Goal: Task Accomplishment & Management: Manage account settings

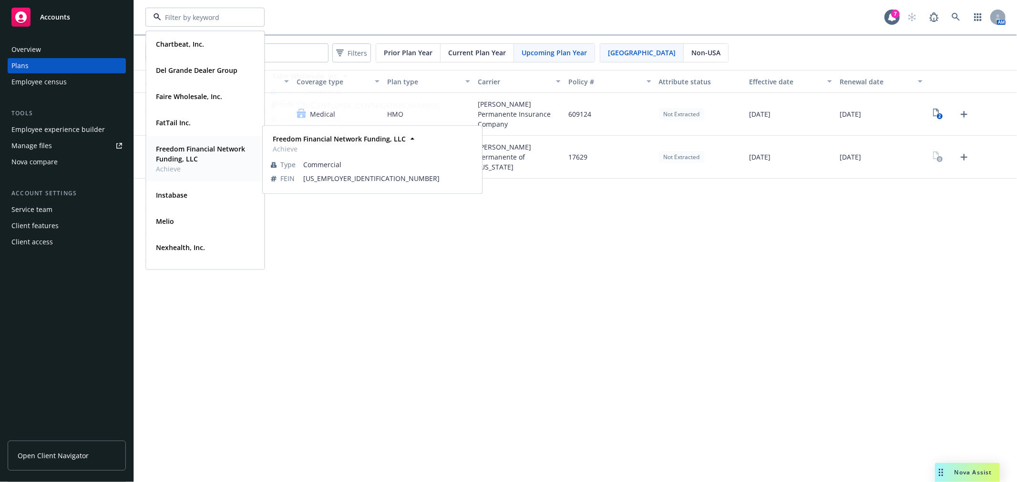
click at [179, 154] on strong "Freedom Financial Network Funding, LLC" at bounding box center [200, 153] width 89 height 19
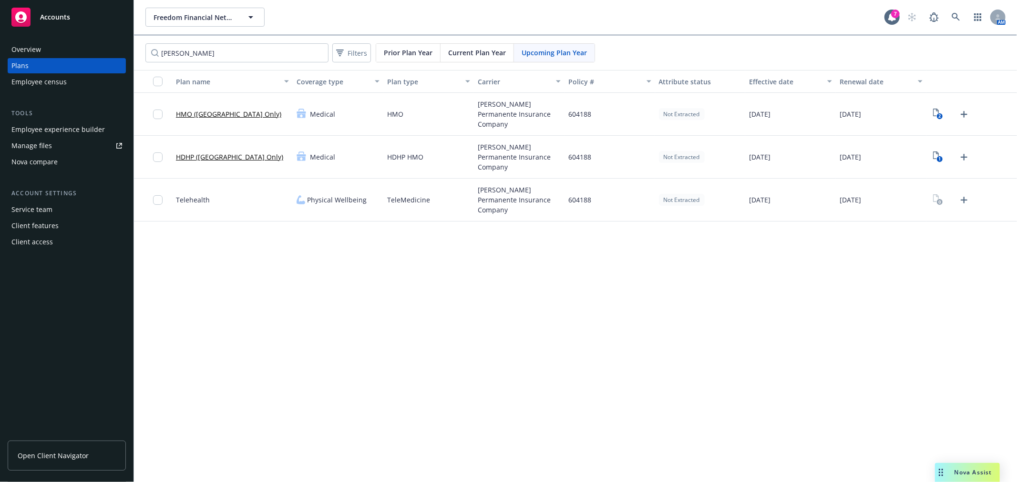
click at [56, 126] on div "Employee experience builder" at bounding box center [57, 129] width 93 height 15
click at [43, 226] on div "Client features" at bounding box center [34, 225] width 47 height 15
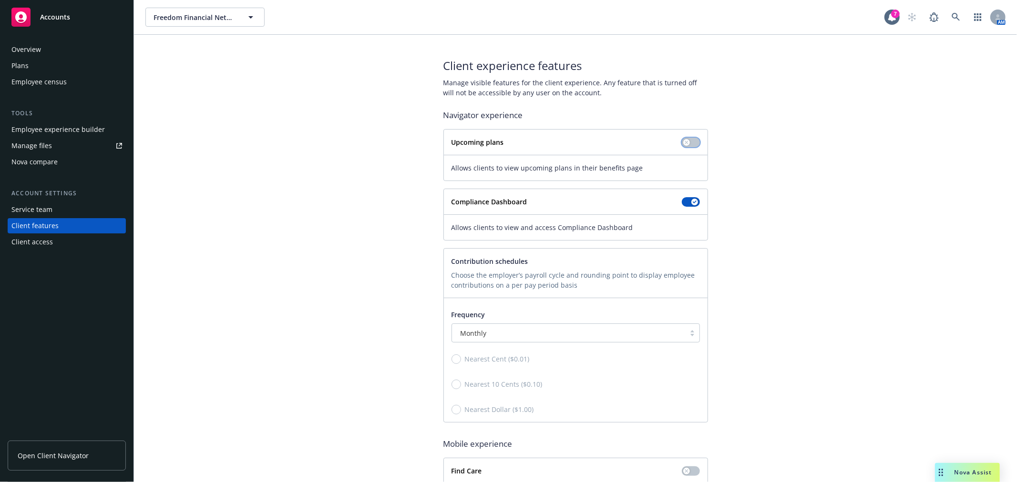
click at [685, 141] on icon "button" at bounding box center [687, 143] width 4 height 4
click at [686, 142] on button "button" at bounding box center [691, 143] width 18 height 10
click at [201, 16] on span "Freedom Financial Network Funding, LLC" at bounding box center [195, 17] width 82 height 10
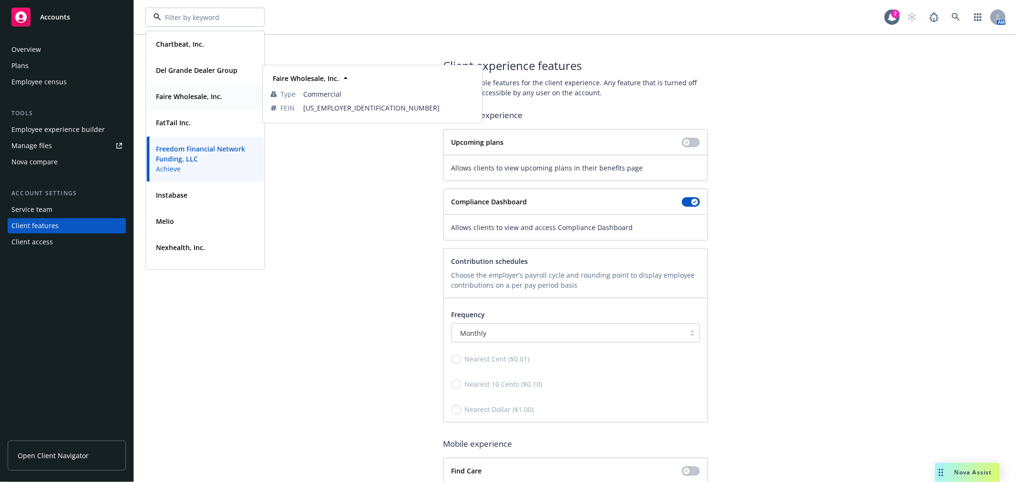
click at [193, 94] on strong "Faire Wholesale, Inc." at bounding box center [189, 96] width 66 height 9
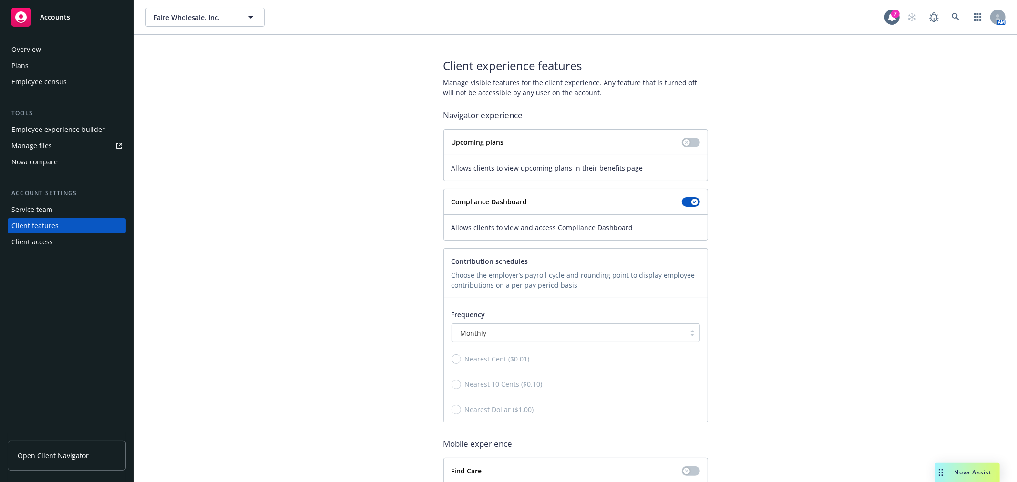
click at [60, 451] on span "Open Client Navigator" at bounding box center [53, 456] width 71 height 10
click at [235, 25] on button "Faire Wholesale, Inc." at bounding box center [204, 17] width 119 height 19
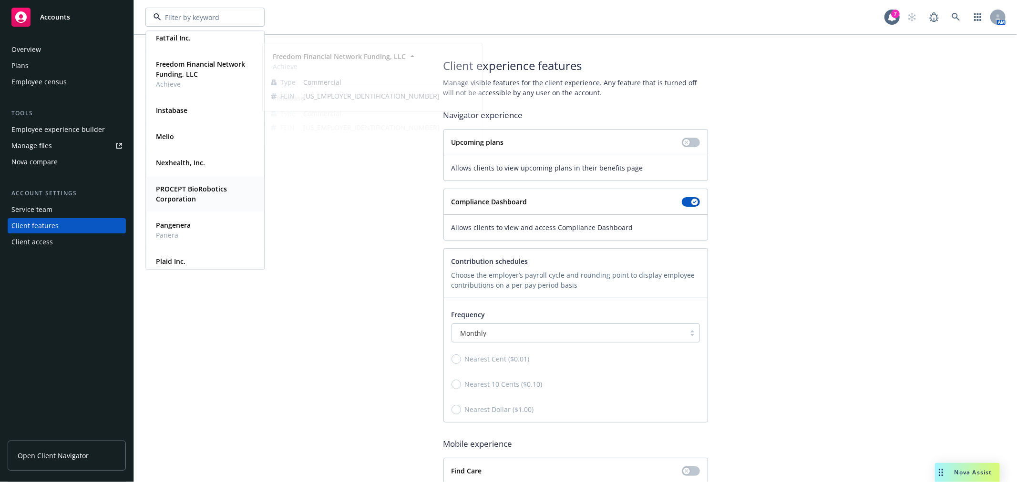
scroll to position [106, 0]
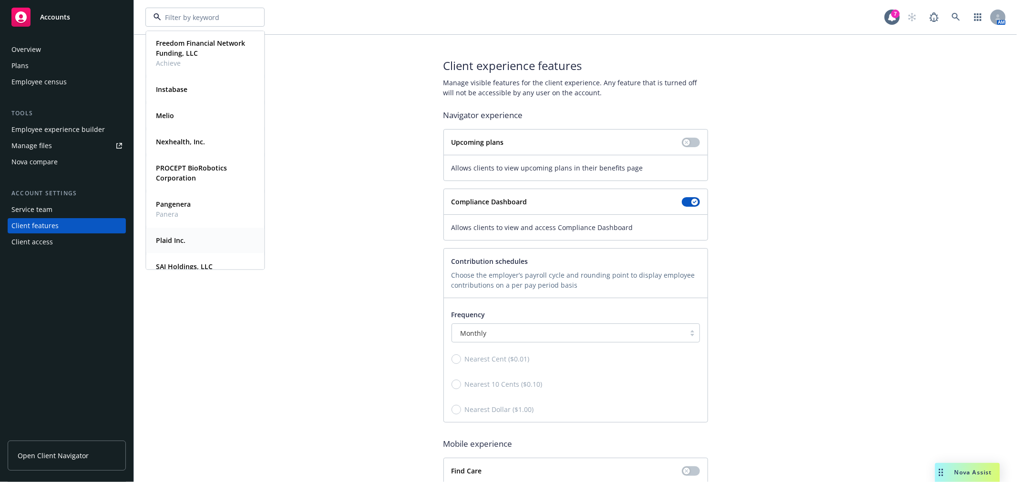
click at [174, 239] on strong "Plaid Inc." at bounding box center [171, 240] width 30 height 9
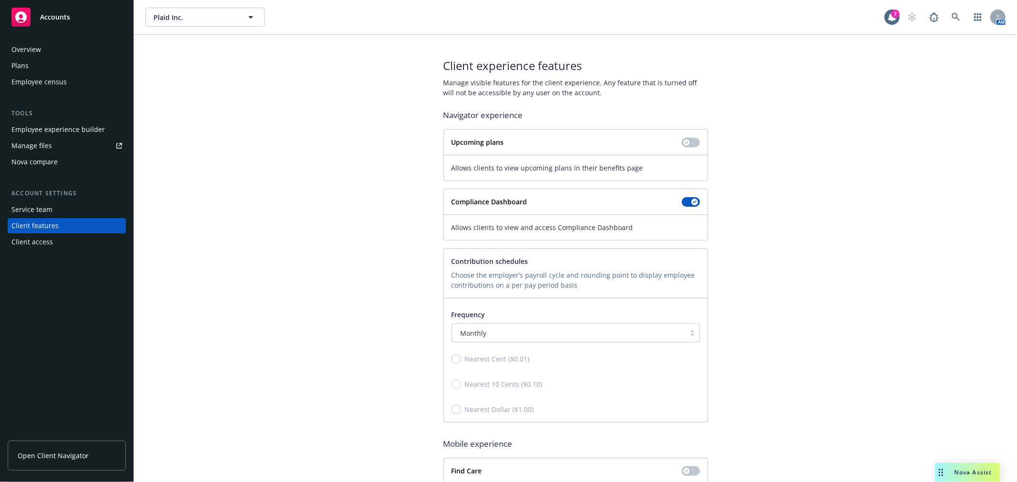
click at [69, 130] on div "Employee experience builder" at bounding box center [57, 129] width 93 height 15
click at [25, 61] on div "Plans" at bounding box center [19, 65] width 17 height 15
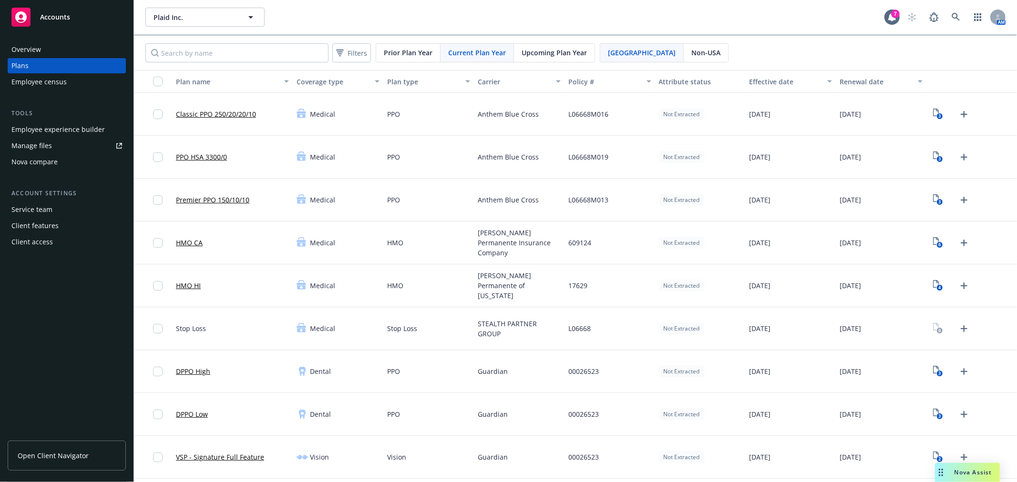
click at [553, 54] on span "Upcoming Plan Year" at bounding box center [554, 53] width 65 height 10
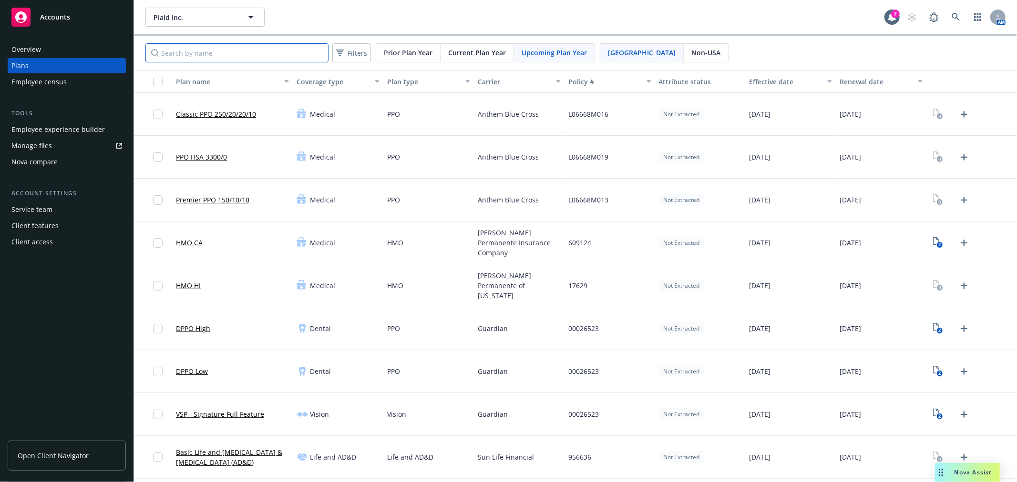
click at [276, 52] on input "Search by name" at bounding box center [236, 52] width 183 height 19
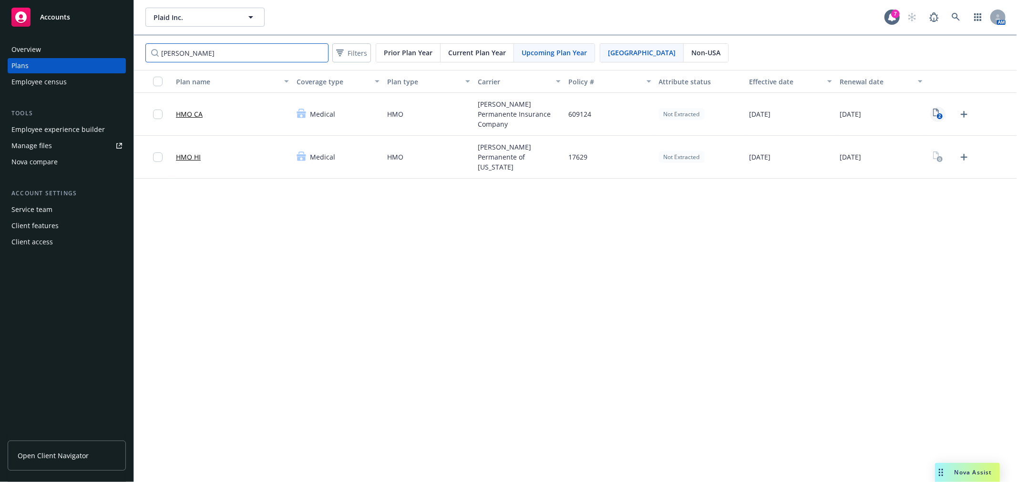
type input "kaiser"
click at [935, 116] on icon "View Plan Documents" at bounding box center [936, 113] width 6 height 8
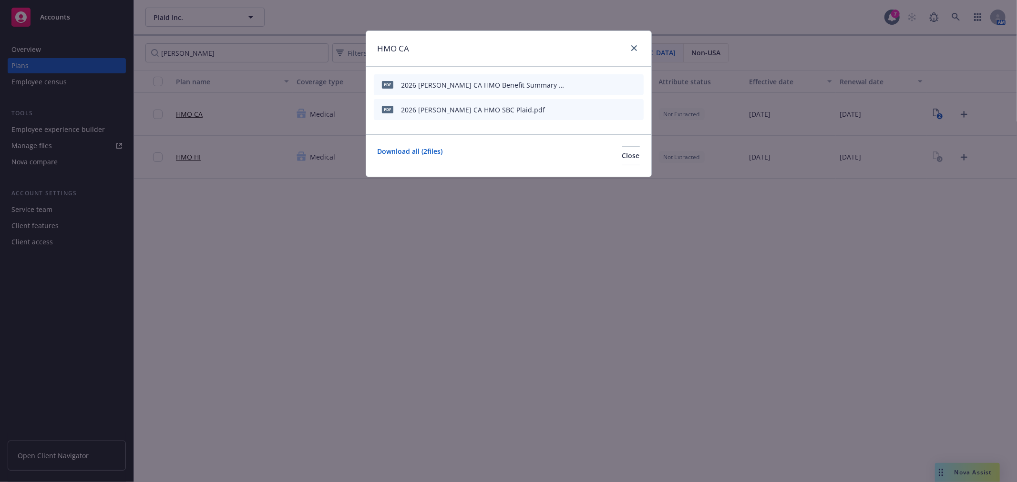
drag, startPoint x: 549, startPoint y: 36, endPoint x: 573, endPoint y: 56, distance: 30.8
click at [573, 56] on div "HMO CA" at bounding box center [508, 49] width 285 height 36
click at [618, 82] on icon "preview file" at bounding box center [619, 84] width 9 height 7
click at [635, 163] on button "Close" at bounding box center [631, 155] width 18 height 19
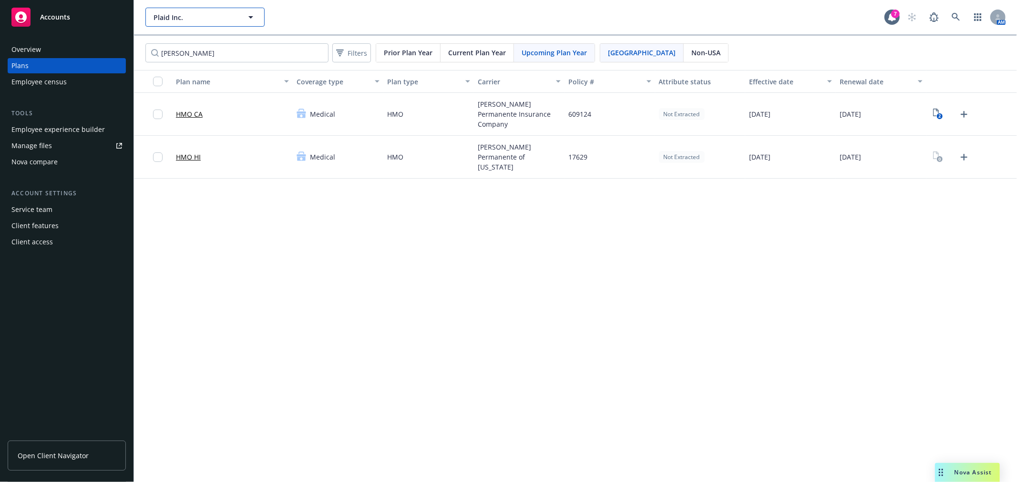
click at [198, 22] on button "Plaid Inc." at bounding box center [204, 17] width 119 height 19
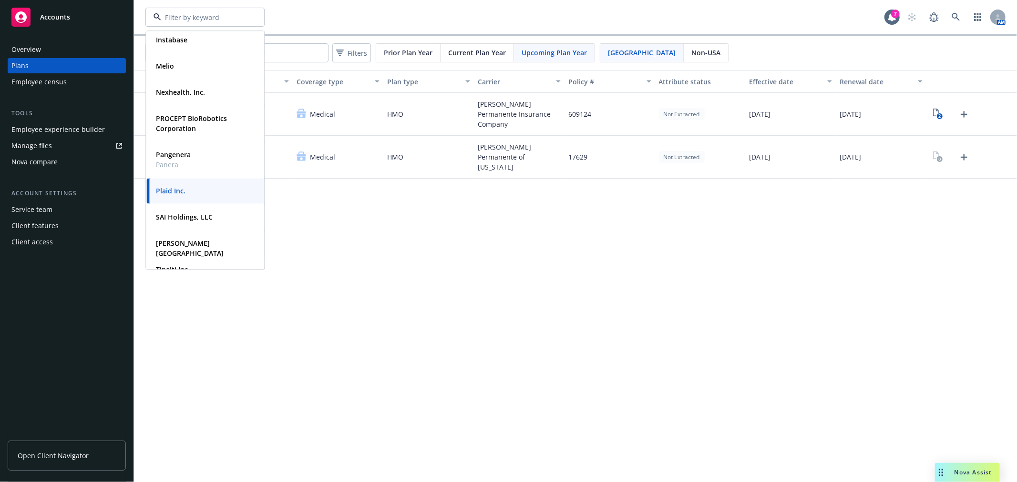
scroll to position [106, 0]
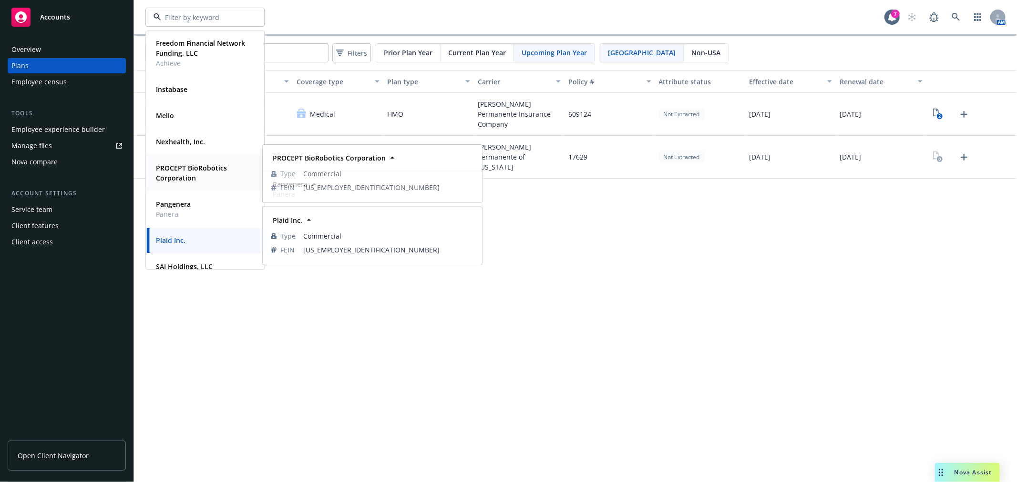
click at [184, 173] on span "PROCEPT BioRobotics Corporation" at bounding box center [204, 173] width 96 height 20
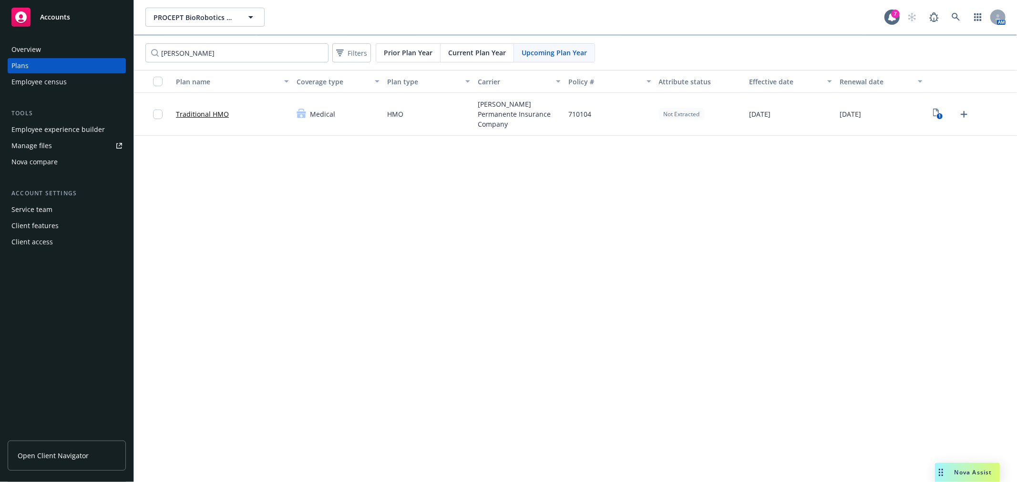
click at [53, 132] on div "Employee experience builder" at bounding box center [57, 129] width 93 height 15
click at [194, 22] on button "PROCEPT BioRobotics Corporation" at bounding box center [204, 17] width 119 height 19
click at [199, 20] on span "PROCEPT BioRobotics Corporation" at bounding box center [195, 17] width 82 height 10
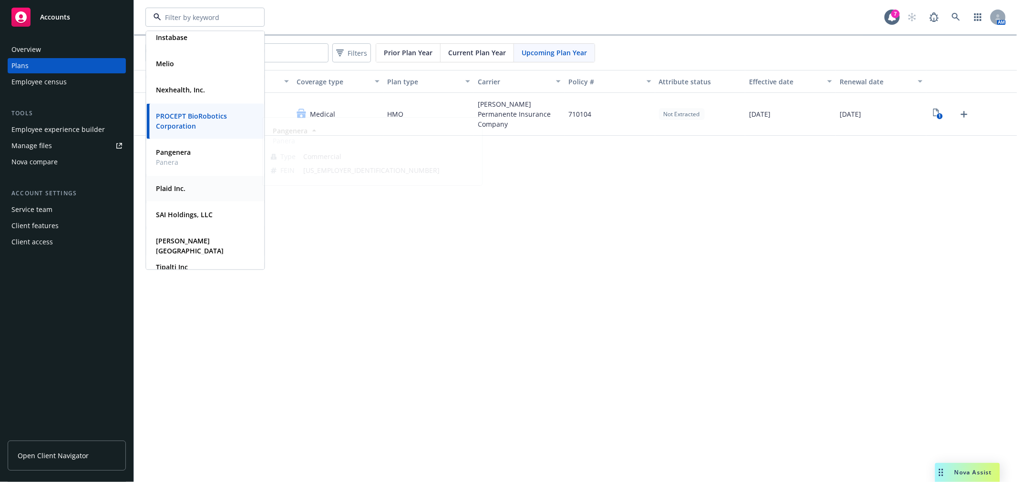
scroll to position [159, 0]
click at [172, 188] on strong "Plaid Inc." at bounding box center [171, 187] width 30 height 9
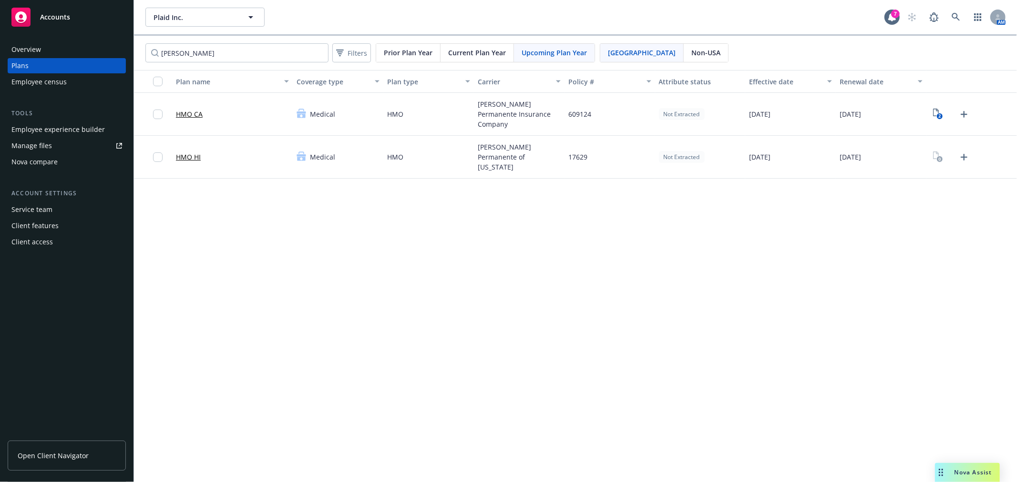
click at [527, 47] on div "Upcoming Plan Year" at bounding box center [554, 53] width 81 height 18
drag, startPoint x: 207, startPoint y: 54, endPoint x: 1, endPoint y: 20, distance: 208.4
click at [0, 19] on div "Accounts Overview Plans Employee census Tools Employee experience builder Manag…" at bounding box center [508, 241] width 1017 height 482
type input "guardian"
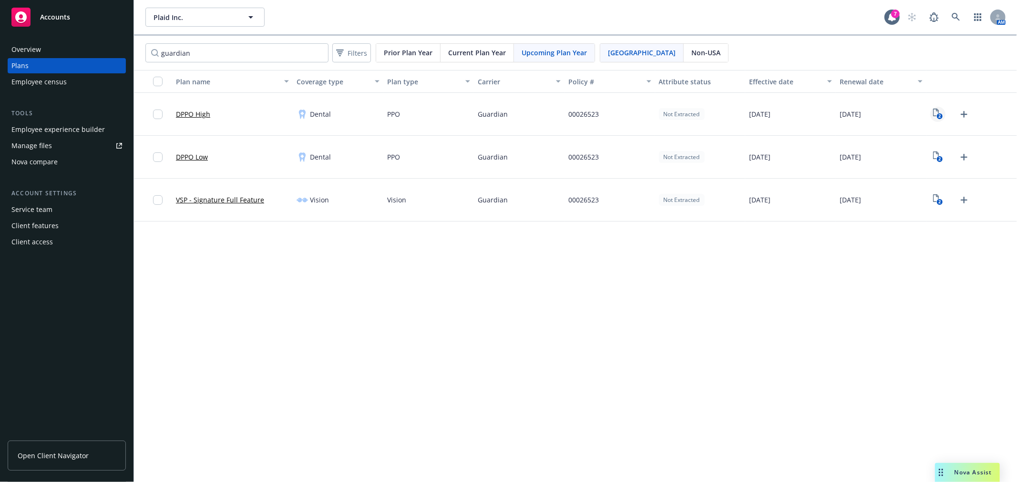
click at [938, 115] on text "2" at bounding box center [939, 116] width 2 height 6
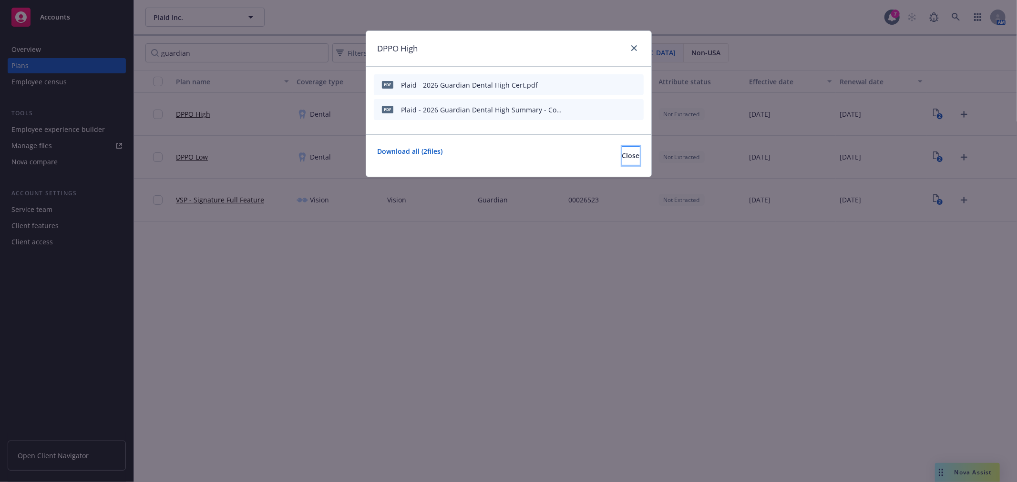
click at [622, 158] on span "Close" at bounding box center [631, 155] width 18 height 9
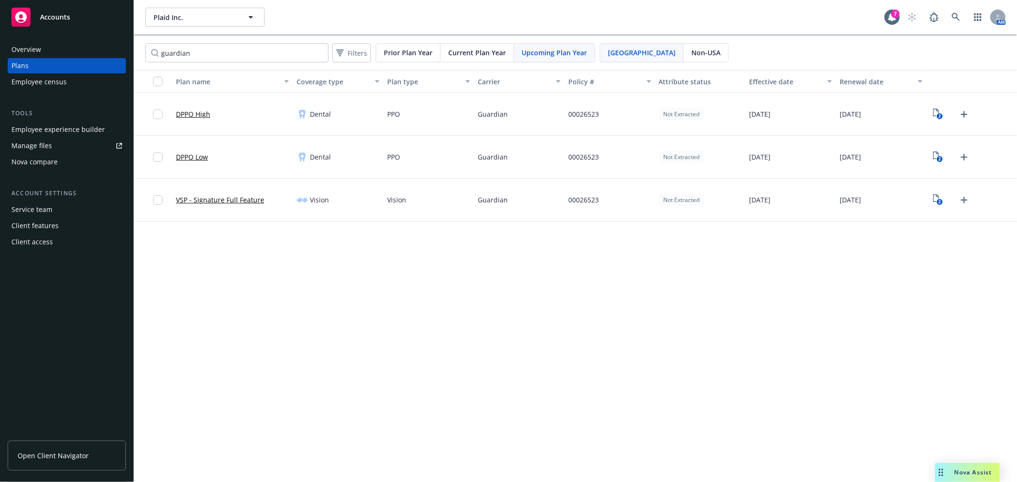
click at [37, 129] on div "Employee experience builder" at bounding box center [57, 129] width 93 height 15
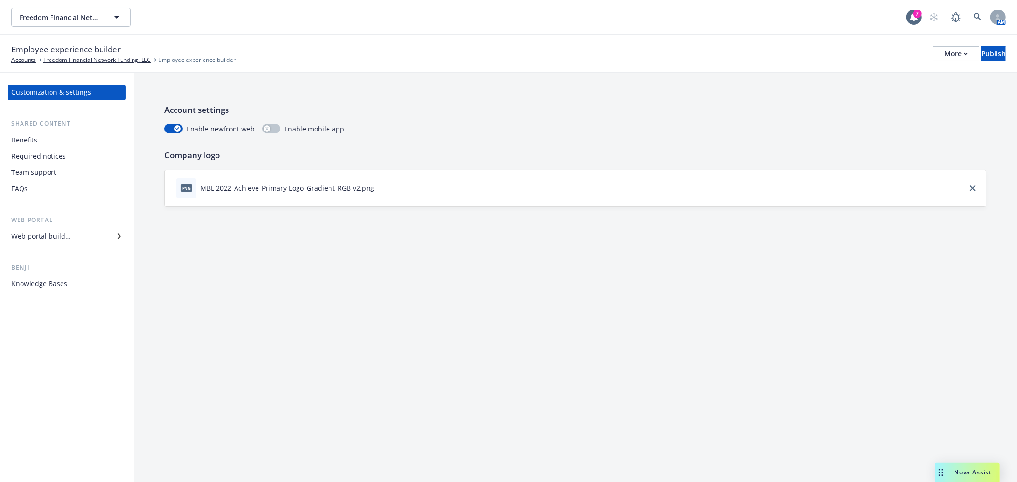
click at [669, 396] on div "Account settings Enable newfront web Enable mobile app Company logo png MBL 202…" at bounding box center [575, 277] width 883 height 409
click at [893, 283] on div "Account settings Enable newfront web Enable mobile app Company logo png MBL 202…" at bounding box center [575, 277] width 883 height 409
drag, startPoint x: 882, startPoint y: 290, endPoint x: 686, endPoint y: 248, distance: 199.8
click at [882, 290] on div "Account settings Enable newfront web Enable mobile app Company logo png MBL 202…" at bounding box center [575, 277] width 883 height 409
click at [64, 236] on div "Web portal builder" at bounding box center [40, 236] width 59 height 15
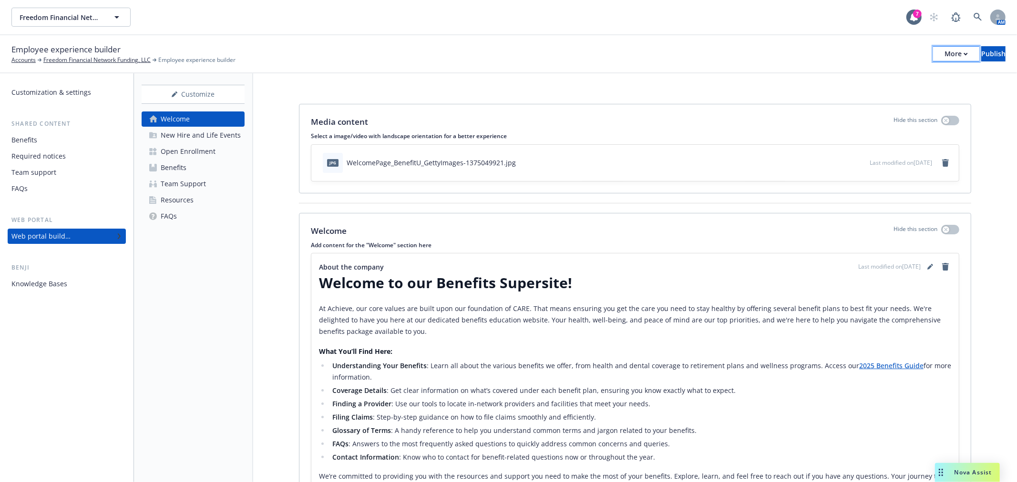
click at [944, 48] on div "More" at bounding box center [955, 54] width 23 height 14
click at [213, 91] on div "Customize" at bounding box center [193, 94] width 103 height 18
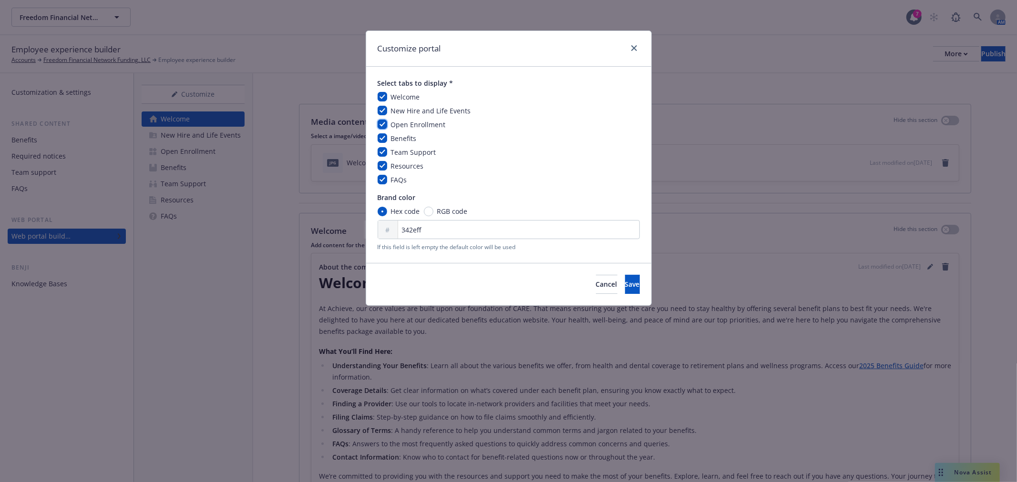
click at [382, 124] on input "checkbox" at bounding box center [383, 125] width 10 height 10
checkbox input "false"
click at [625, 285] on span "Save" at bounding box center [632, 284] width 15 height 9
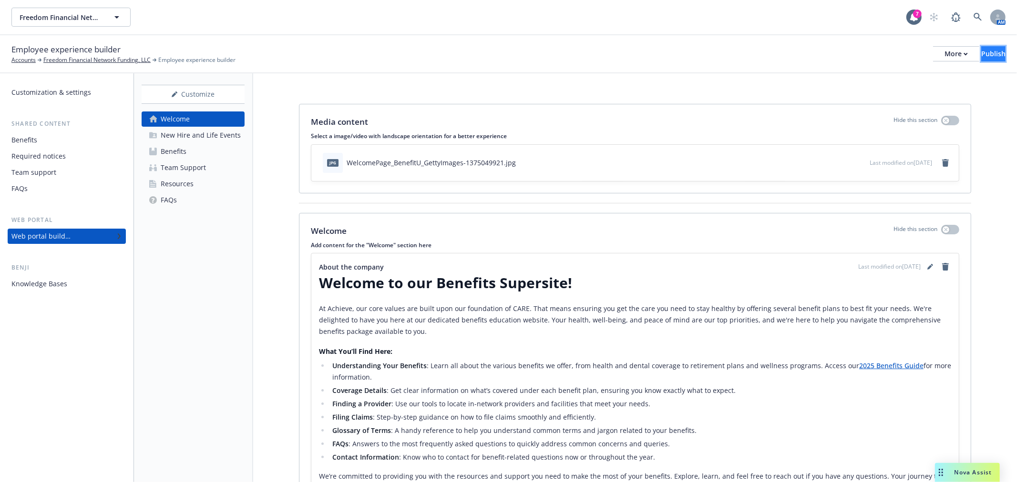
click at [981, 56] on div "Publish" at bounding box center [993, 54] width 24 height 14
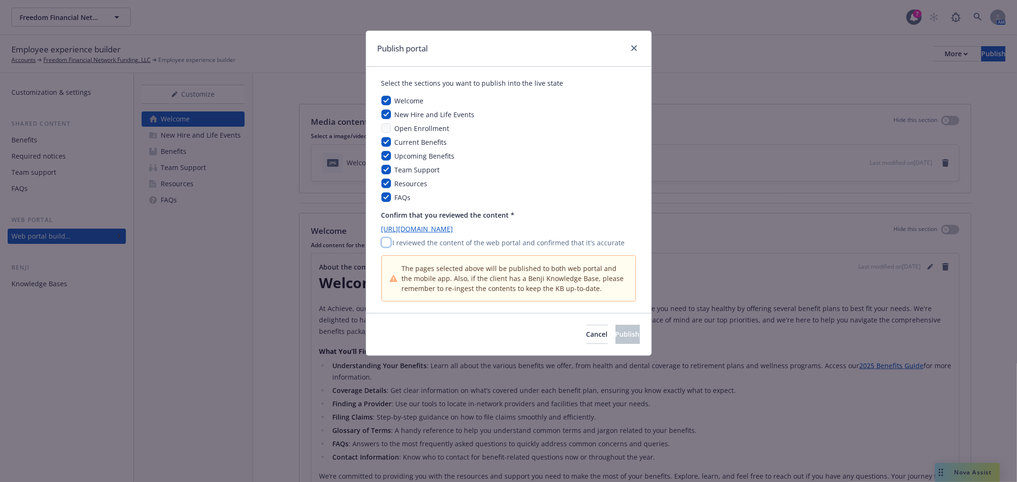
click at [382, 242] on input "checkbox" at bounding box center [386, 243] width 10 height 10
checkbox input "true"
click at [615, 338] on span "Publish" at bounding box center [627, 334] width 24 height 9
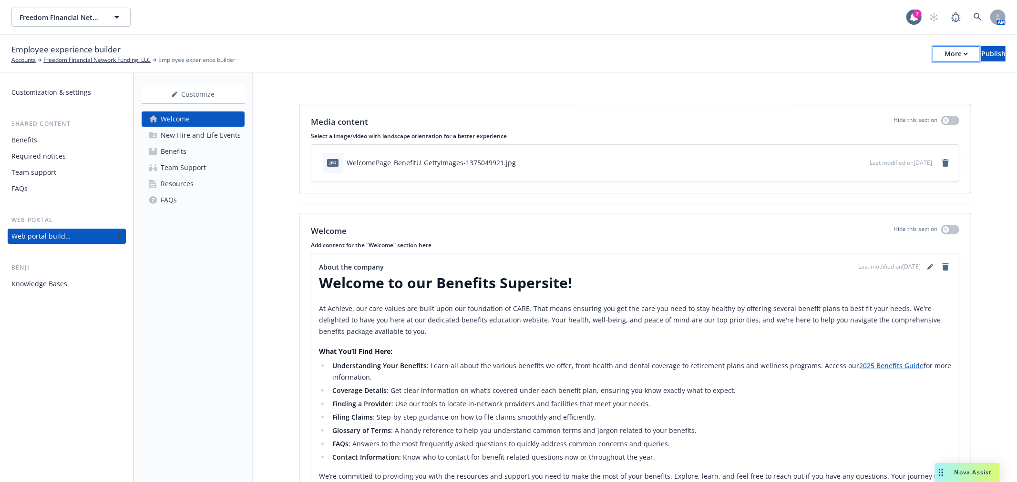
click at [933, 51] on button "More" at bounding box center [956, 53] width 46 height 15
click at [869, 89] on link "Copy portal link" at bounding box center [877, 94] width 141 height 19
click at [81, 89] on div "Customization & settings" at bounding box center [51, 92] width 80 height 15
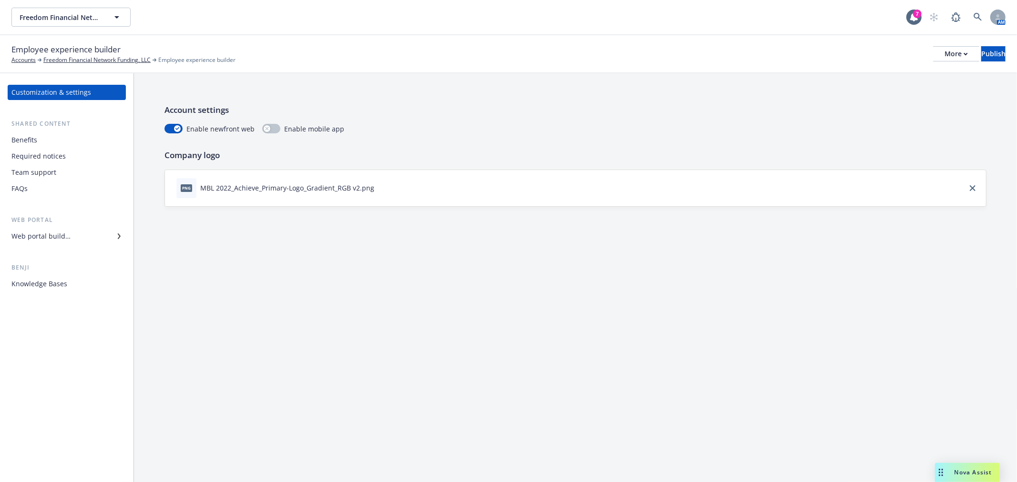
click at [41, 235] on div "Web portal builder" at bounding box center [40, 236] width 59 height 15
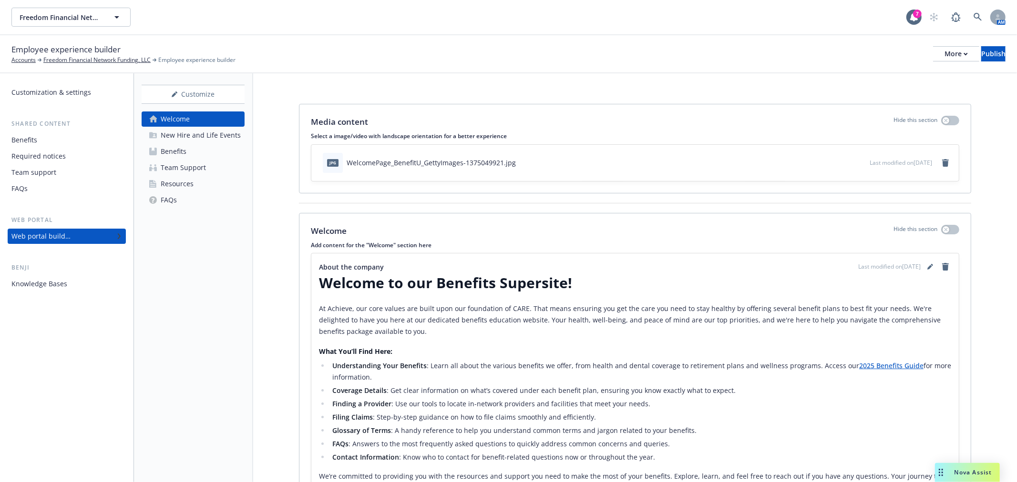
click at [29, 137] on div "Benefits" at bounding box center [24, 140] width 26 height 15
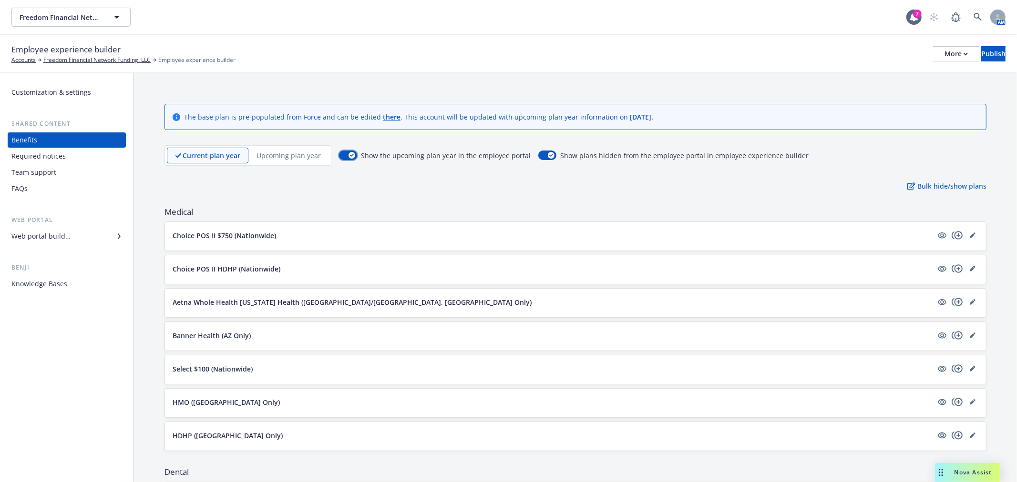
click at [348, 155] on div "button" at bounding box center [351, 155] width 7 height 7
click at [995, 46] on button "Publish" at bounding box center [993, 53] width 24 height 15
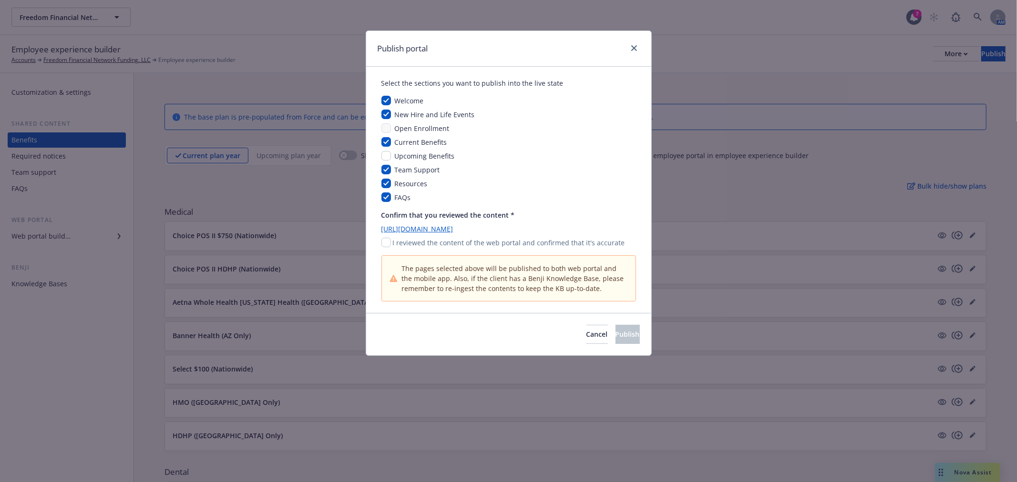
click at [392, 240] on div "I reviewed the content of the web portal and confirmed that it's accurate" at bounding box center [508, 243] width 255 height 10
click at [389, 244] on input "checkbox" at bounding box center [386, 243] width 10 height 10
checkbox input "true"
click at [615, 332] on span "Publish" at bounding box center [627, 334] width 24 height 9
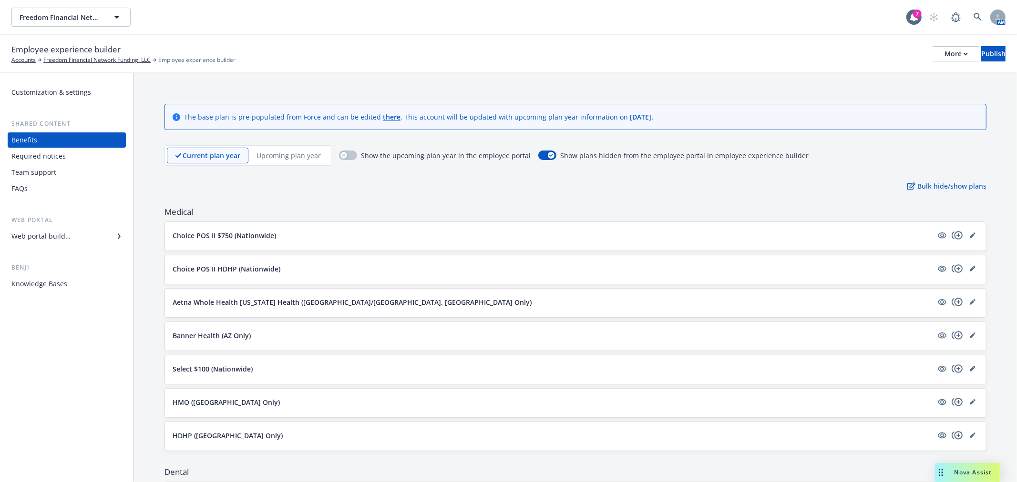
click at [61, 234] on div "Web portal builder" at bounding box center [40, 236] width 59 height 15
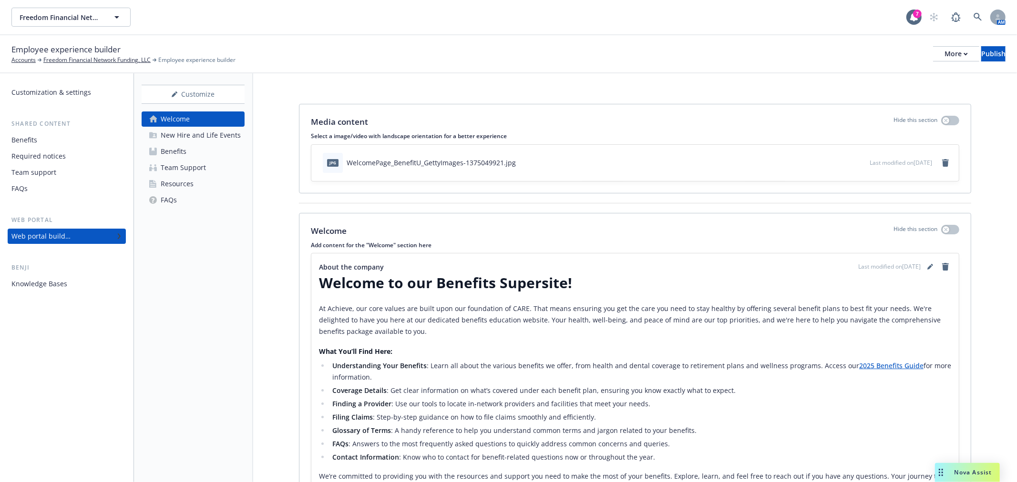
click at [750, 22] on div "Freedom Financial Network Funding, LLC Freedom Financial Network Funding, LLC" at bounding box center [458, 17] width 895 height 19
click at [841, 164] on icon "download file" at bounding box center [845, 162] width 8 height 8
drag, startPoint x: 692, startPoint y: 178, endPoint x: 727, endPoint y: 184, distance: 35.3
click at [692, 178] on div "jpg WelcomePage_BenefitU_GettyImages-1375049921.jpg Last modified on 08/01/2024" at bounding box center [634, 163] width 647 height 36
click at [942, 161] on icon "remove" at bounding box center [946, 163] width 8 height 8
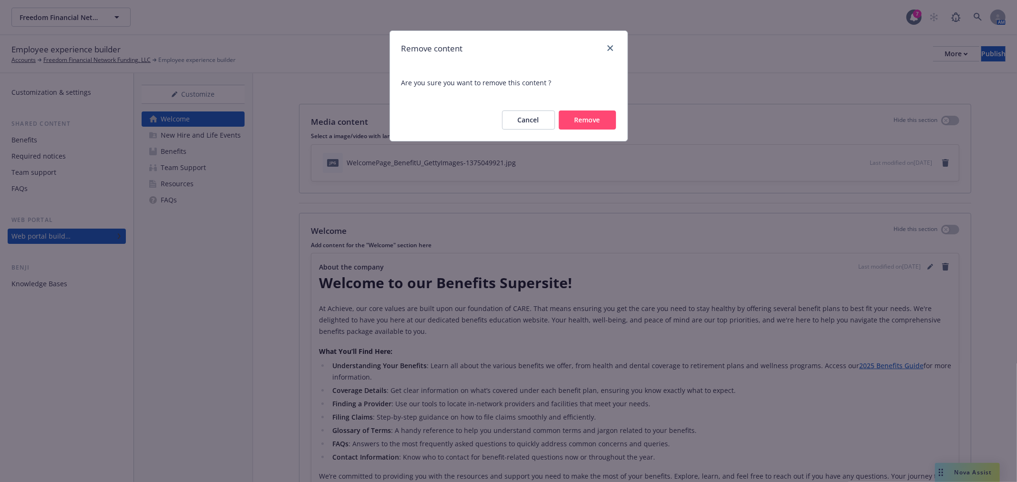
click at [602, 124] on button "Remove" at bounding box center [587, 120] width 57 height 19
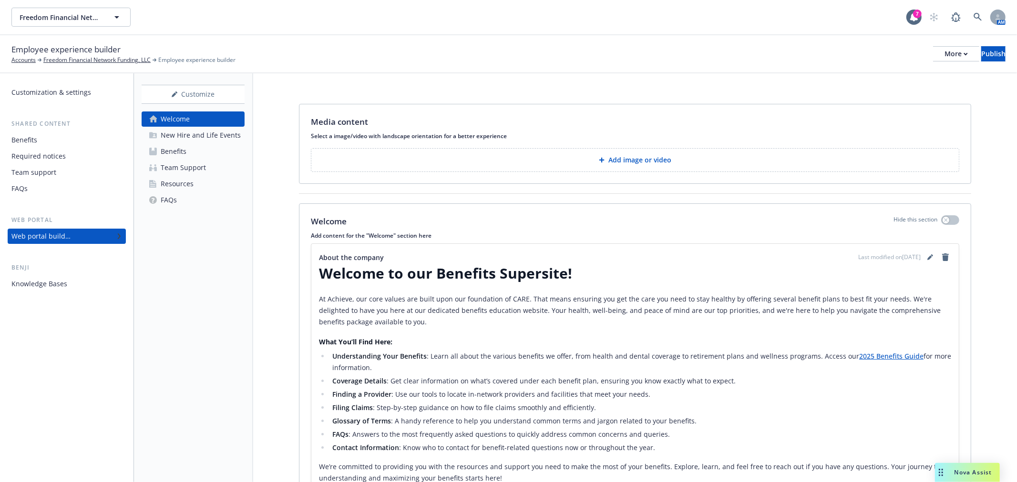
click at [634, 156] on p "Add image or video" at bounding box center [639, 160] width 63 height 10
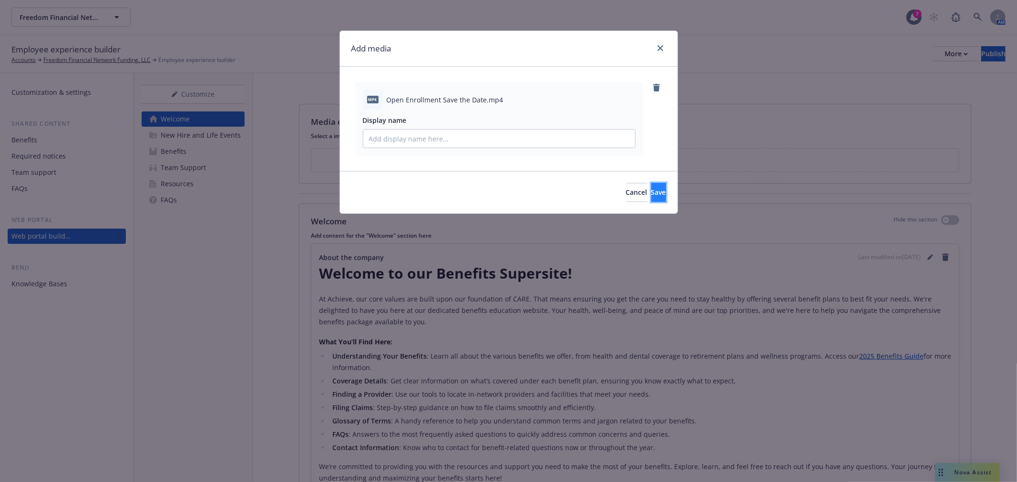
click at [651, 193] on span "Save" at bounding box center [658, 192] width 15 height 9
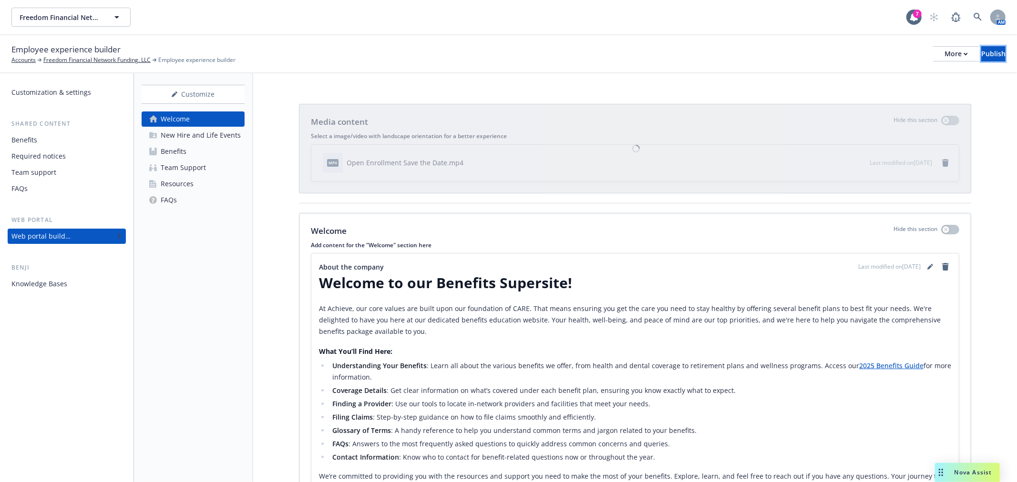
click at [981, 54] on div "Publish" at bounding box center [993, 54] width 24 height 14
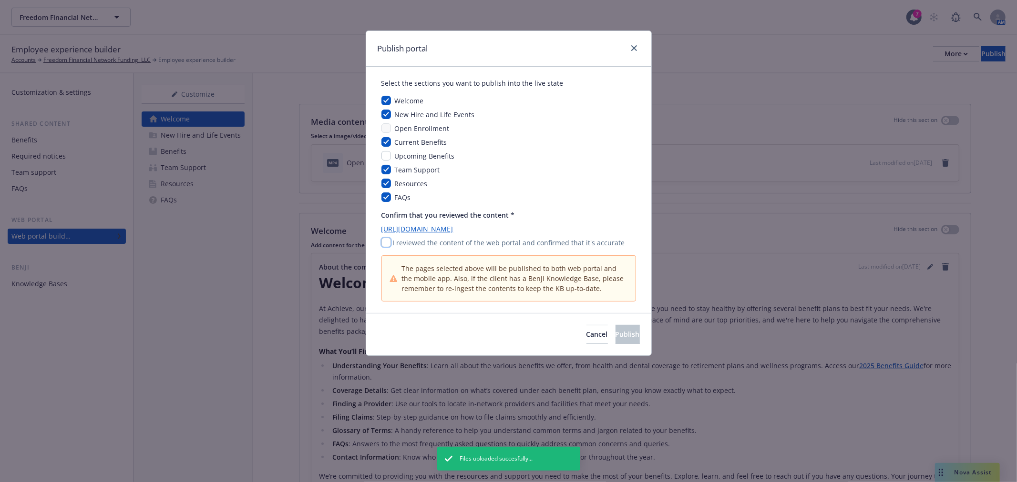
click at [388, 244] on input "checkbox" at bounding box center [386, 243] width 10 height 10
checkbox input "true"
click at [615, 337] on span "Publish" at bounding box center [627, 334] width 24 height 9
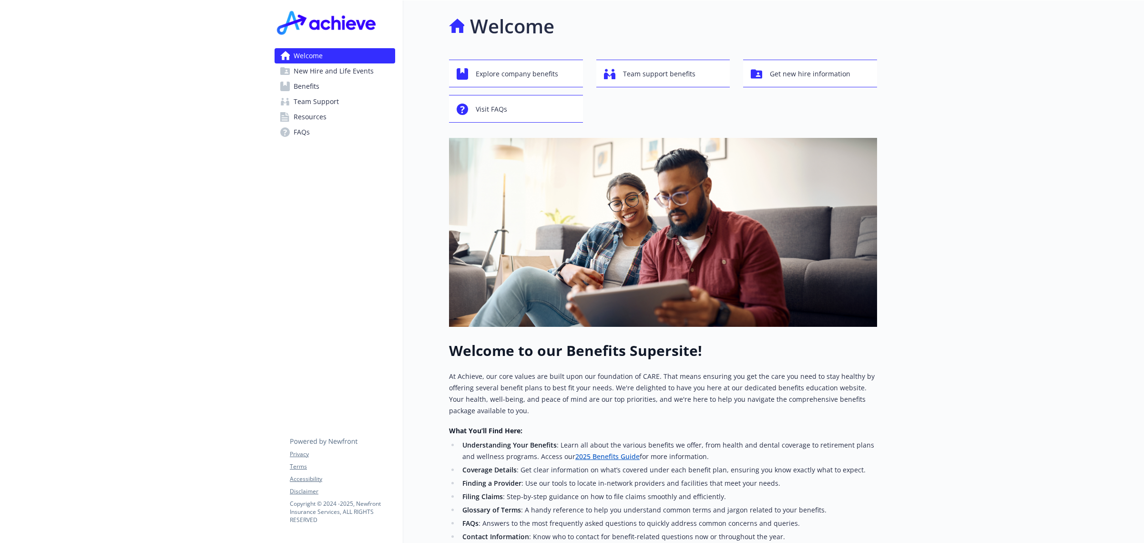
click at [343, 87] on link "Benefits" at bounding box center [335, 86] width 121 height 15
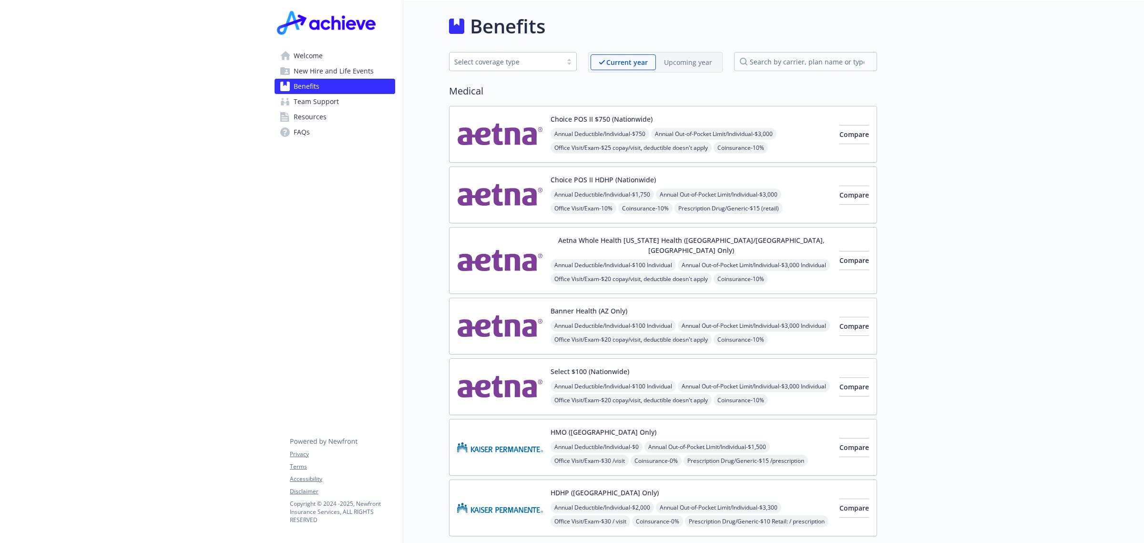
click at [682, 62] on p "Upcoming year" at bounding box center [688, 62] width 48 height 10
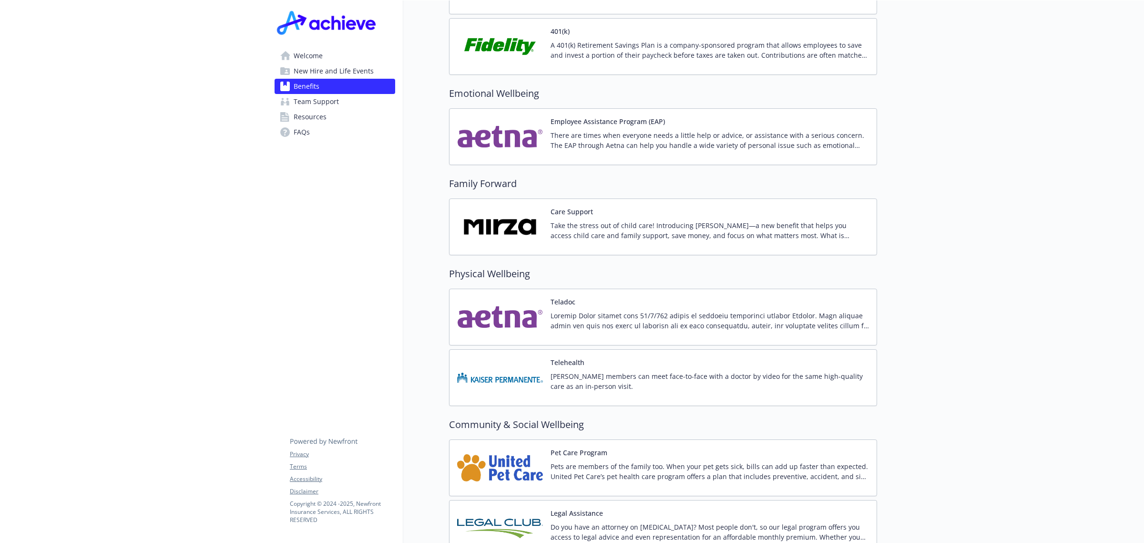
click at [654, 220] on p "Take the stress out of child care! Introducing Mirza—a new benefit that helps y…" at bounding box center [710, 230] width 318 height 20
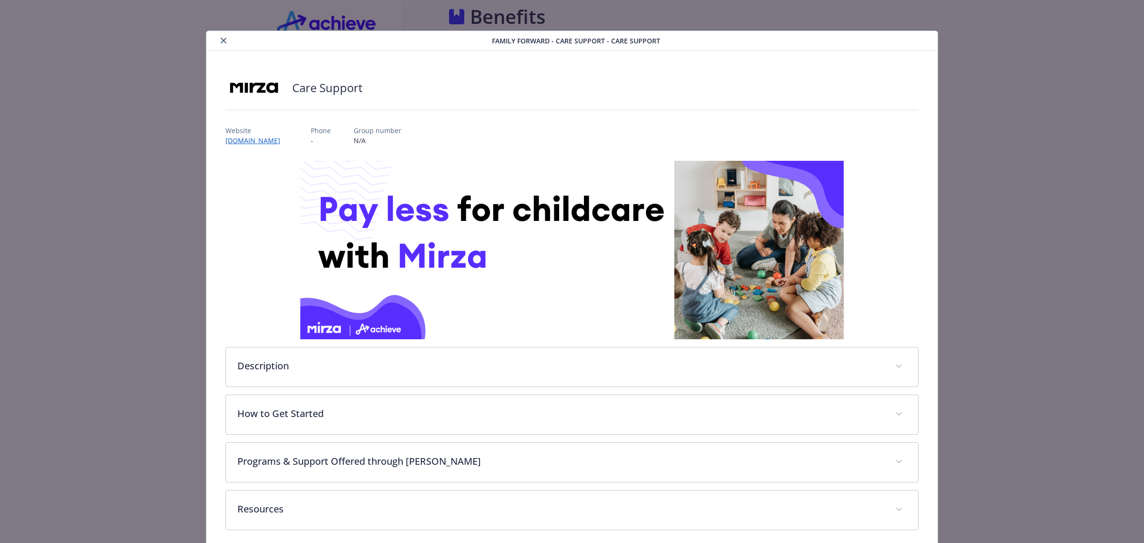
scroll to position [1728, 0]
click at [218, 42] on button "close" at bounding box center [223, 40] width 11 height 11
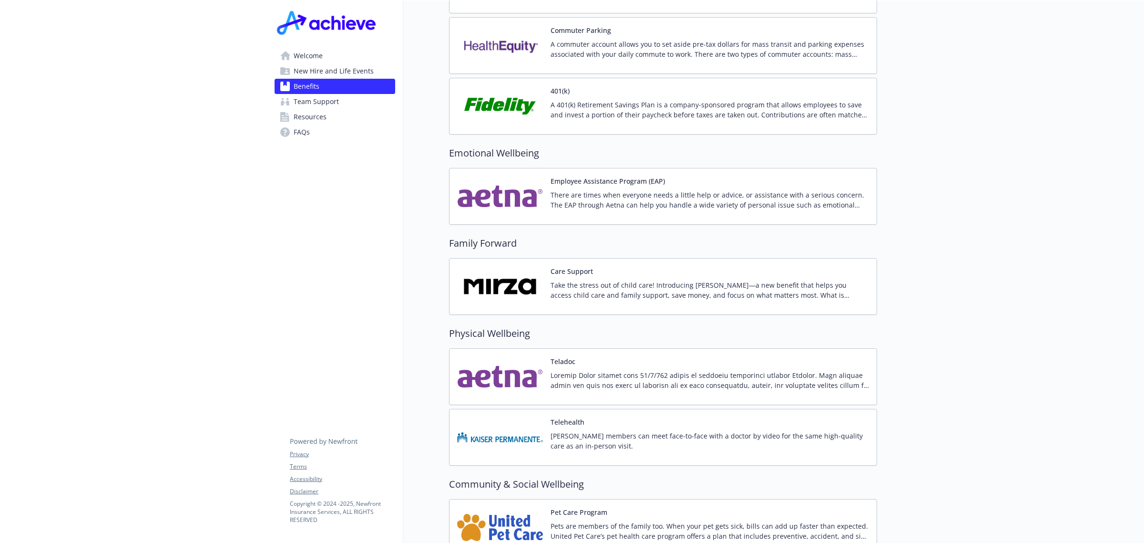
click at [329, 55] on link "Welcome" at bounding box center [335, 55] width 121 height 15
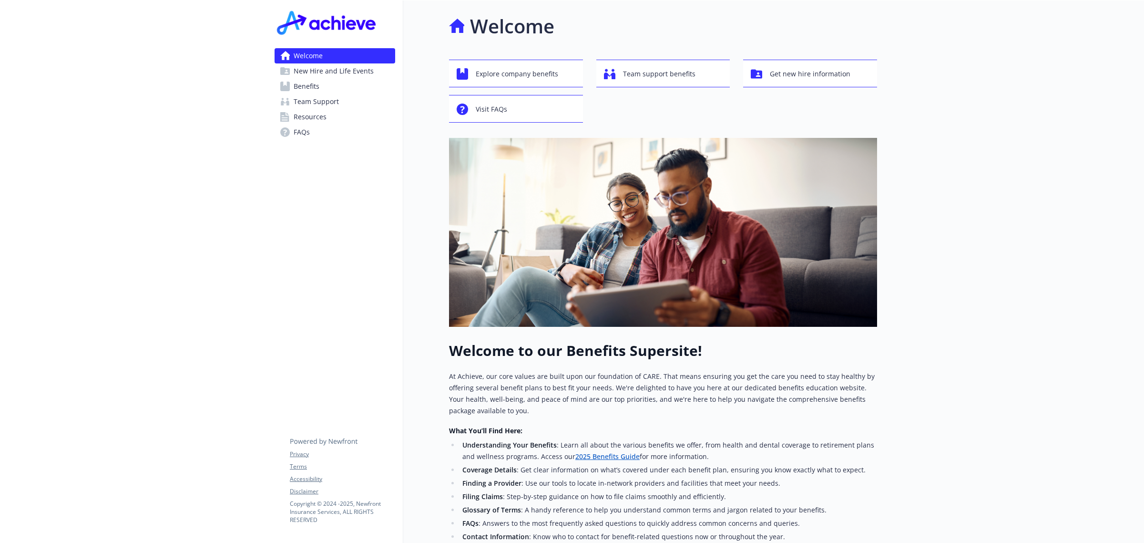
drag, startPoint x: 193, startPoint y: 215, endPoint x: 247, endPoint y: 215, distance: 53.9
click at [193, 215] on div at bounding box center [133, 340] width 267 height 680
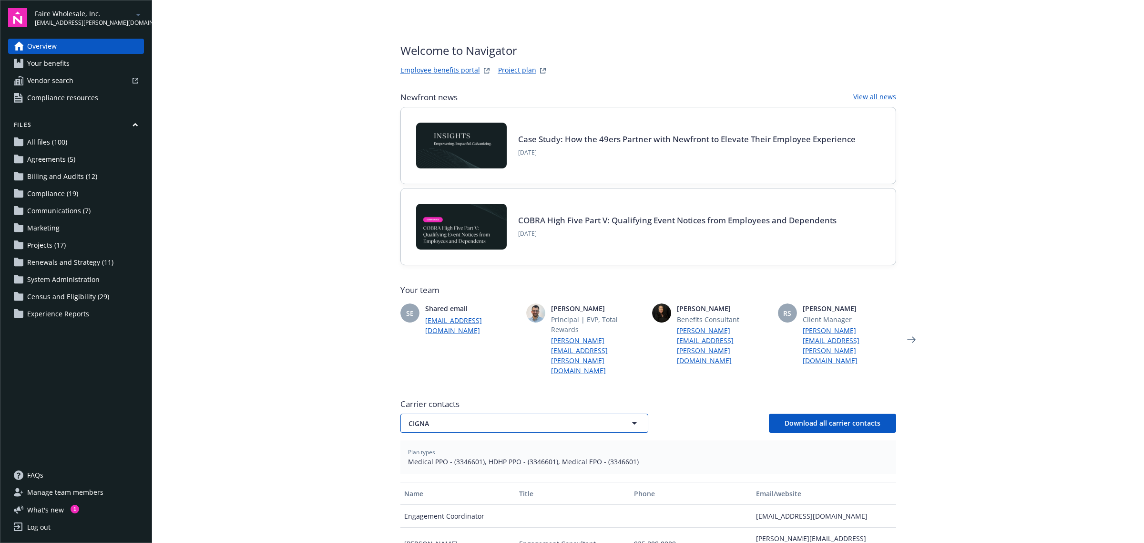
click at [491, 418] on span "CIGNA" at bounding box center [508, 423] width 198 height 10
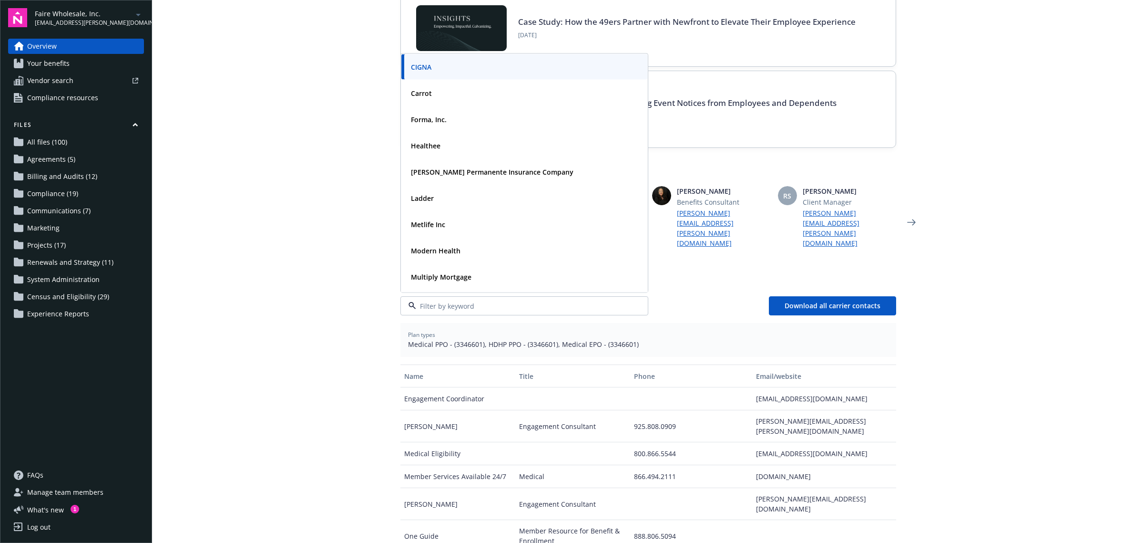
scroll to position [119, 0]
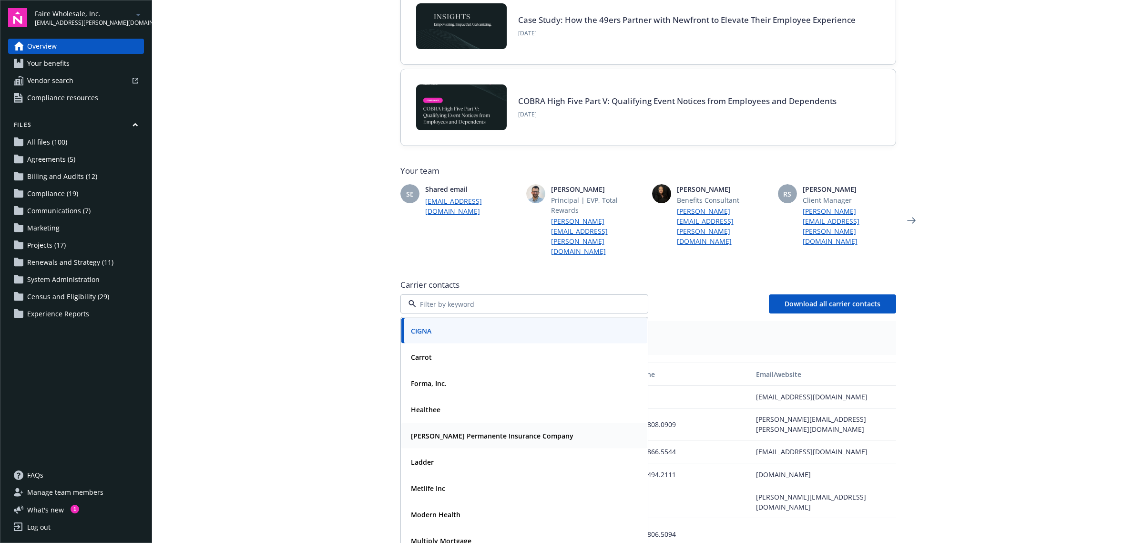
click at [454, 429] on div "[PERSON_NAME] Permanente Insurance Company" at bounding box center [491, 436] width 168 height 14
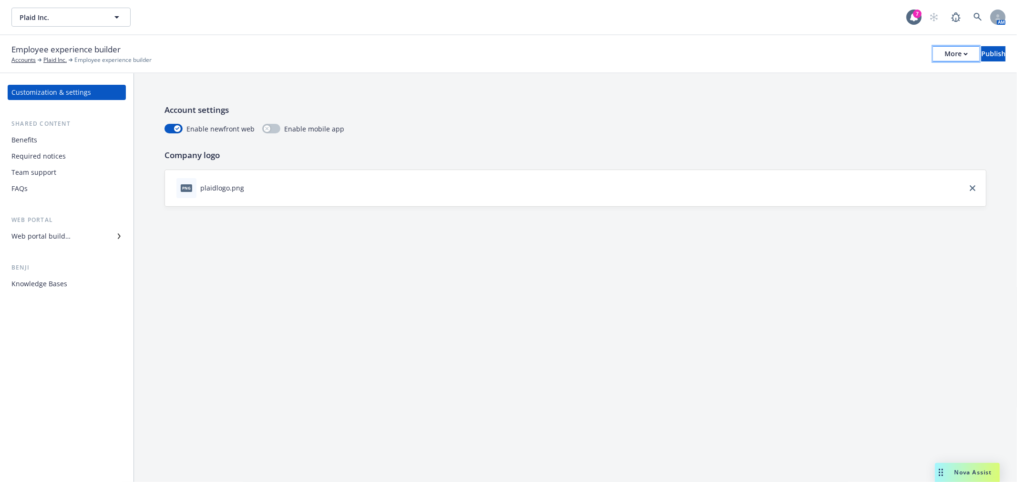
click at [944, 58] on div "More" at bounding box center [955, 54] width 23 height 14
click at [892, 99] on link "Copy portal link" at bounding box center [877, 94] width 141 height 19
click at [40, 235] on div "Web portal builder" at bounding box center [40, 236] width 59 height 15
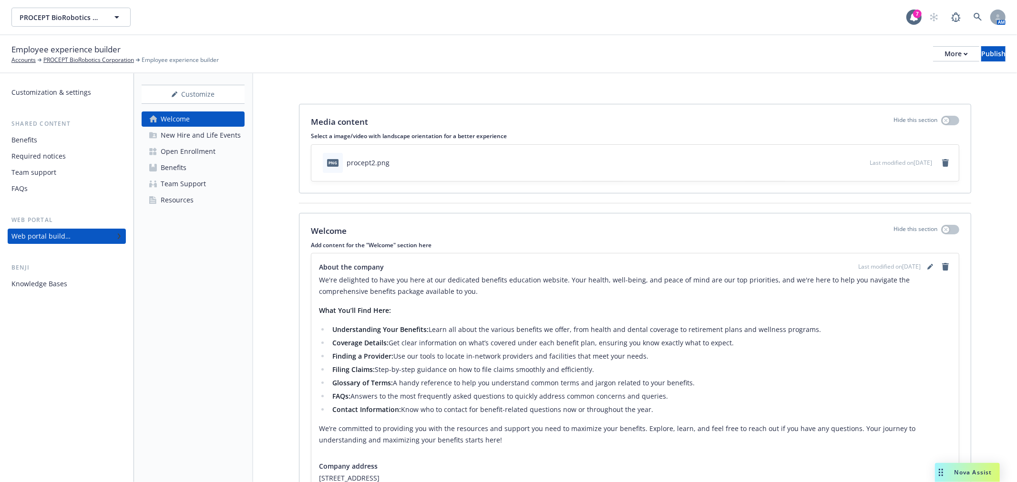
click at [197, 150] on div "Open Enrollment" at bounding box center [188, 151] width 55 height 15
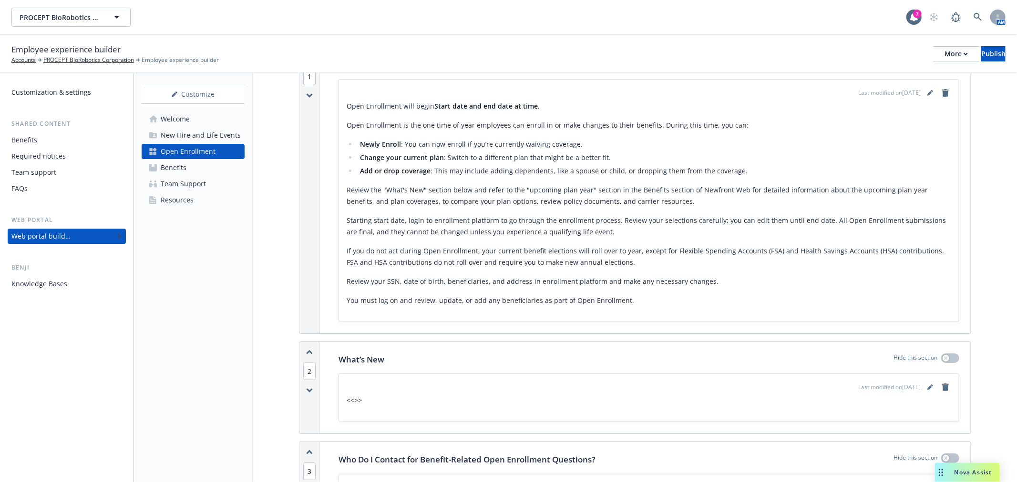
scroll to position [159, 0]
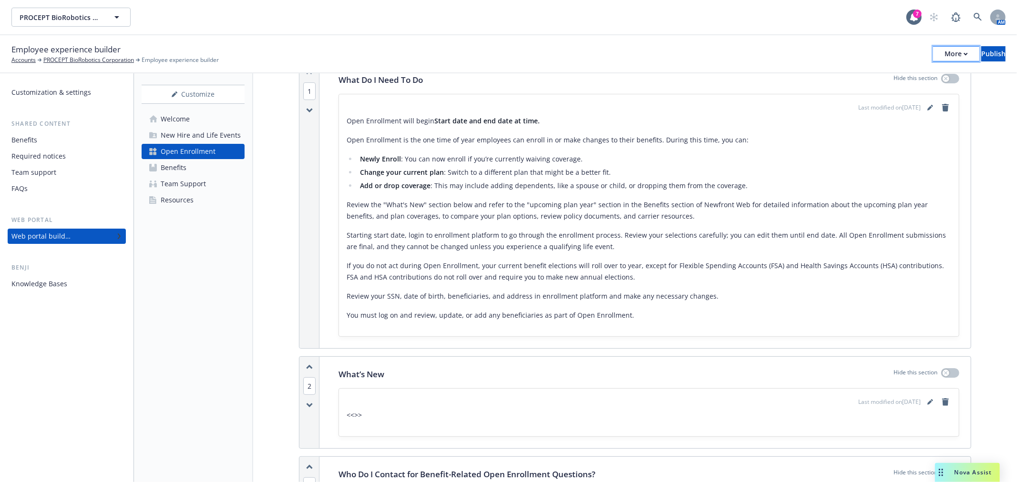
click at [944, 52] on div "More" at bounding box center [955, 54] width 23 height 14
drag, startPoint x: 859, startPoint y: 74, endPoint x: 828, endPoint y: 36, distance: 49.5
click at [859, 74] on link "Copy preview link" at bounding box center [877, 75] width 141 height 19
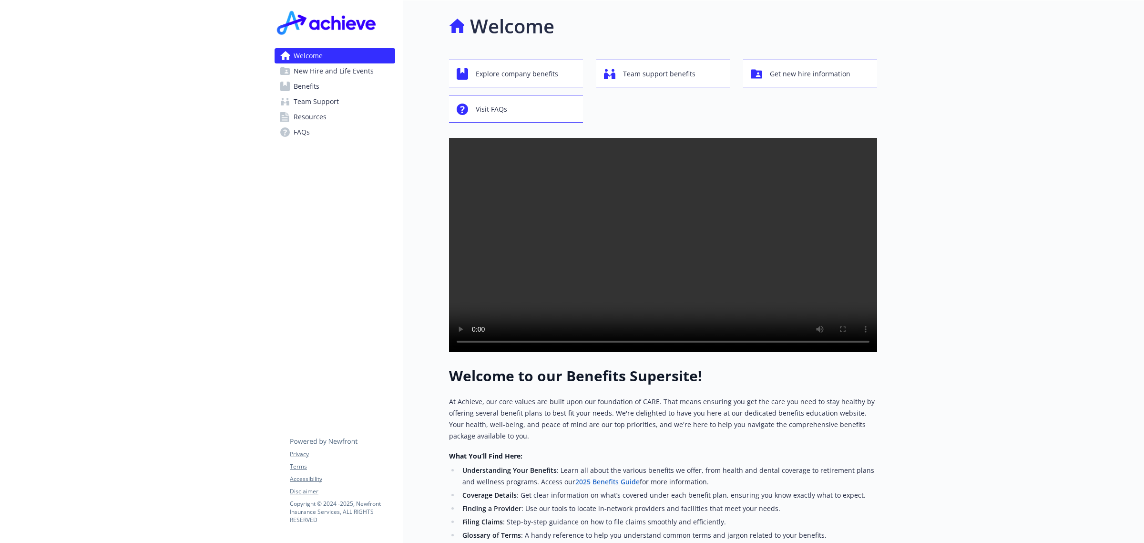
click at [1046, 190] on div at bounding box center [1010, 353] width 267 height 706
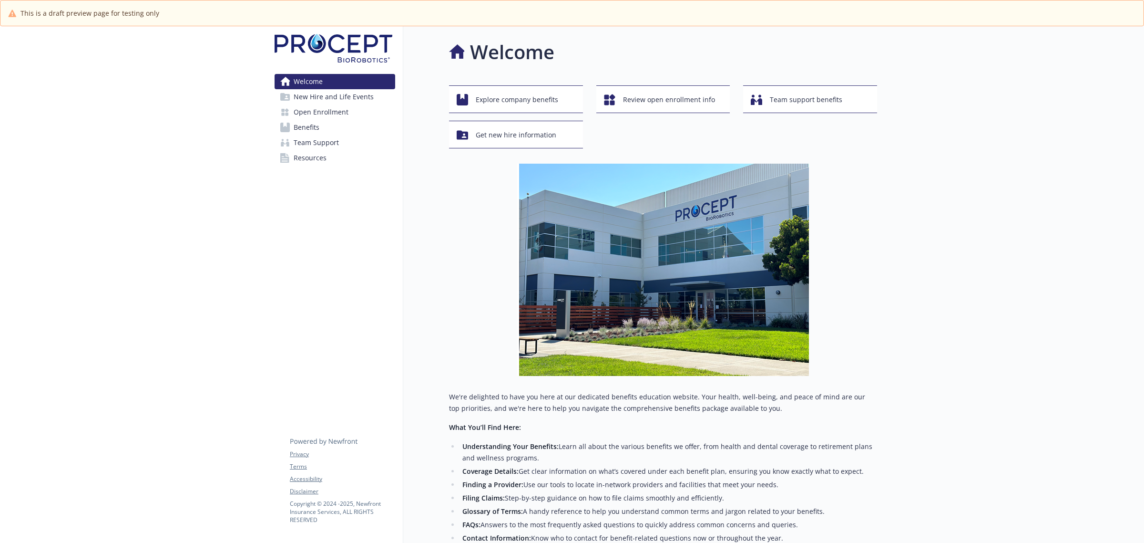
click at [372, 101] on link "New Hire and Life Events" at bounding box center [335, 96] width 121 height 15
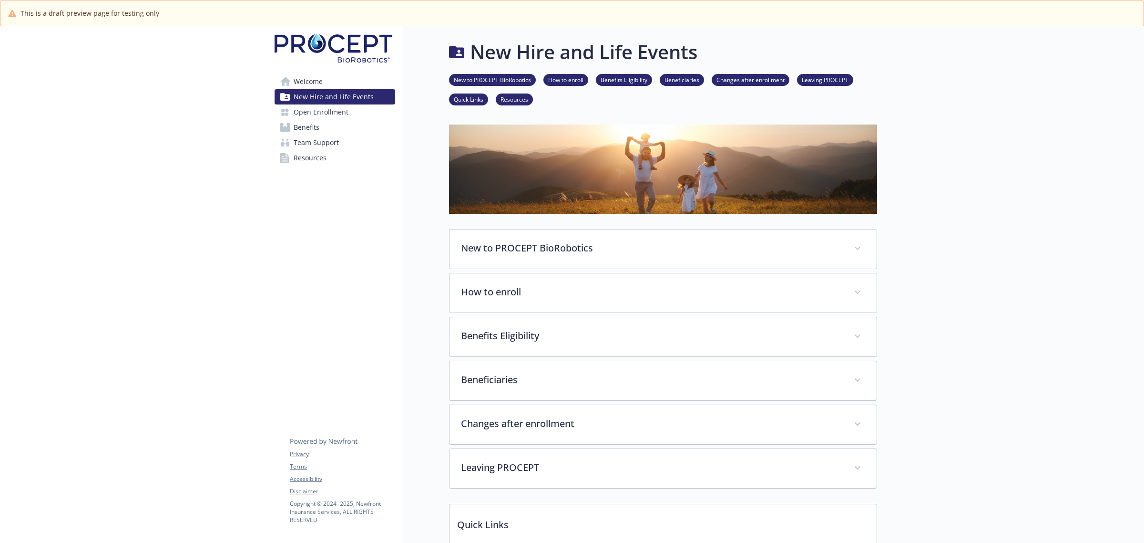
click at [340, 111] on span "Open Enrollment" at bounding box center [321, 111] width 55 height 15
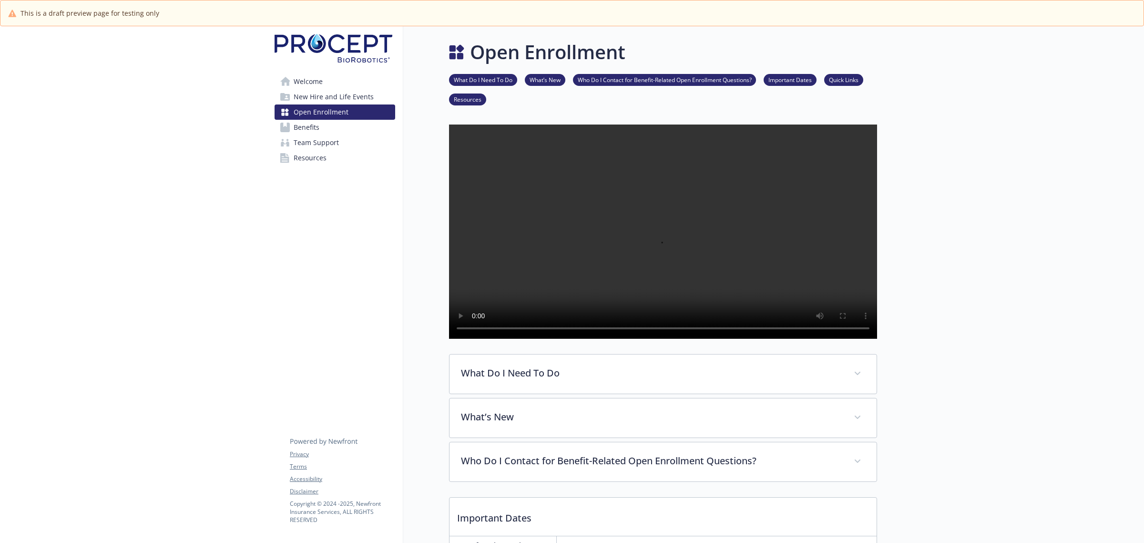
click at [334, 125] on link "Benefits" at bounding box center [335, 127] width 121 height 15
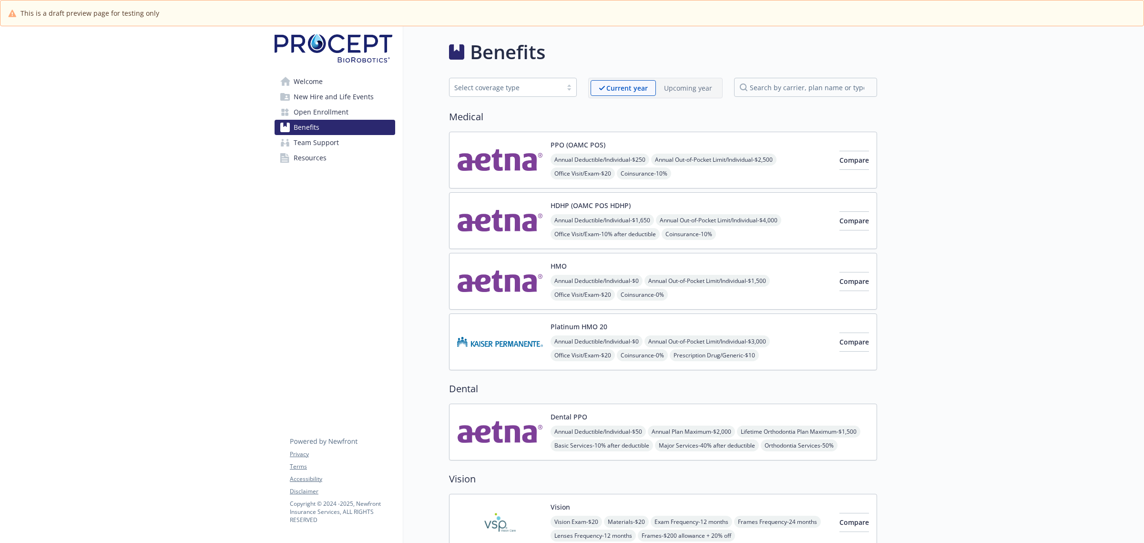
click at [335, 139] on span "Team Support" at bounding box center [316, 142] width 45 height 15
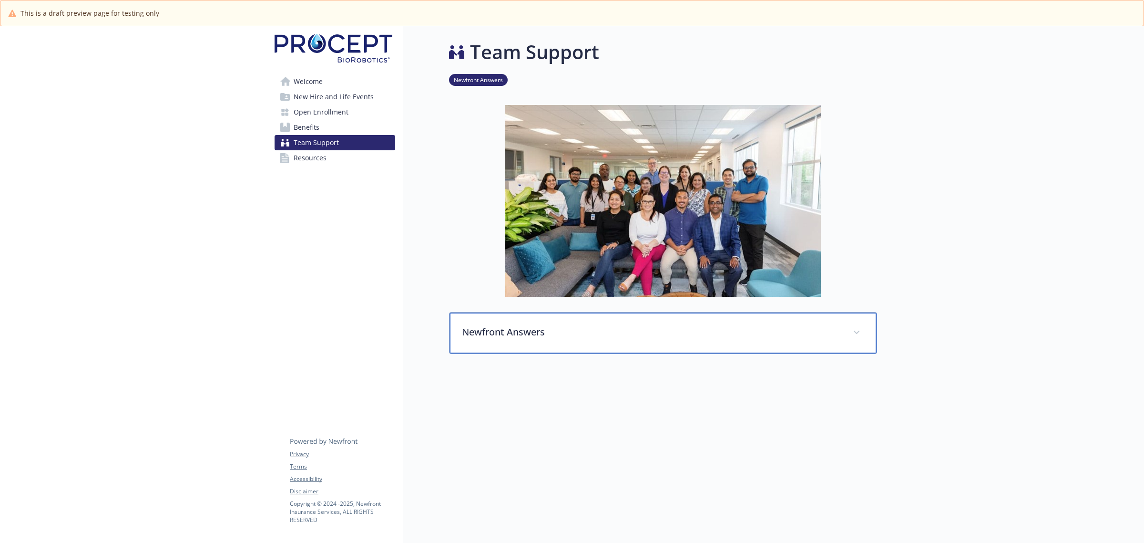
click at [766, 331] on p "Newfront Answers" at bounding box center [651, 332] width 379 height 14
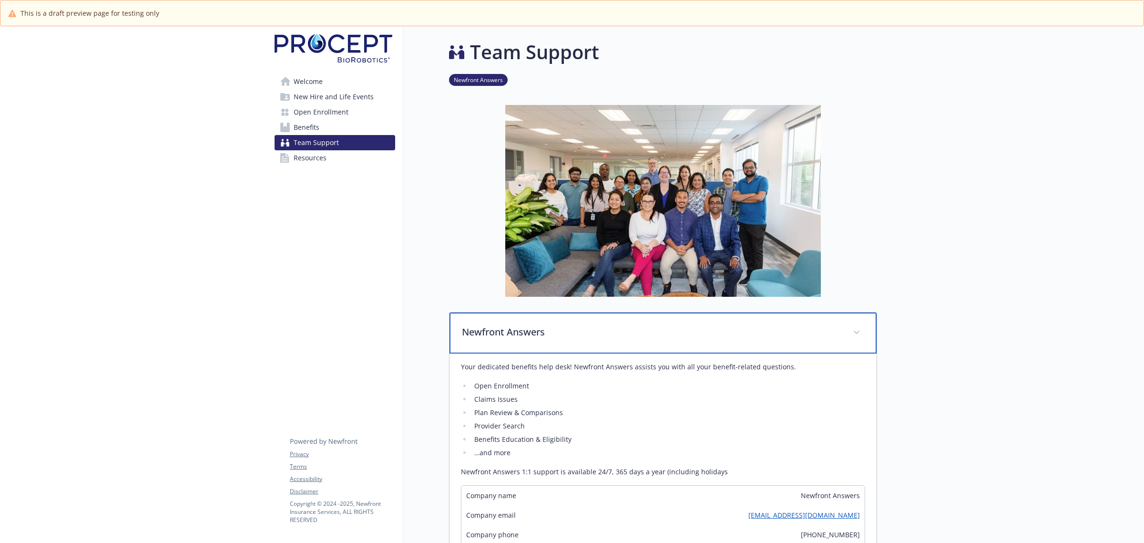
click at [766, 331] on p "Newfront Answers" at bounding box center [651, 332] width 379 height 14
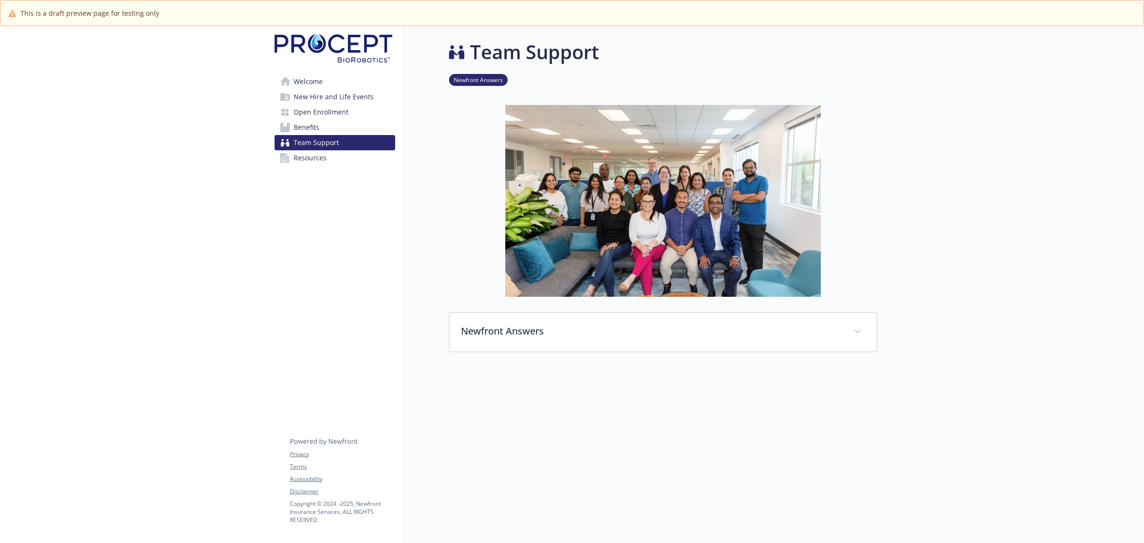
click at [330, 161] on link "Resources" at bounding box center [335, 157] width 121 height 15
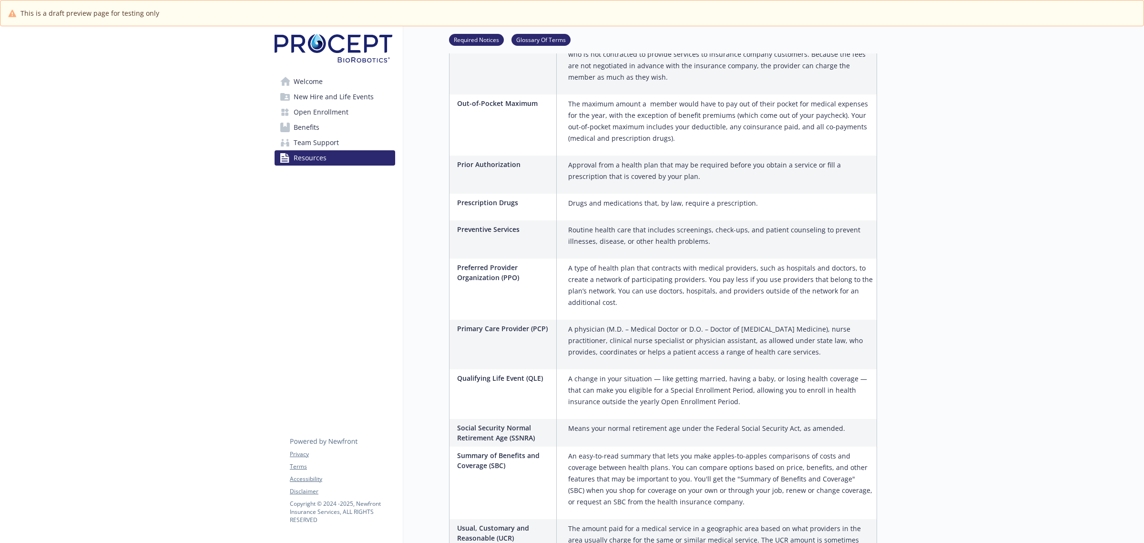
click at [335, 114] on span "Open Enrollment" at bounding box center [321, 111] width 55 height 15
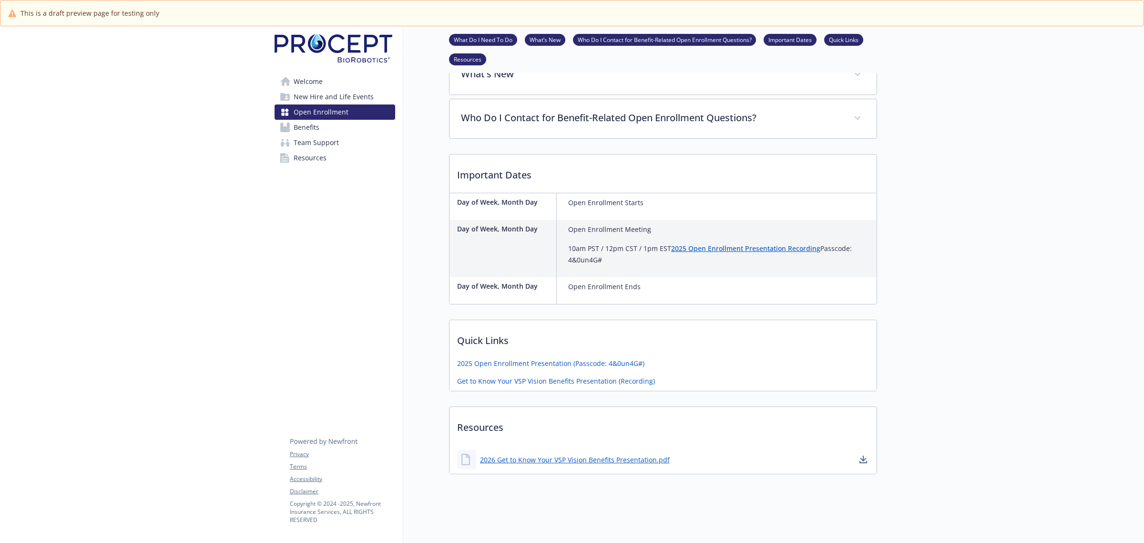
click at [317, 127] on span "Benefits" at bounding box center [307, 127] width 26 height 15
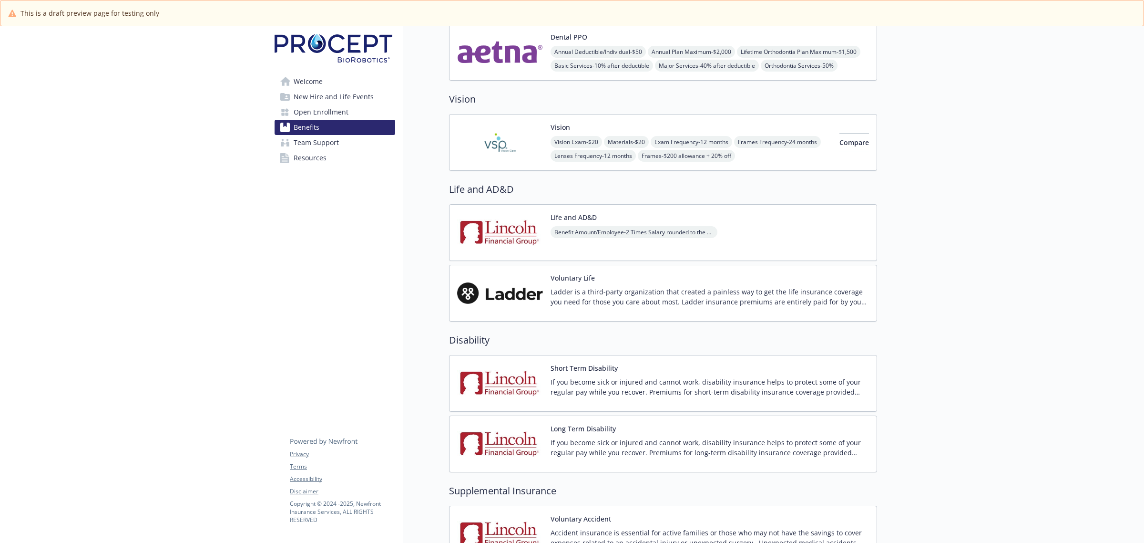
click at [654, 297] on p "Ladder is a third-party organization that created a painless way to get the lif…" at bounding box center [710, 297] width 318 height 20
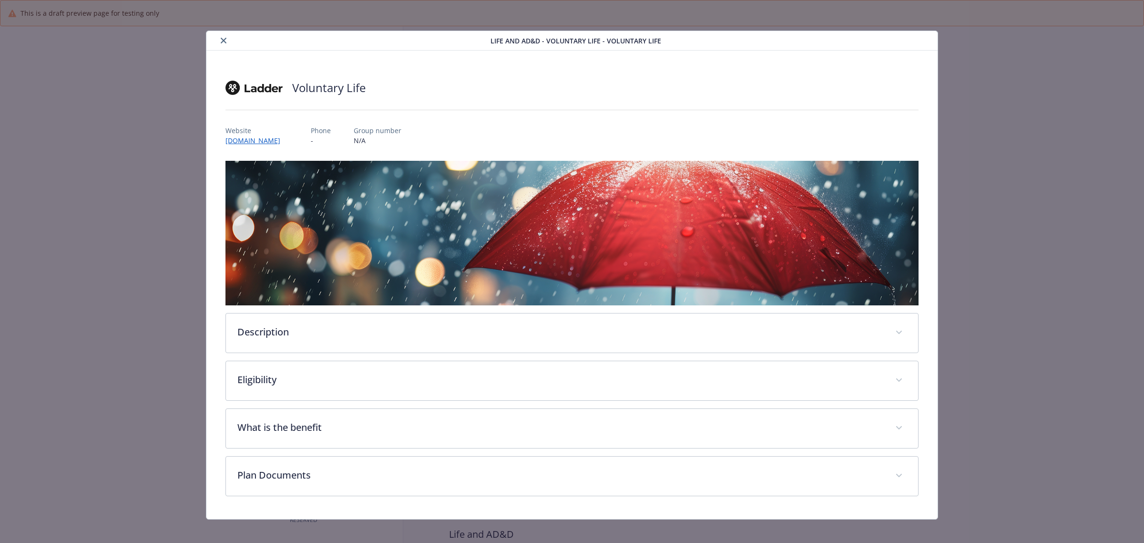
scroll to position [379, 0]
click at [220, 37] on button "close" at bounding box center [223, 40] width 11 height 11
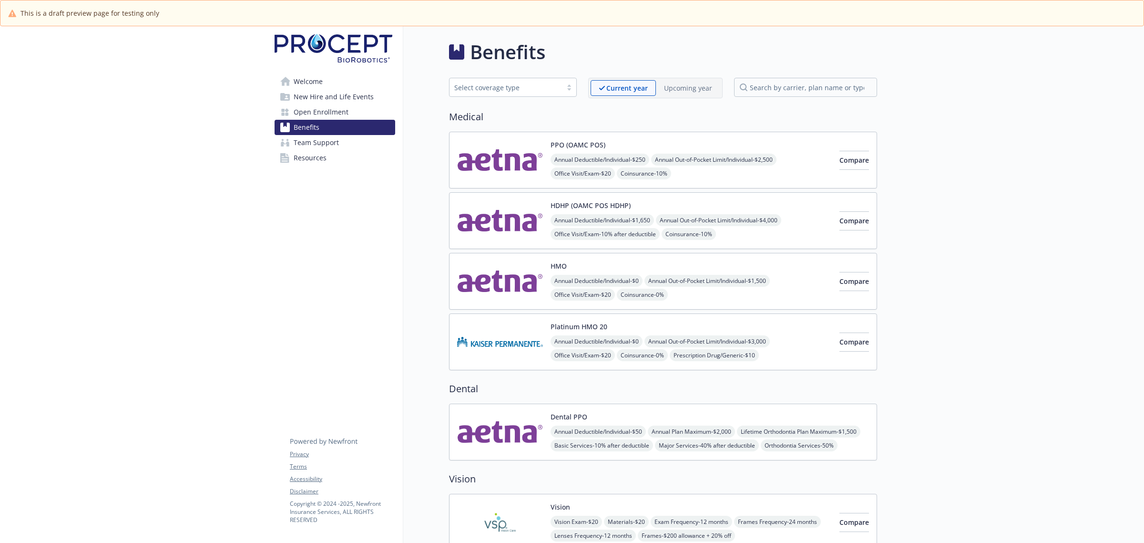
click at [319, 99] on span "New Hire and Life Events" at bounding box center [334, 96] width 80 height 15
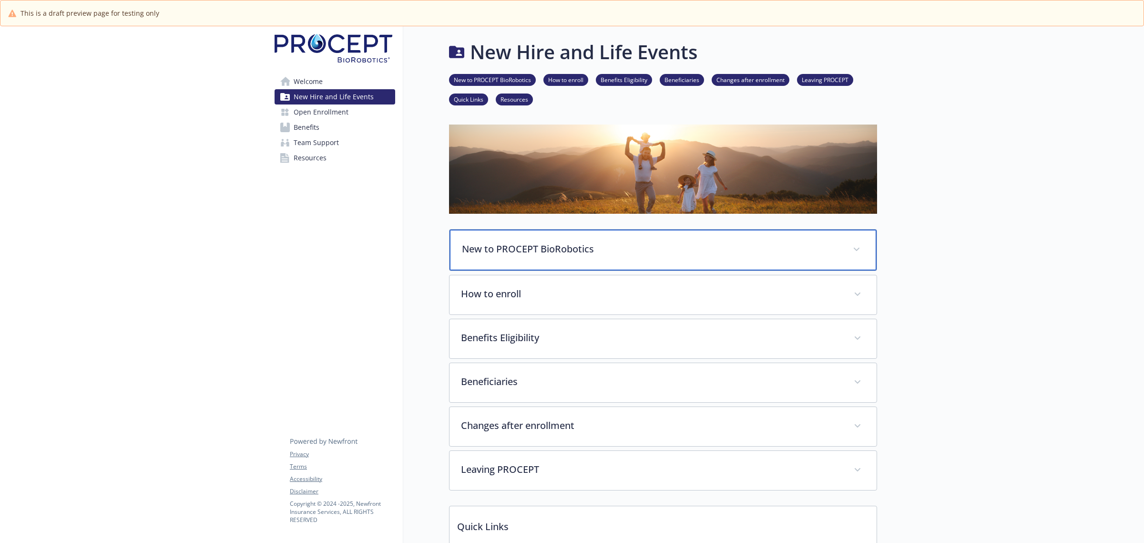
click at [634, 248] on p "New to PROCEPT BioRobotics" at bounding box center [651, 249] width 379 height 14
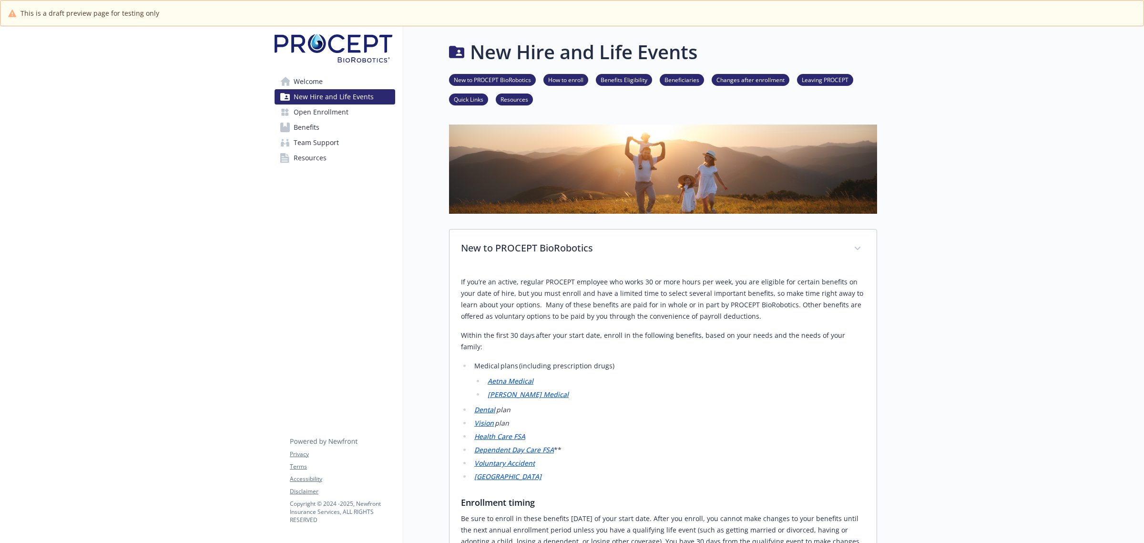
click at [513, 376] on em "Aetna Medical" at bounding box center [511, 380] width 46 height 9
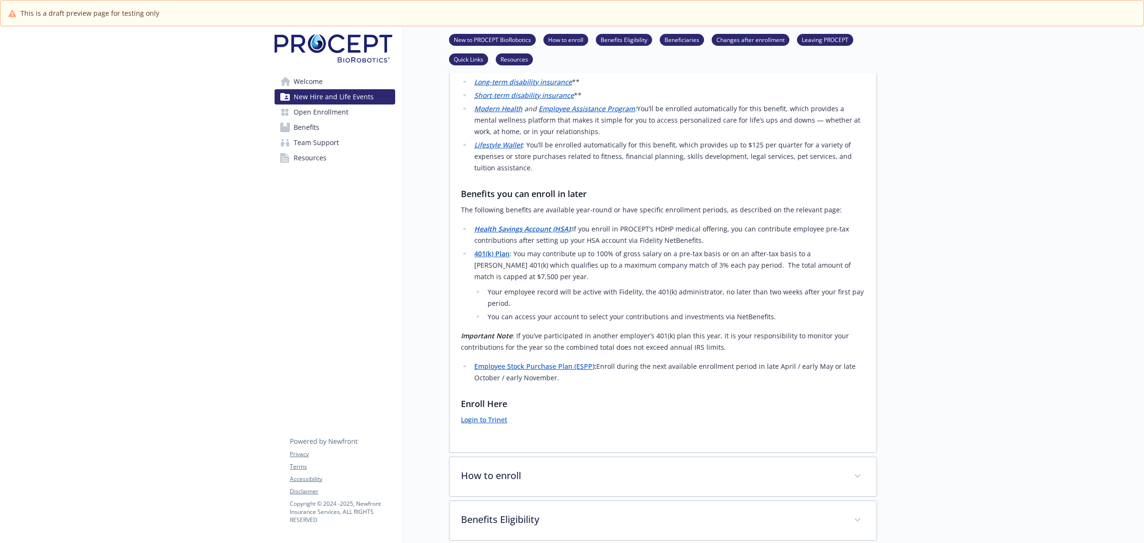
scroll to position [775, 0]
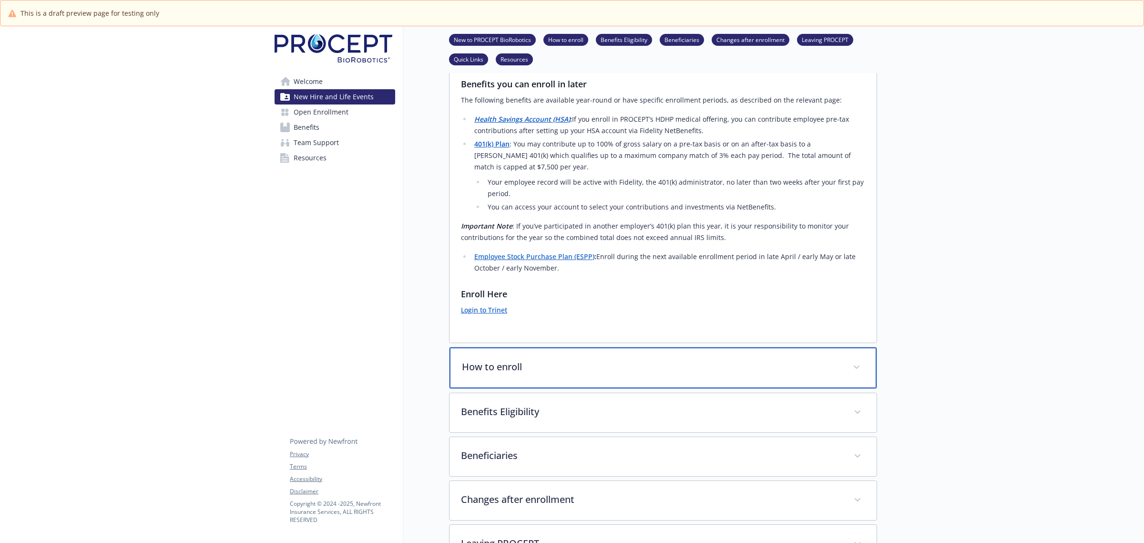
click at [734, 347] on div "How to enroll" at bounding box center [663, 367] width 427 height 41
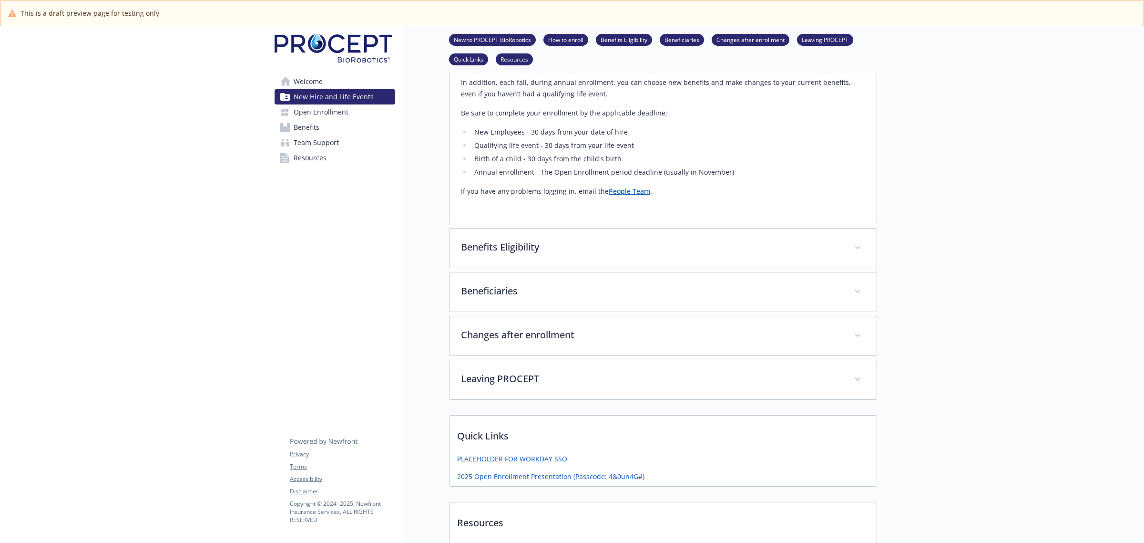
scroll to position [1251, 0]
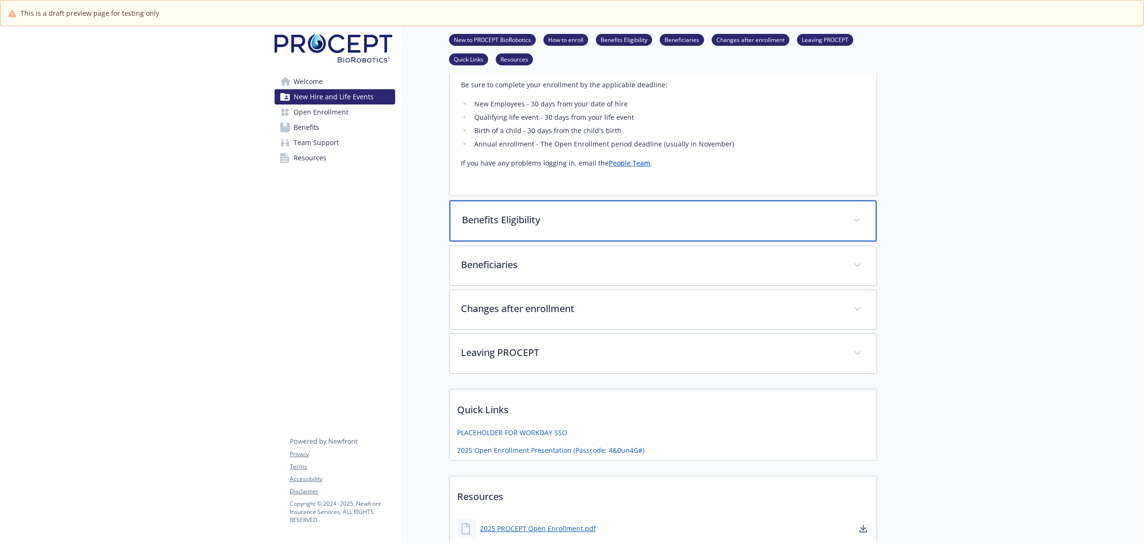
click at [708, 213] on p "Benefits Eligibility" at bounding box center [651, 220] width 379 height 14
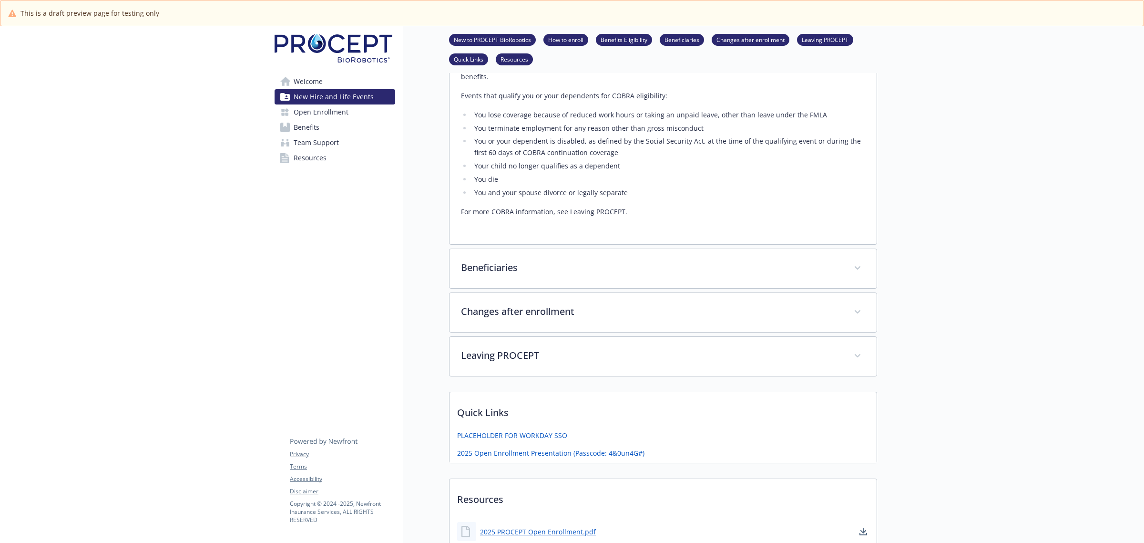
scroll to position [2037, 0]
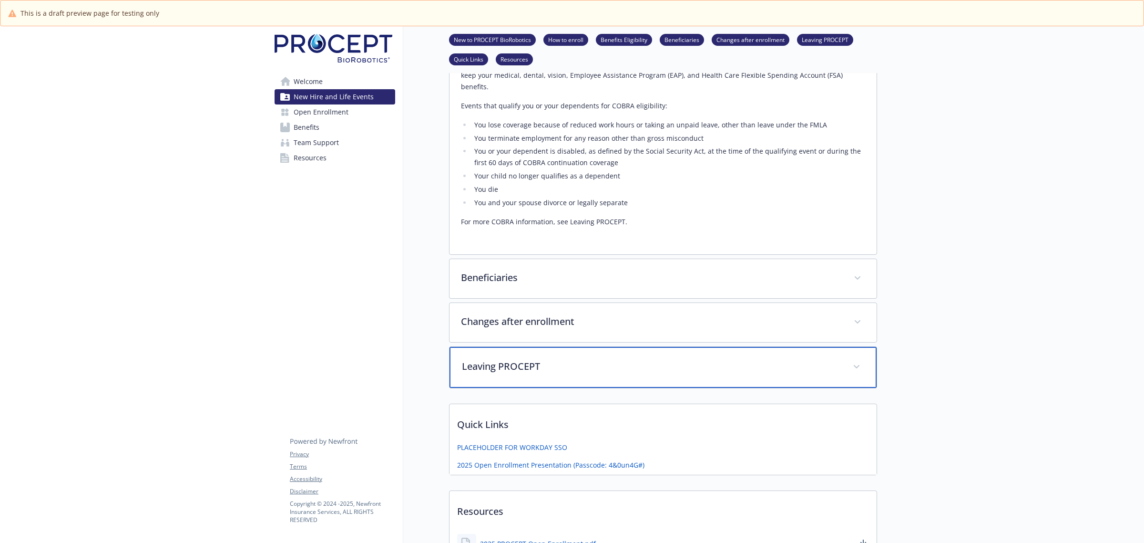
click at [716, 347] on div "Leaving PROCEPT" at bounding box center [663, 367] width 427 height 41
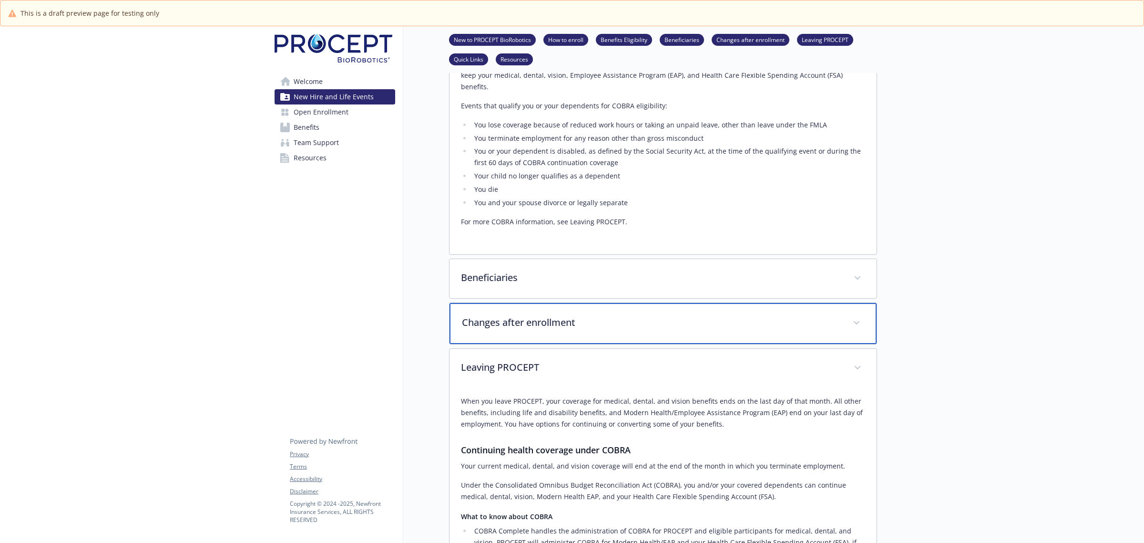
click at [707, 315] on p "Changes after enrollment" at bounding box center [651, 322] width 379 height 14
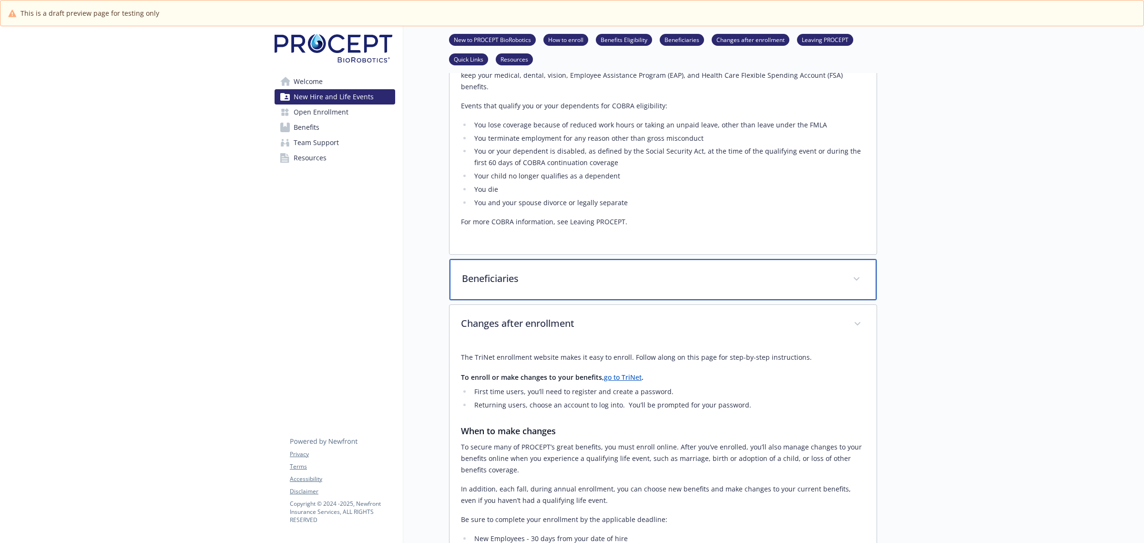
click at [701, 271] on p "Beneficiaries" at bounding box center [651, 278] width 379 height 14
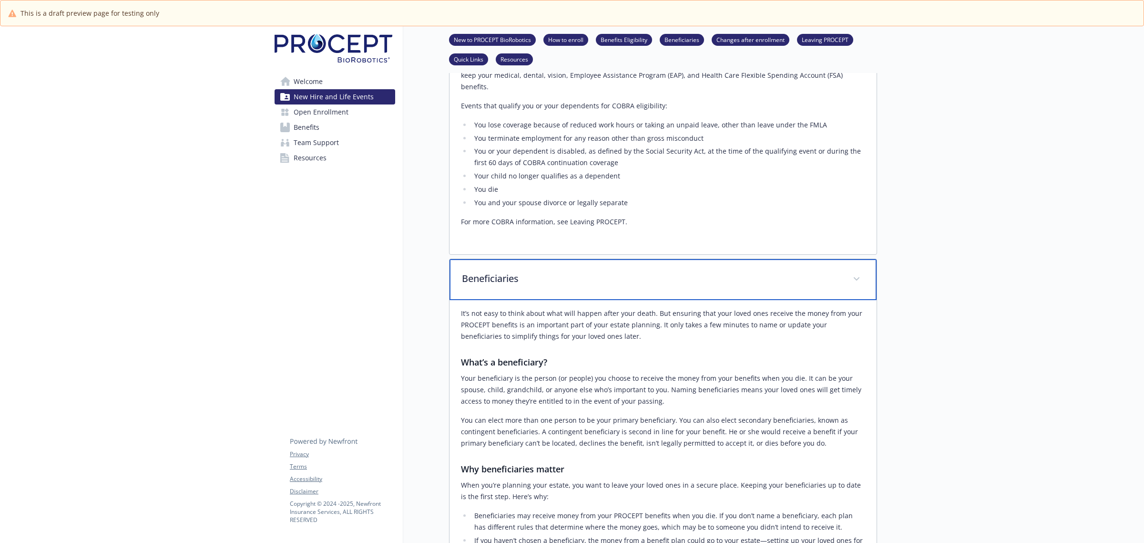
click at [701, 271] on p "Beneficiaries" at bounding box center [651, 278] width 379 height 14
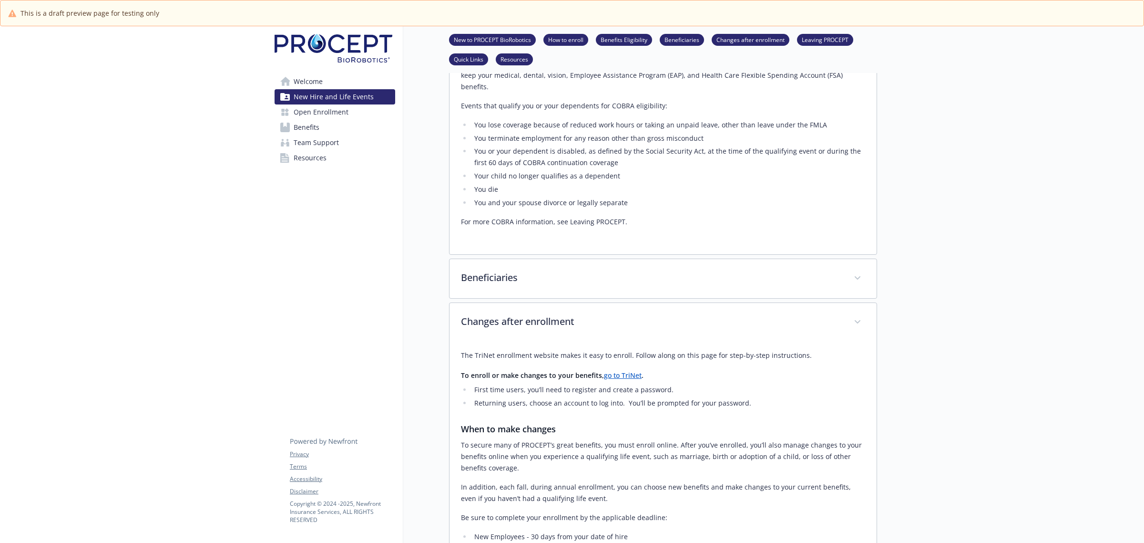
click at [339, 111] on span "Open Enrollment" at bounding box center [321, 111] width 55 height 15
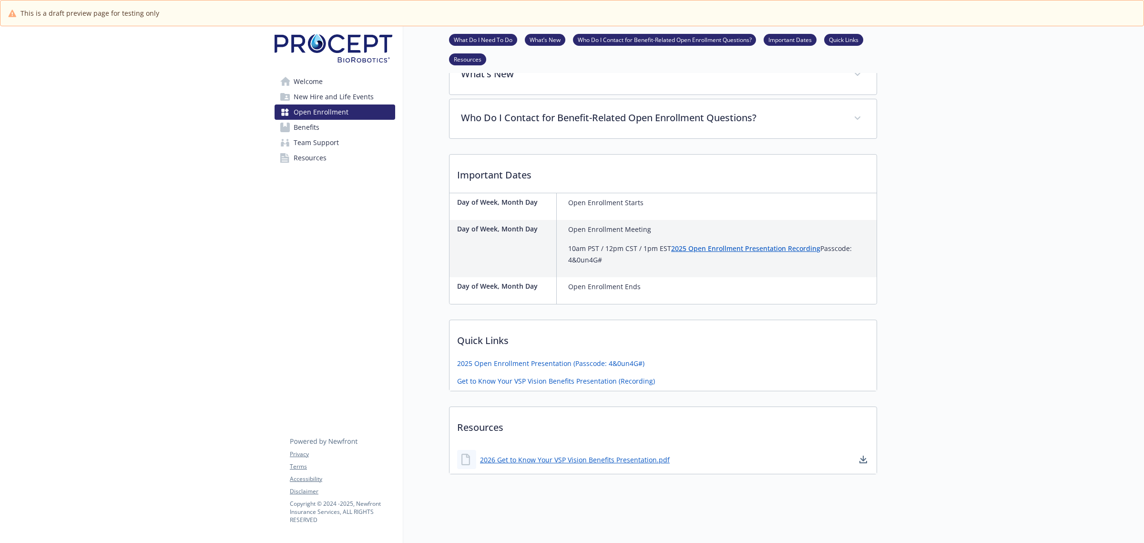
click at [317, 137] on span "Team Support" at bounding box center [316, 142] width 45 height 15
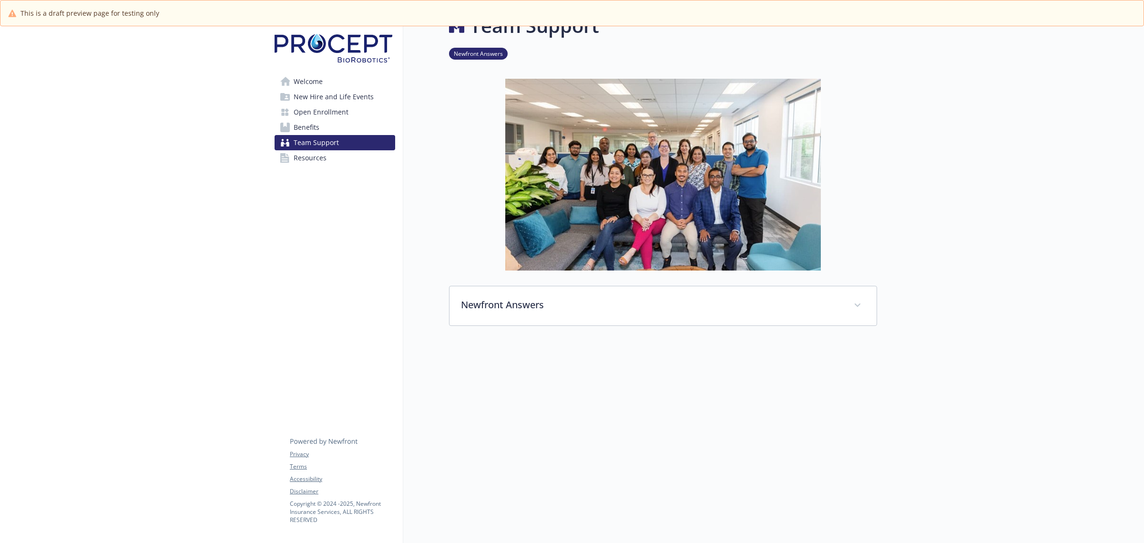
click at [316, 130] on span "Benefits" at bounding box center [307, 127] width 26 height 15
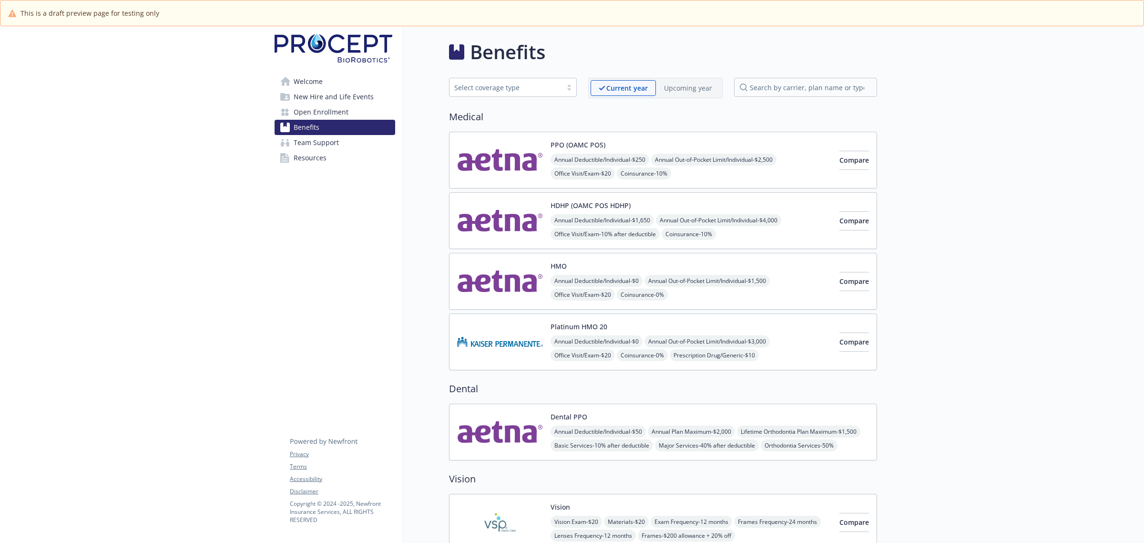
click at [314, 82] on span "Welcome" at bounding box center [308, 81] width 29 height 15
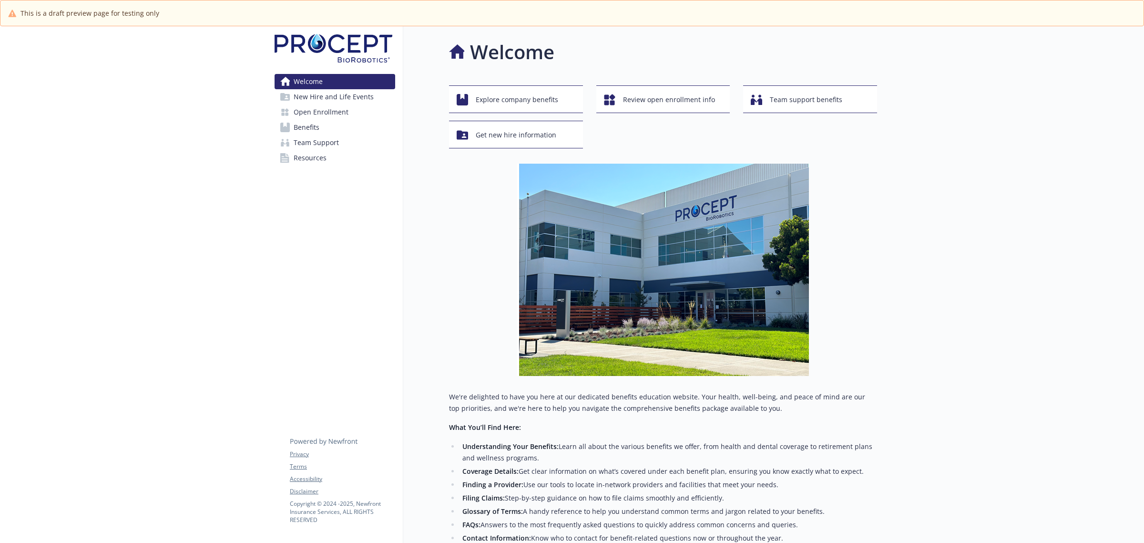
click at [319, 98] on span "New Hire and Life Events" at bounding box center [334, 96] width 80 height 15
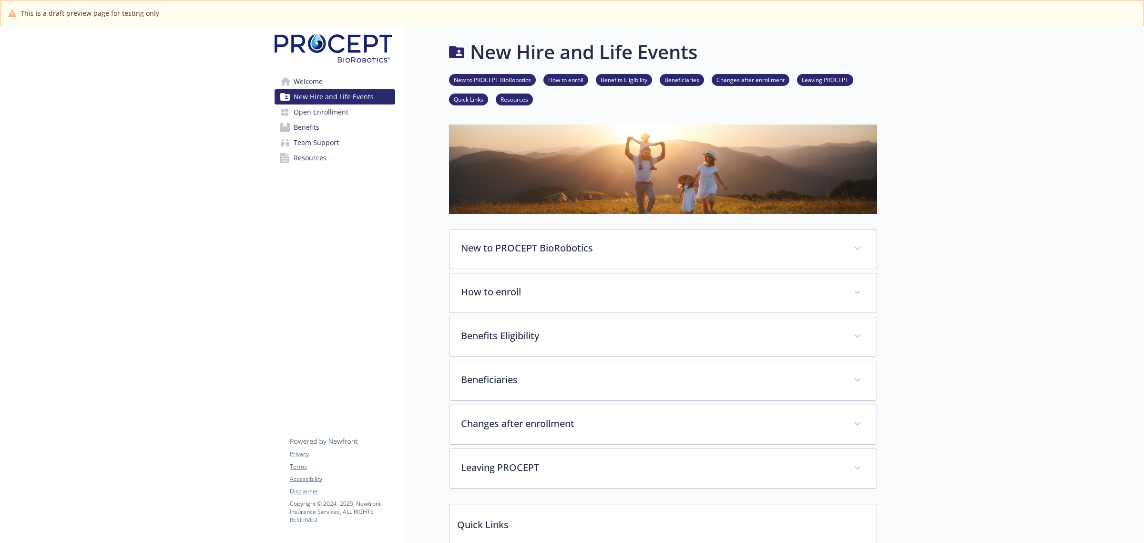
click at [330, 114] on span "Open Enrollment" at bounding box center [321, 111] width 55 height 15
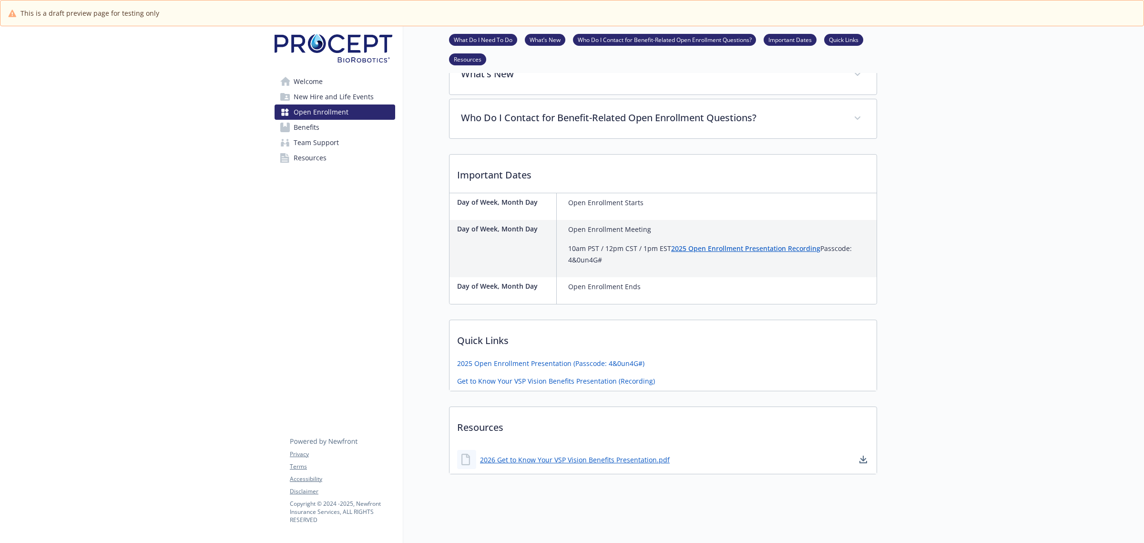
scroll to position [379, 0]
click at [319, 124] on link "Benefits" at bounding box center [335, 127] width 121 height 15
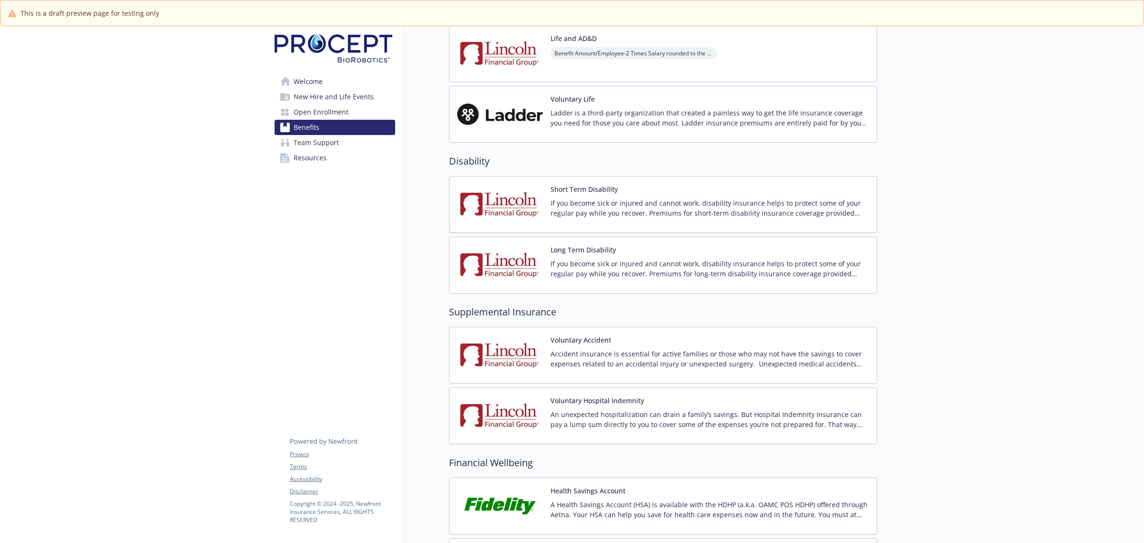
click at [578, 373] on div "Accident insurance is essential for active families or those who may not have t…" at bounding box center [710, 361] width 318 height 27
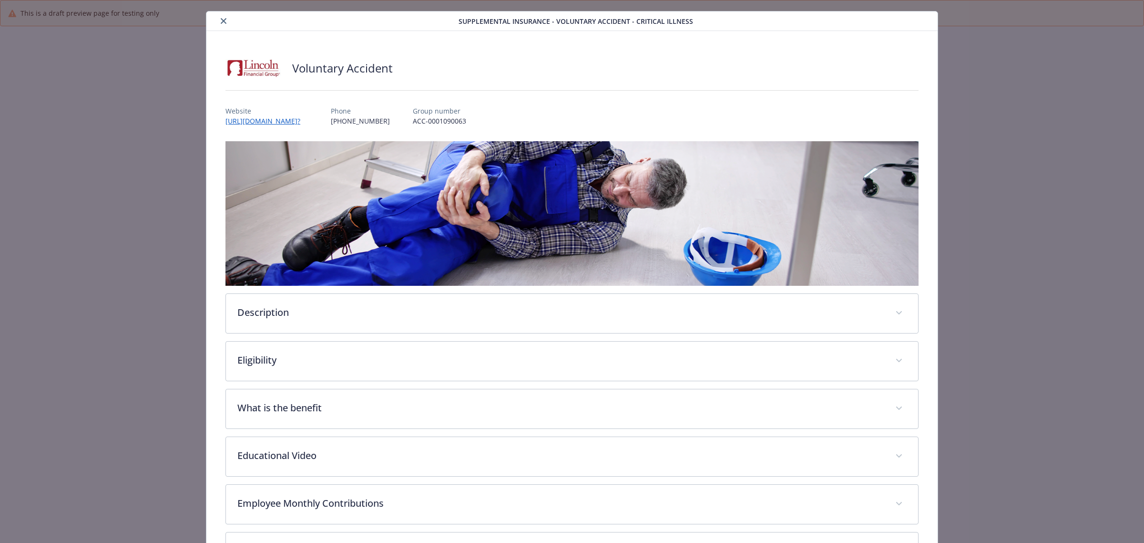
scroll to position [150, 0]
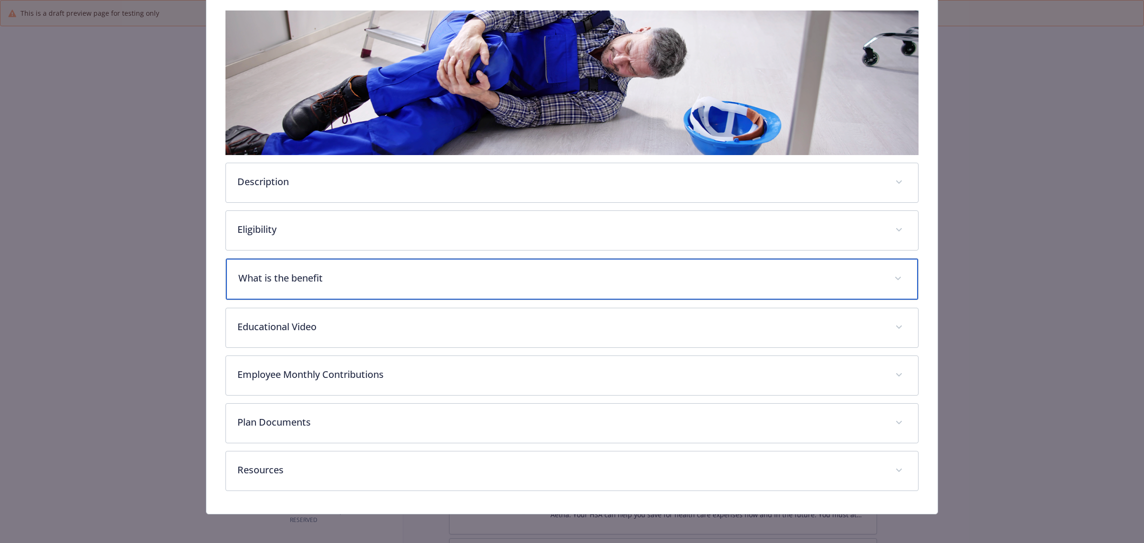
click at [540, 291] on div "What is the benefit" at bounding box center [572, 278] width 692 height 41
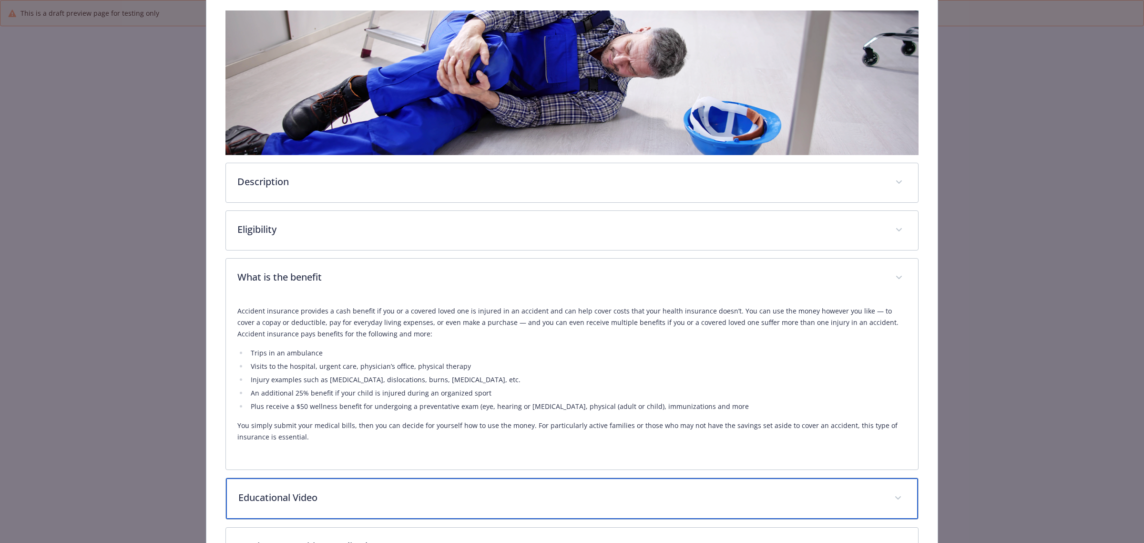
click at [503, 502] on p "Educational Video" at bounding box center [560, 497] width 645 height 14
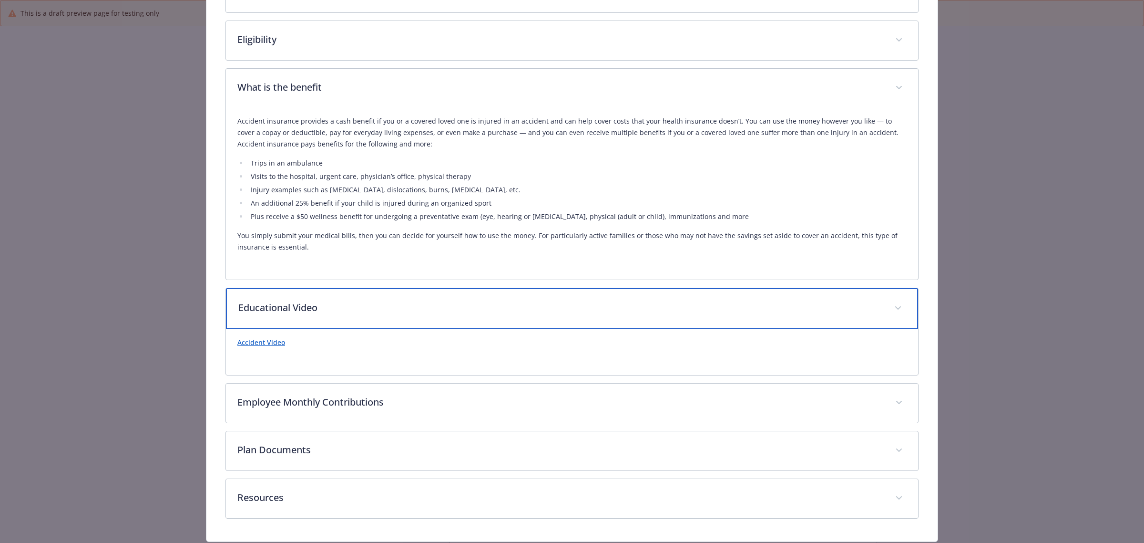
scroll to position [369, 0]
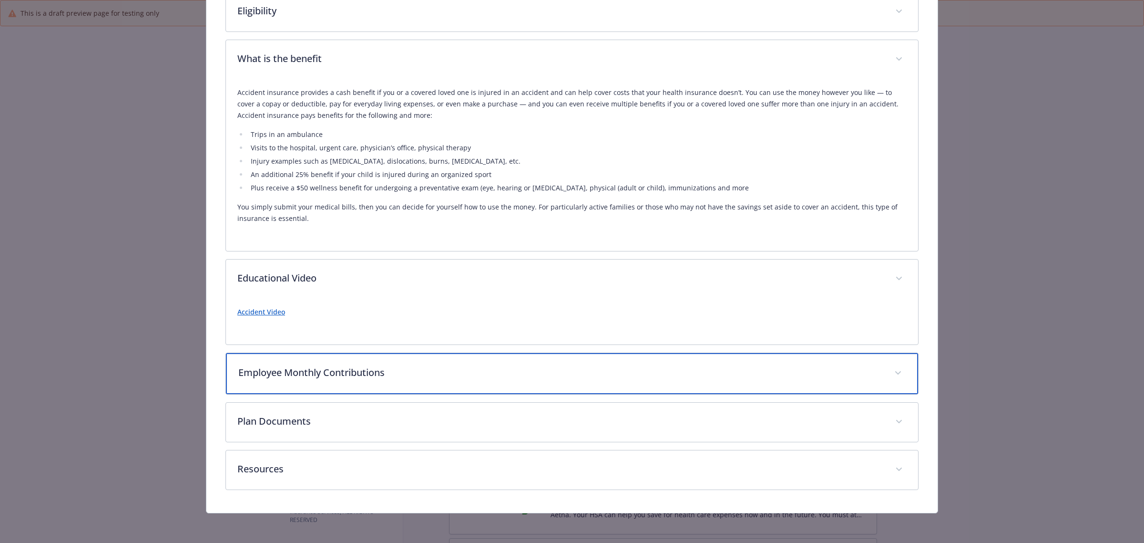
click at [570, 368] on p "Employee Monthly Contributions" at bounding box center [560, 372] width 645 height 14
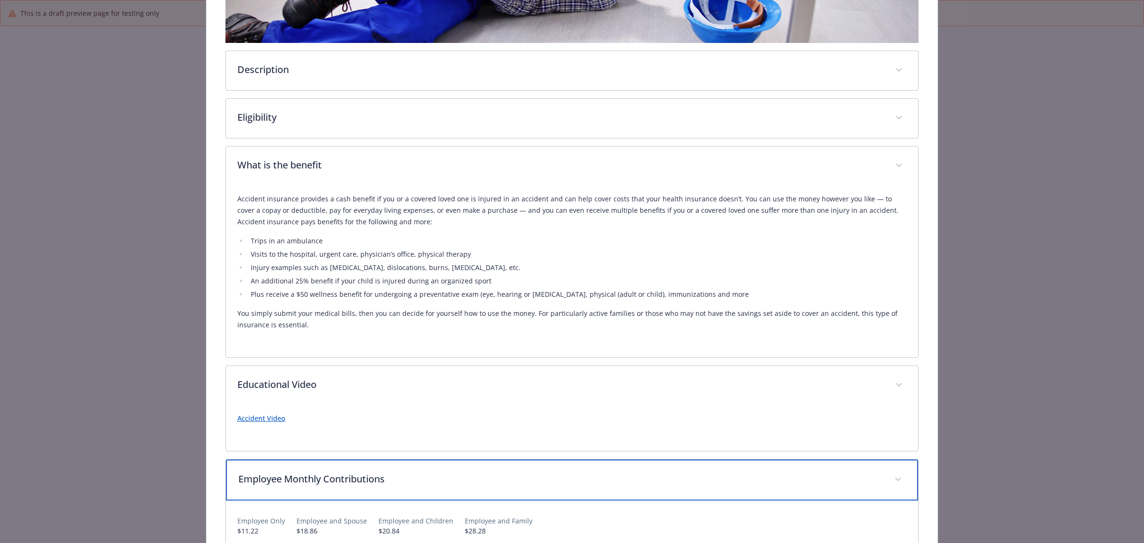
scroll to position [0, 0]
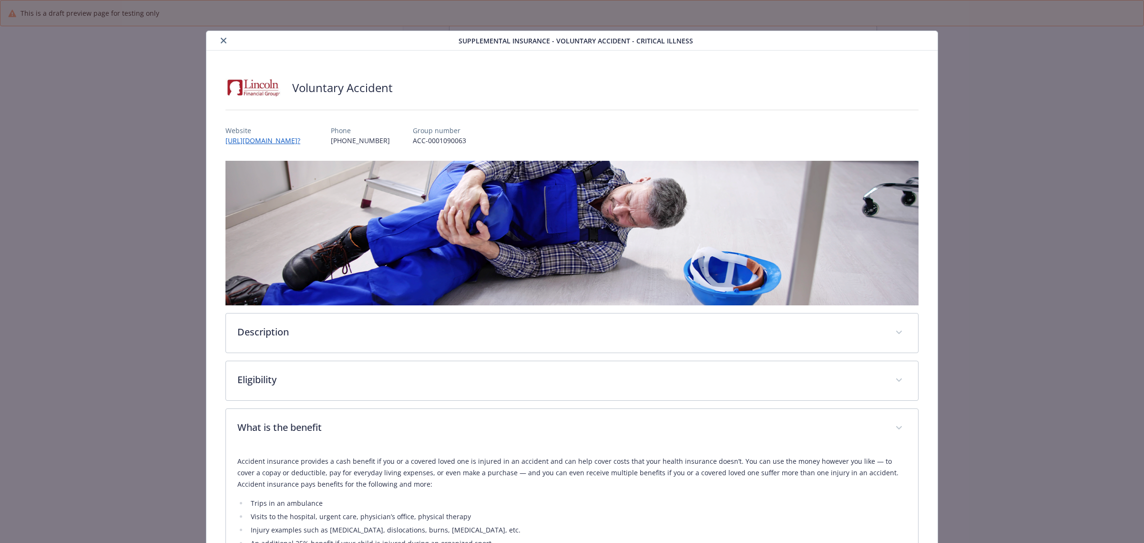
click at [222, 41] on icon "close" at bounding box center [224, 41] width 6 height 6
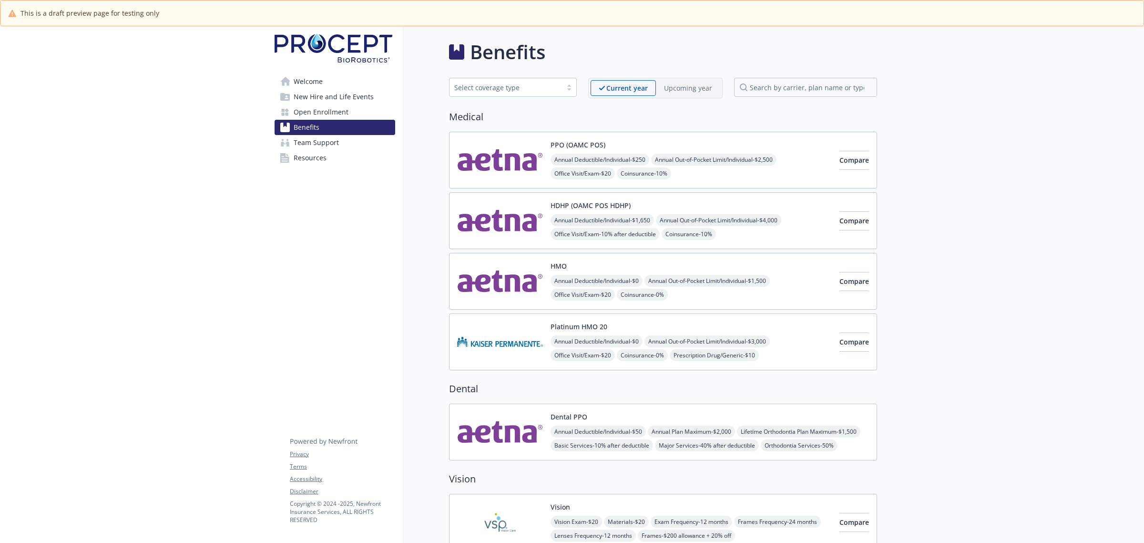
click at [339, 101] on span "New Hire and Life Events" at bounding box center [334, 96] width 80 height 15
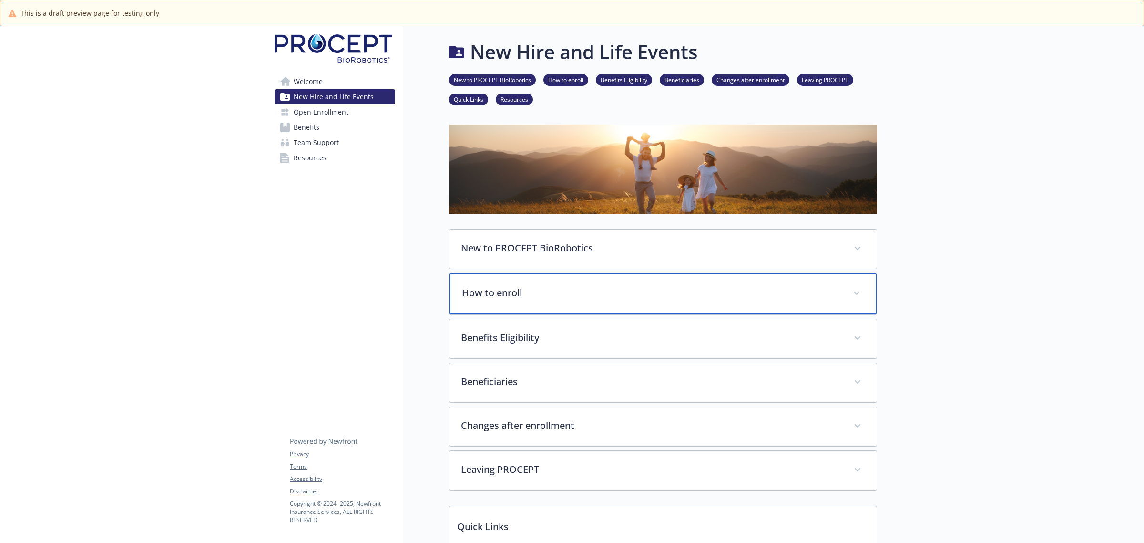
click at [681, 297] on p "How to enroll" at bounding box center [651, 293] width 379 height 14
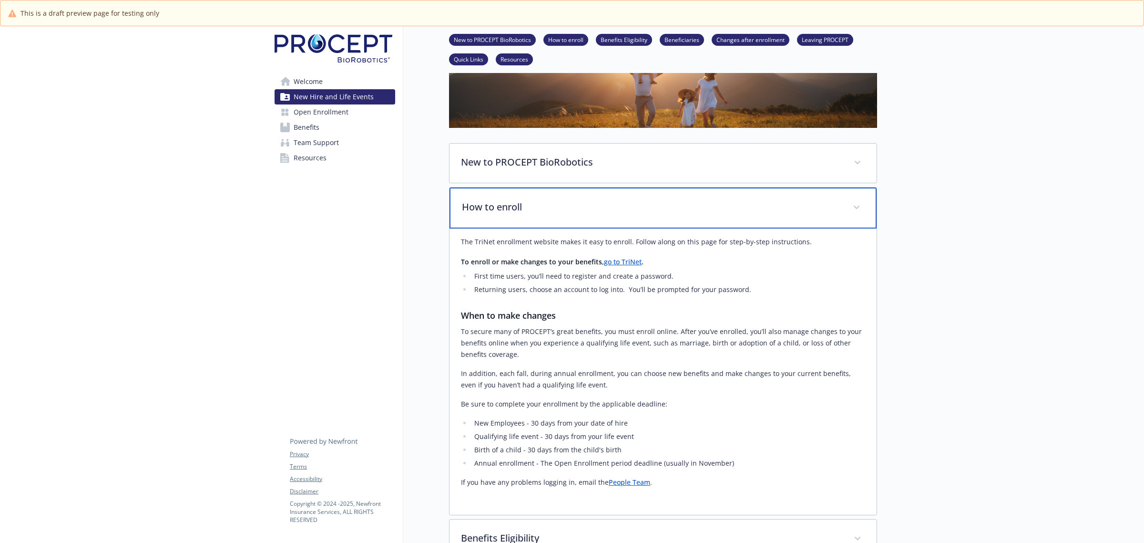
scroll to position [238, 0]
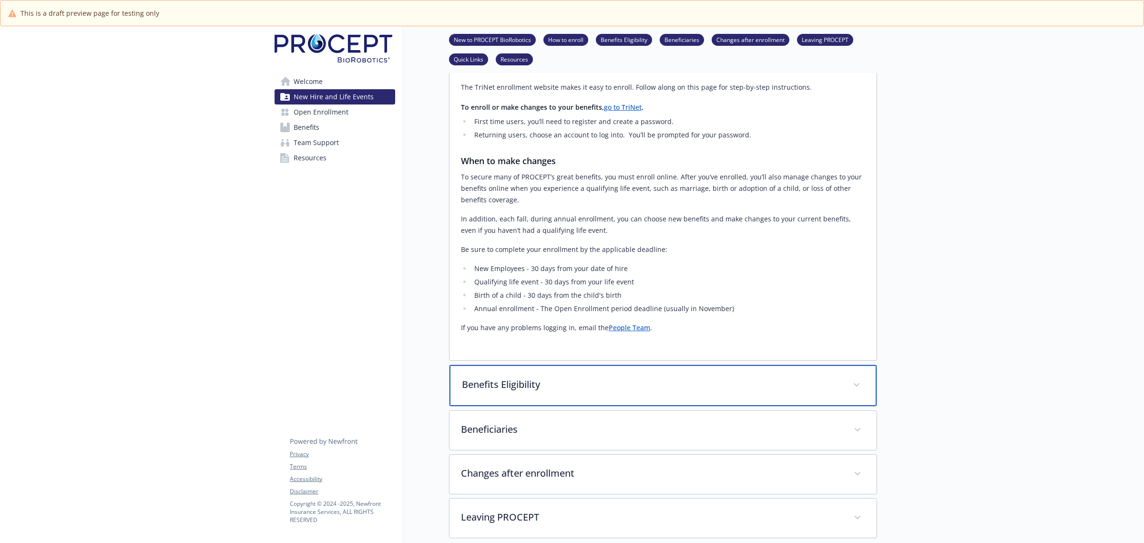
click at [594, 383] on p "Benefits Eligibility" at bounding box center [651, 384] width 379 height 14
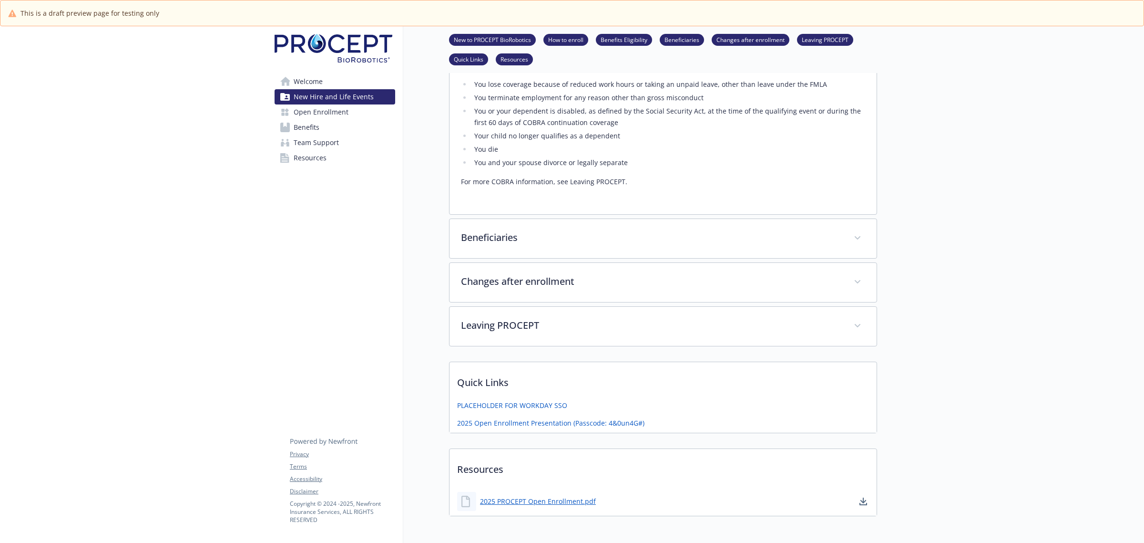
scroll to position [1211, 0]
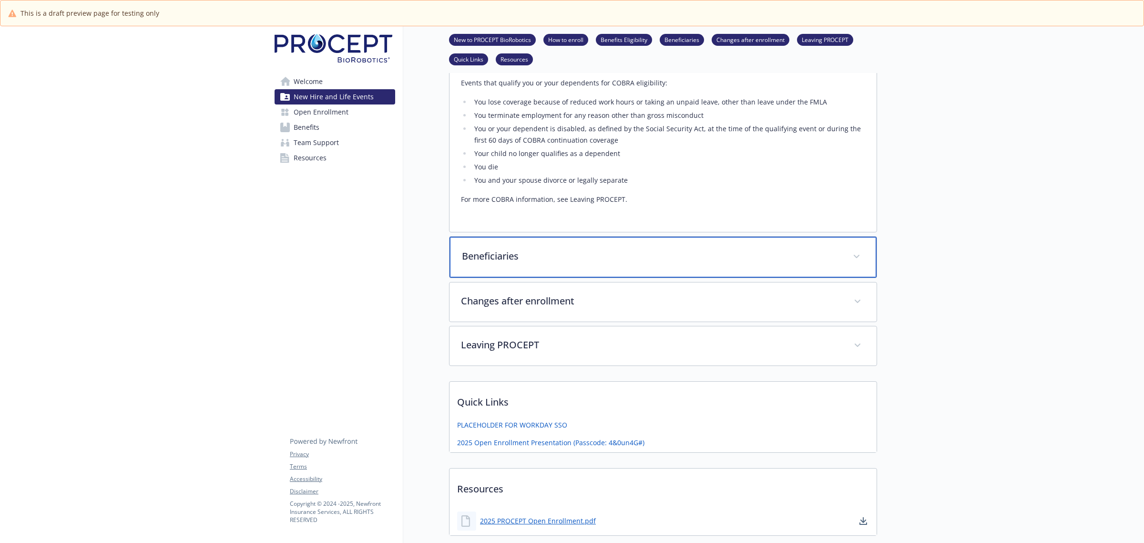
click at [597, 251] on p "Beneficiaries" at bounding box center [651, 256] width 379 height 14
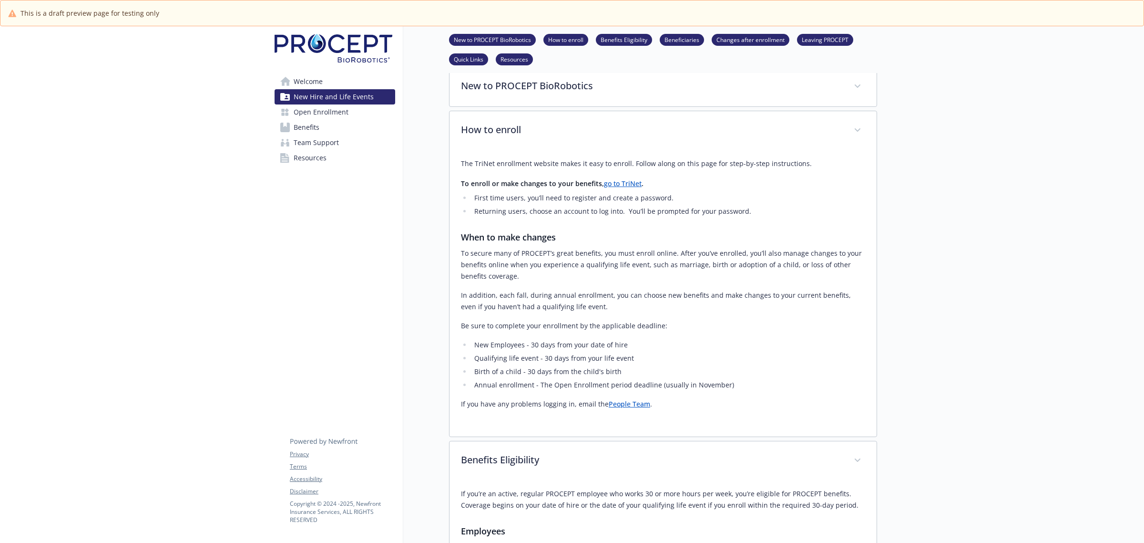
scroll to position [0, 0]
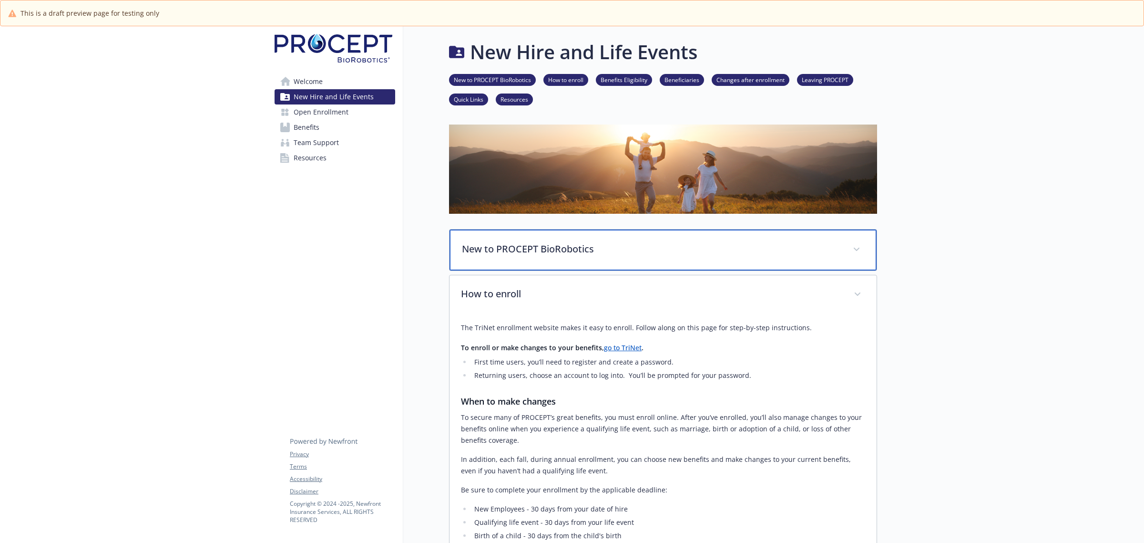
click at [635, 260] on div "New to PROCEPT BioRobotics" at bounding box center [663, 249] width 427 height 41
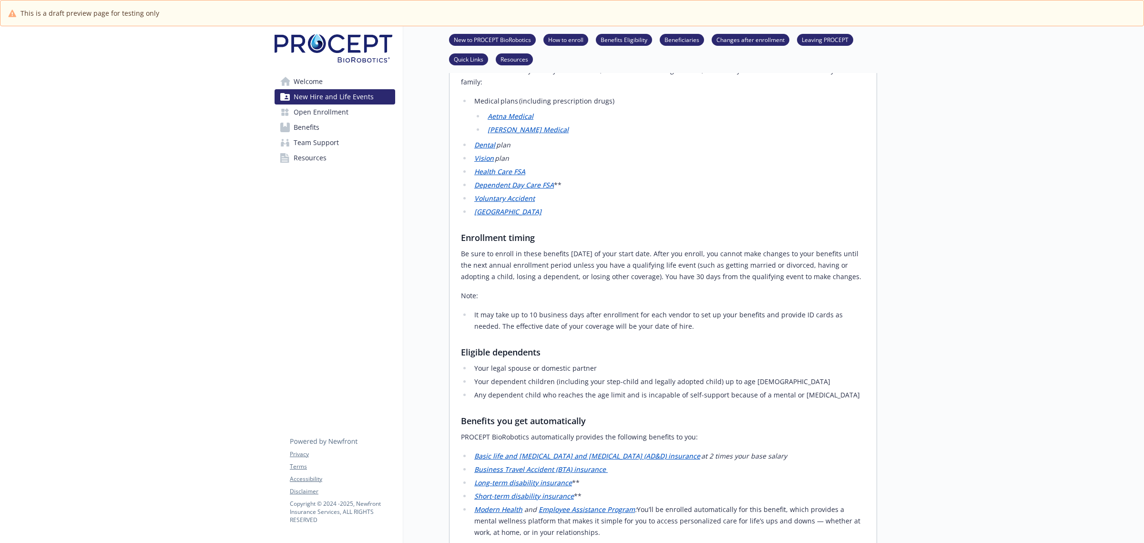
scroll to position [238, 0]
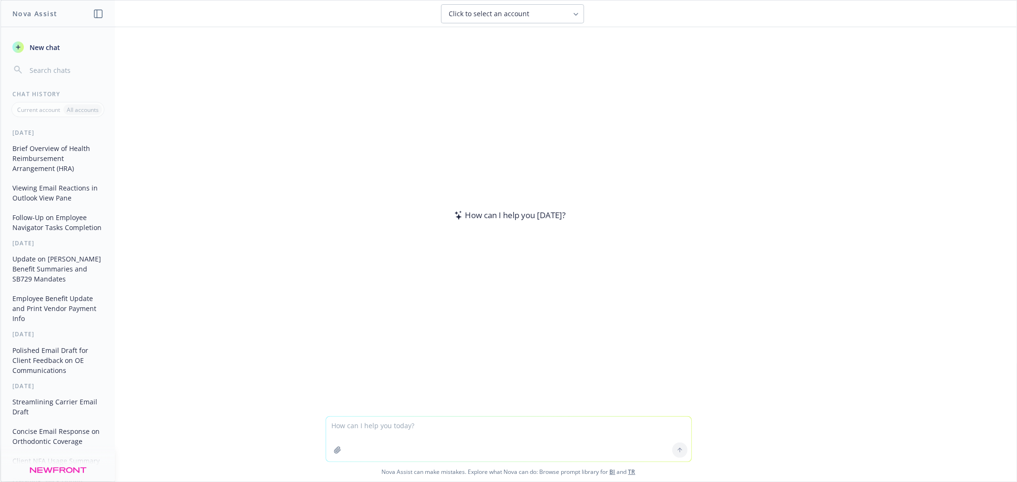
click at [463, 426] on textarea at bounding box center [508, 439] width 365 height 45
type textarea "polish email to client [Hi [PERSON_NAME] and [PERSON_NAME], We’ve completed the…"
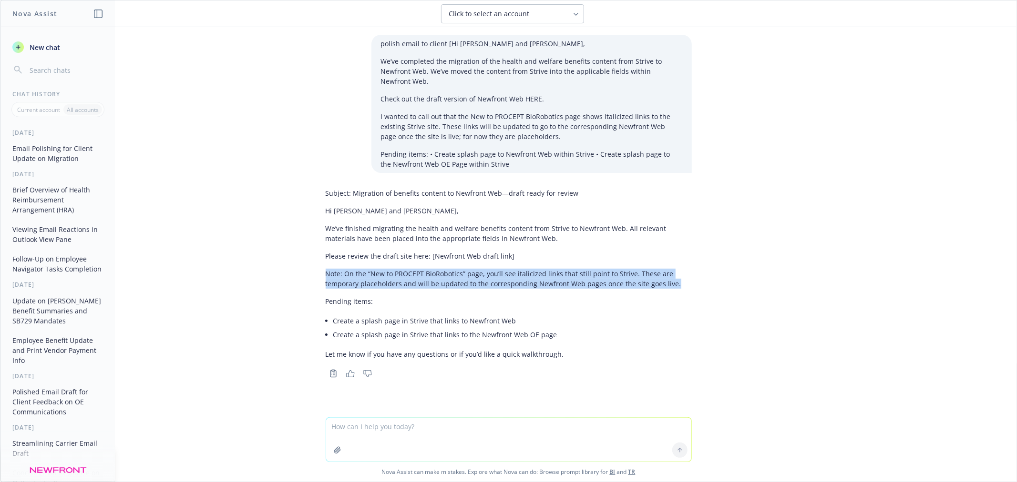
drag, startPoint x: 559, startPoint y: 286, endPoint x: 317, endPoint y: 275, distance: 241.9
click at [318, 275] on div "Subject: Migration of benefits content to Newfront Web—draft ready for review H…" at bounding box center [508, 282] width 381 height 196
copy p "Note: On the “New to PROCEPT BioRobotics” page, you’ll see italicized links tha…"
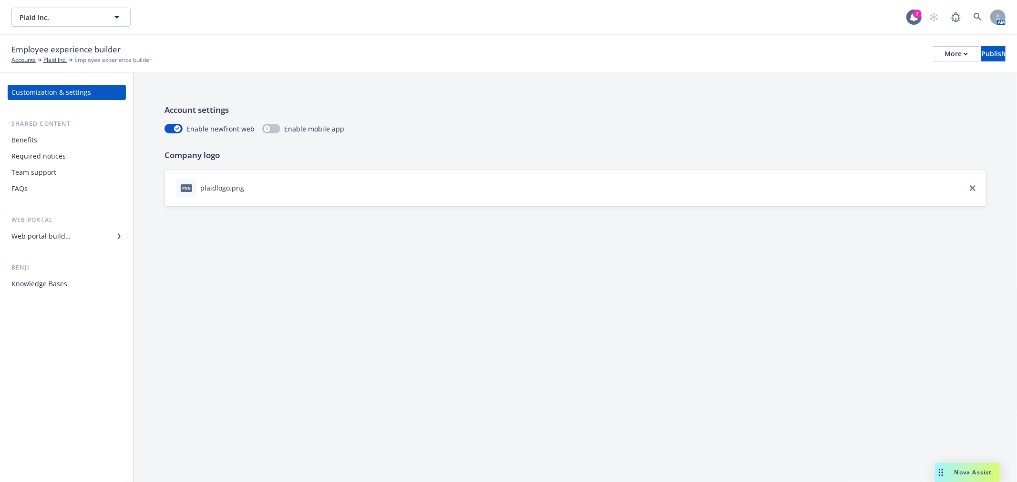
click at [53, 231] on div "Web portal builder" at bounding box center [40, 236] width 59 height 15
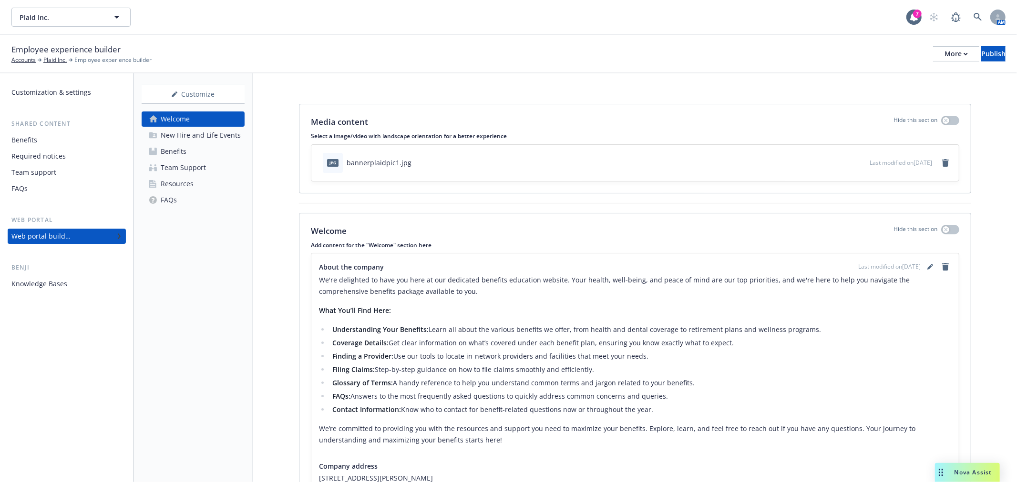
click at [180, 150] on div "Benefits" at bounding box center [174, 151] width 26 height 15
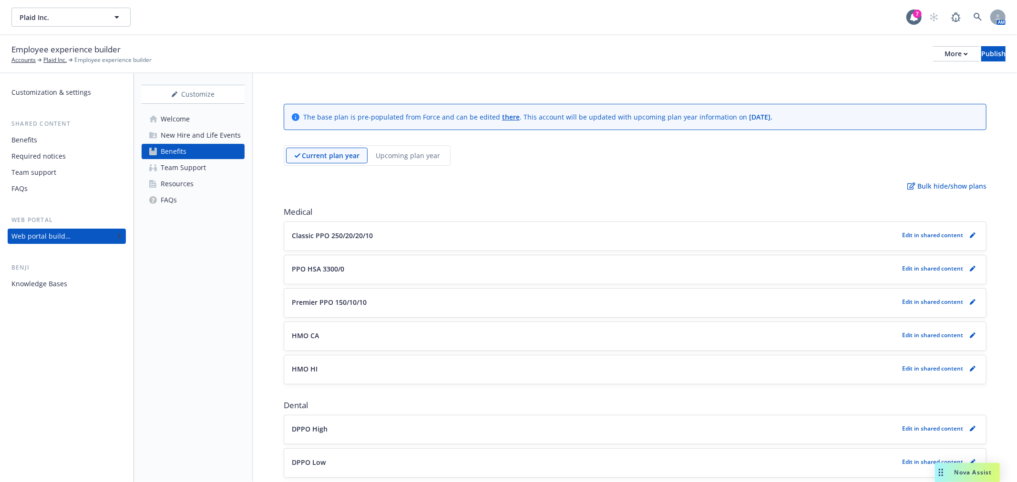
click at [425, 158] on p "Upcoming plan year" at bounding box center [408, 156] width 64 height 10
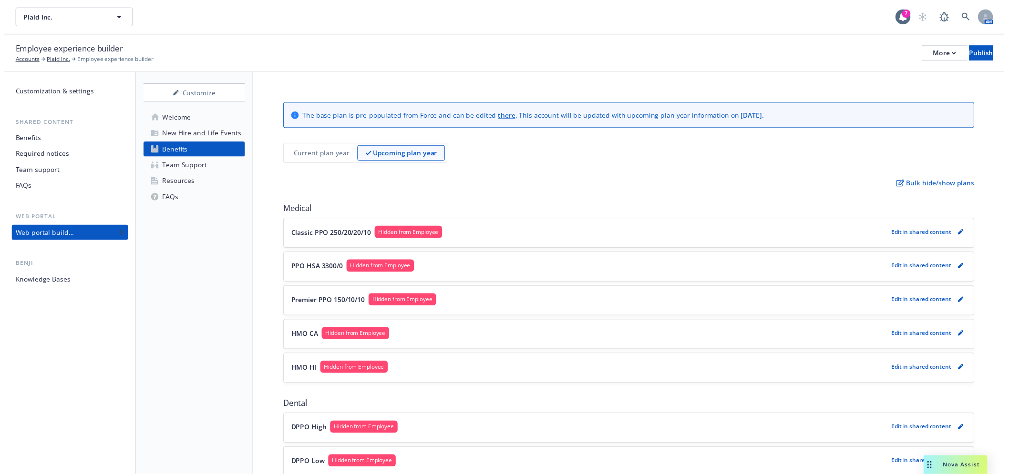
scroll to position [159, 0]
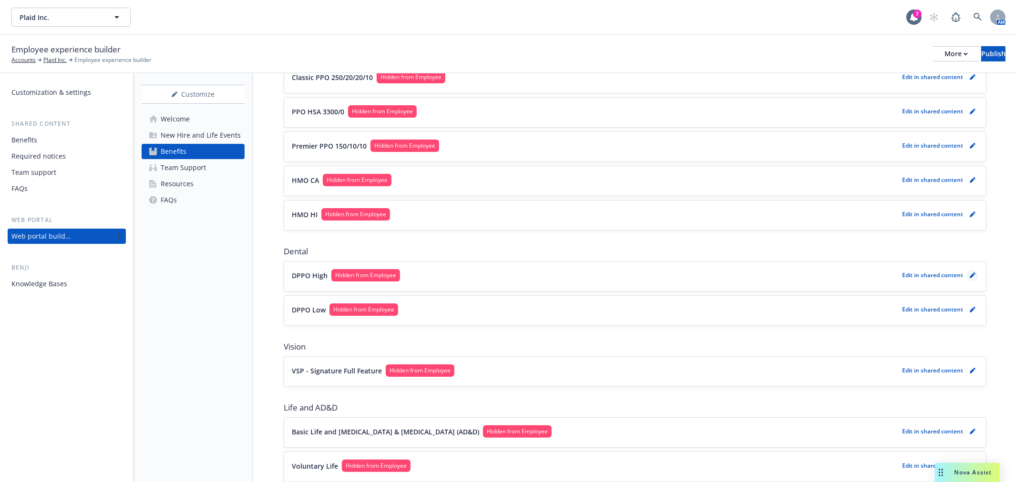
click at [970, 273] on icon "pencil" at bounding box center [973, 276] width 6 height 6
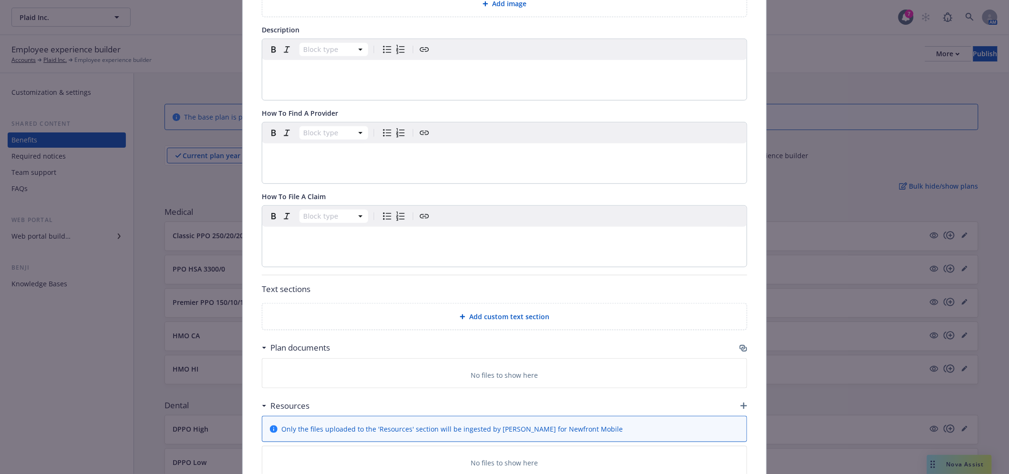
scroll to position [270, 0]
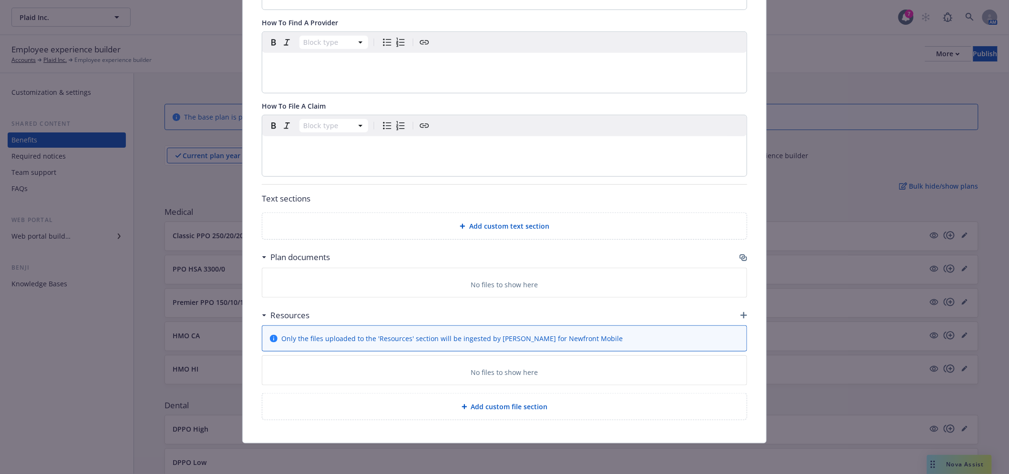
click at [744, 257] on div "Fields that are left empty won't be displayed to the client Custom carrier cont…" at bounding box center [504, 115] width 523 height 655
click at [739, 258] on icon "button" at bounding box center [742, 257] width 6 height 5
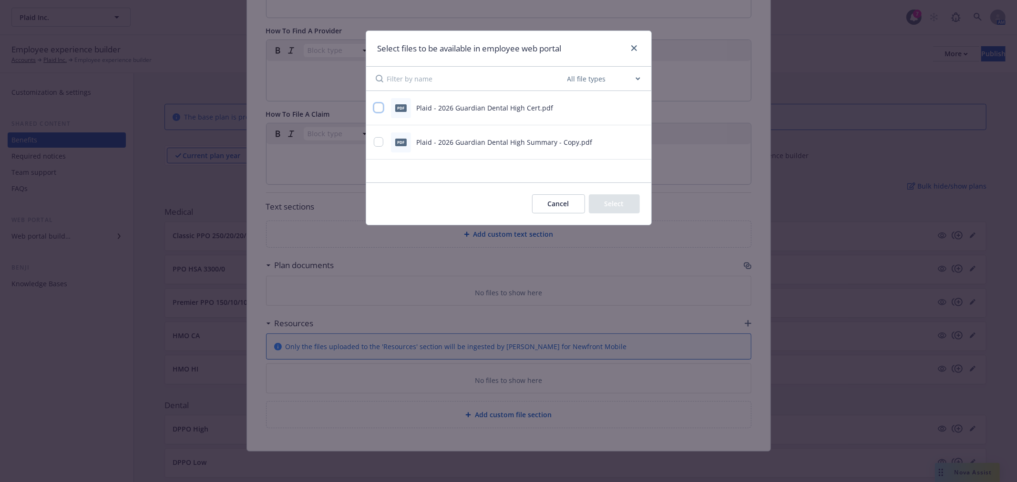
click at [382, 111] on input "checkbox" at bounding box center [379, 108] width 10 height 10
checkbox input "true"
click at [378, 135] on div "pdf Plaid - 2026 Guardian Dental High Summary - Copy.pdf" at bounding box center [497, 143] width 246 height 20
click at [378, 142] on input "checkbox" at bounding box center [379, 142] width 10 height 10
checkbox input "true"
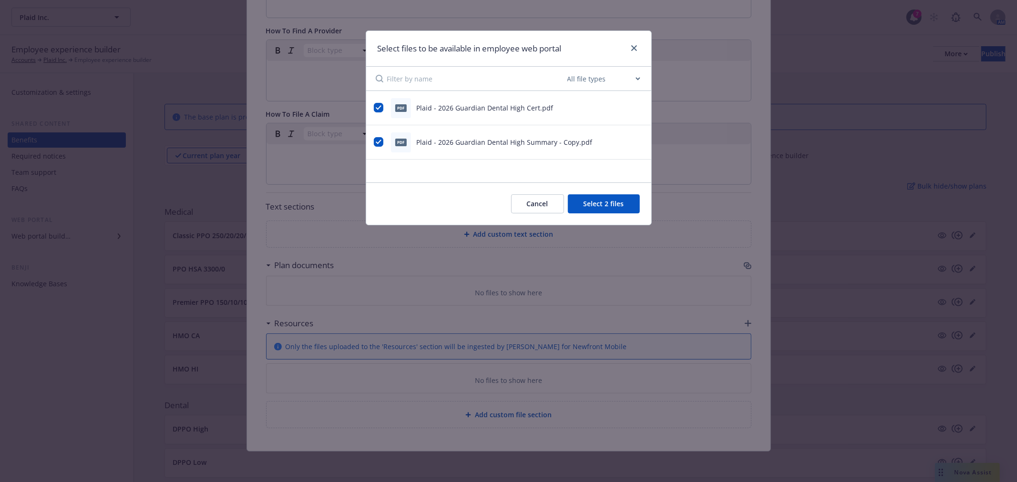
drag, startPoint x: 626, startPoint y: 195, endPoint x: 618, endPoint y: 201, distance: 9.5
click at [624, 196] on button "Select 2 files" at bounding box center [604, 204] width 72 height 19
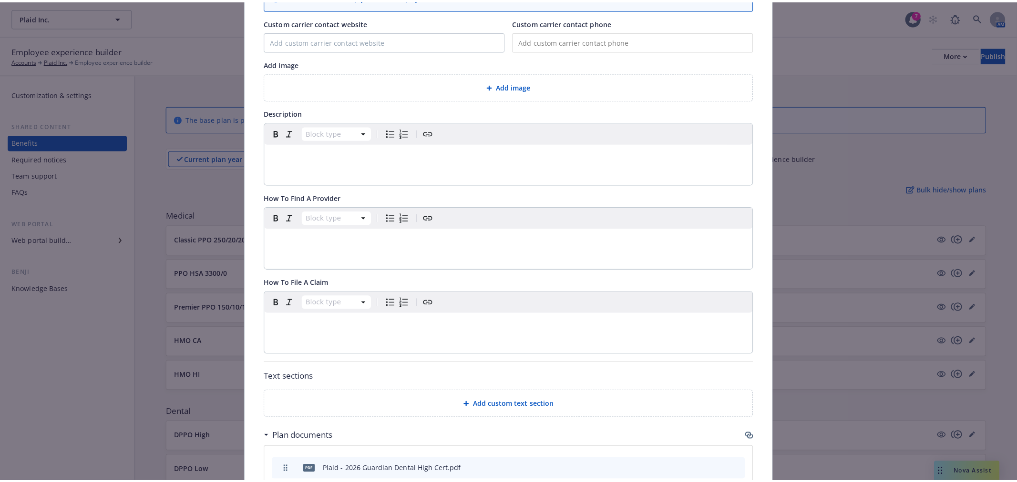
scroll to position [0, 0]
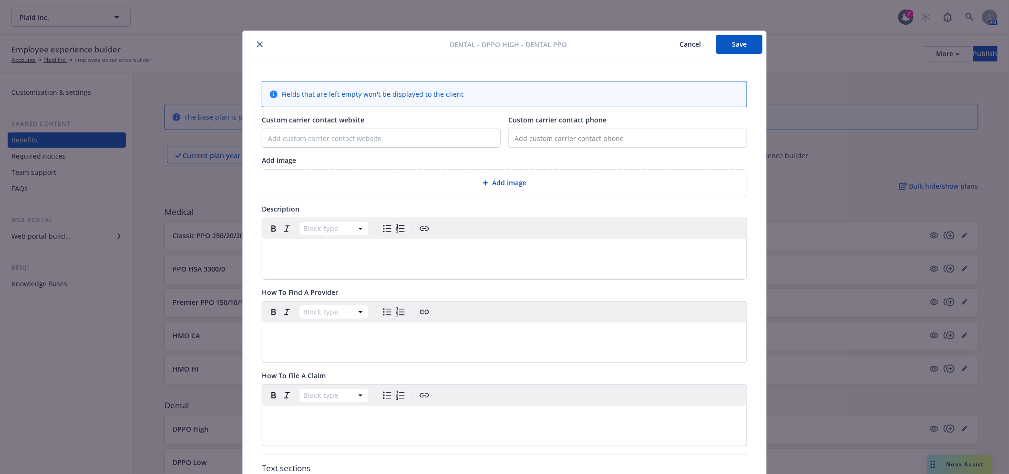
click at [733, 44] on button "Save" at bounding box center [739, 44] width 46 height 19
click at [685, 45] on button "Cancel" at bounding box center [690, 44] width 52 height 19
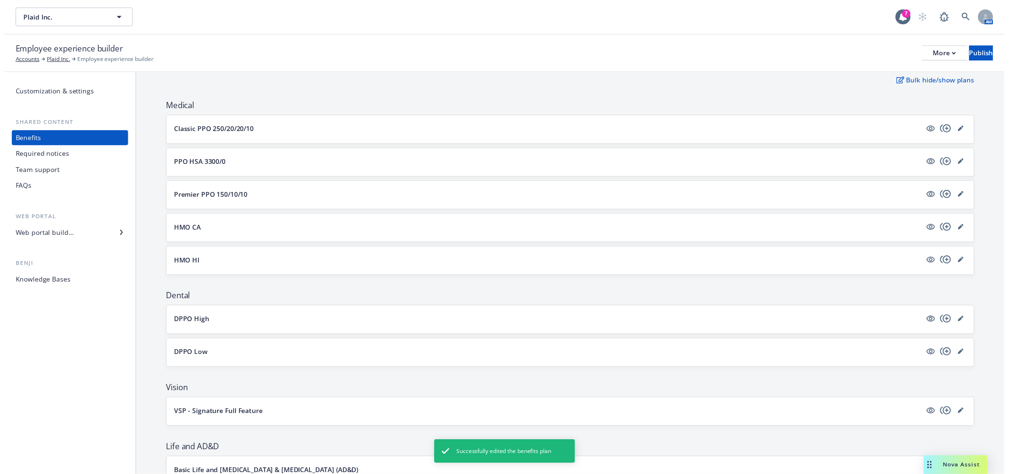
scroll to position [106, 0]
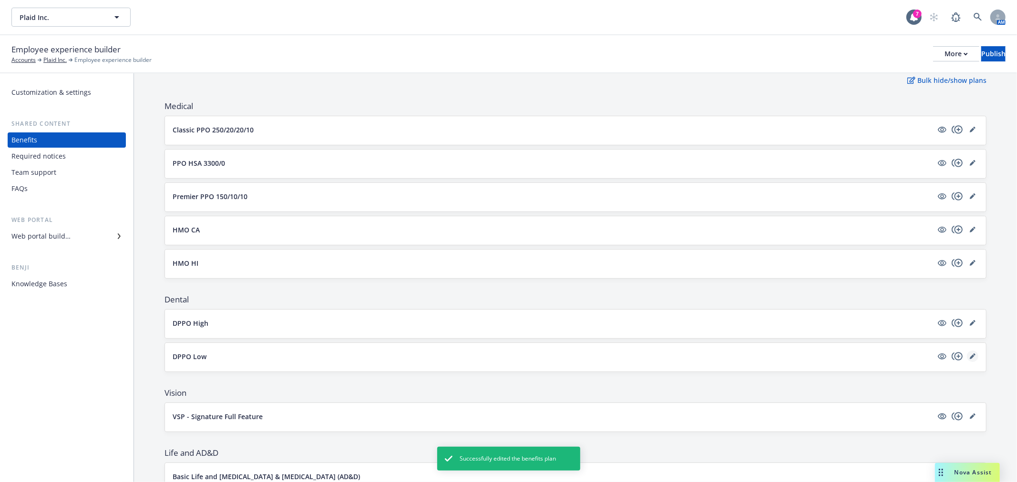
click at [967, 361] on link "editPencil" at bounding box center [972, 356] width 11 height 11
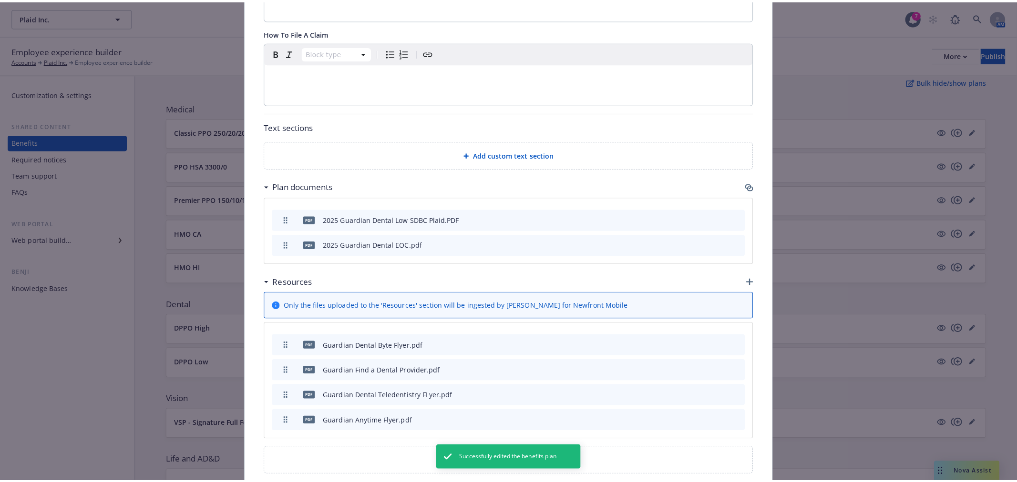
scroll to position [452, 0]
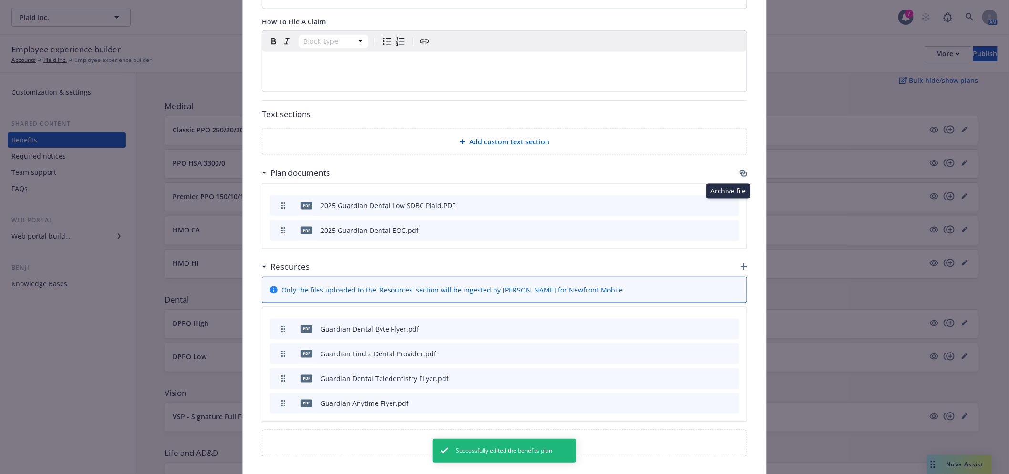
click at [727, 207] on icon "archive file" at bounding box center [730, 205] width 7 height 8
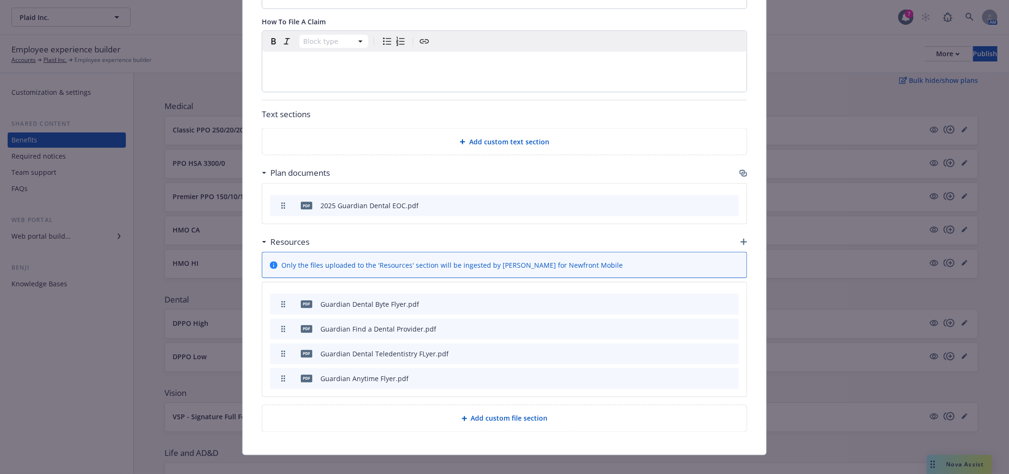
click at [727, 207] on icon "archive file" at bounding box center [730, 205] width 7 height 8
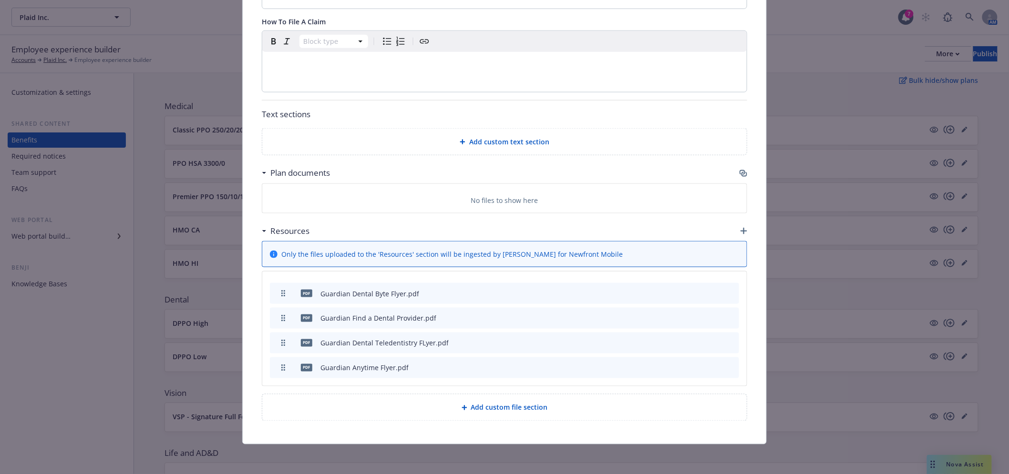
click at [740, 172] on icon "button" at bounding box center [742, 172] width 6 height 5
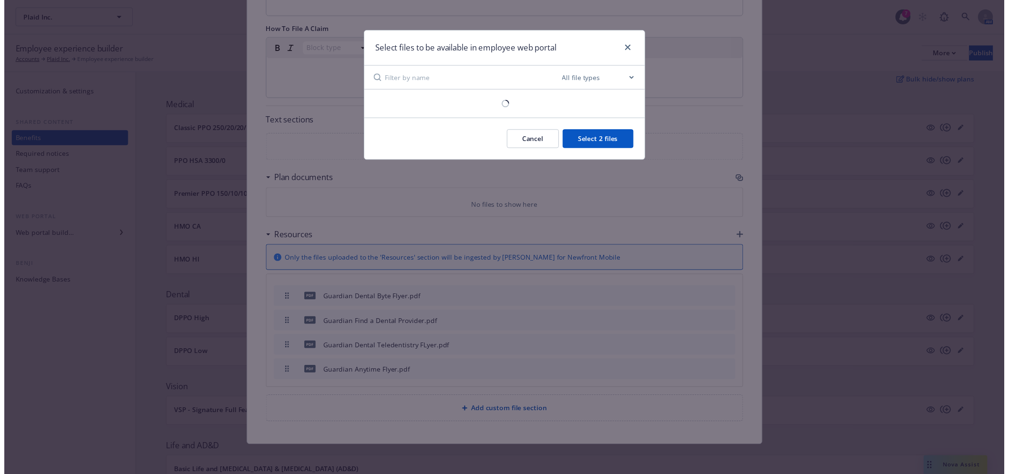
scroll to position [445, 0]
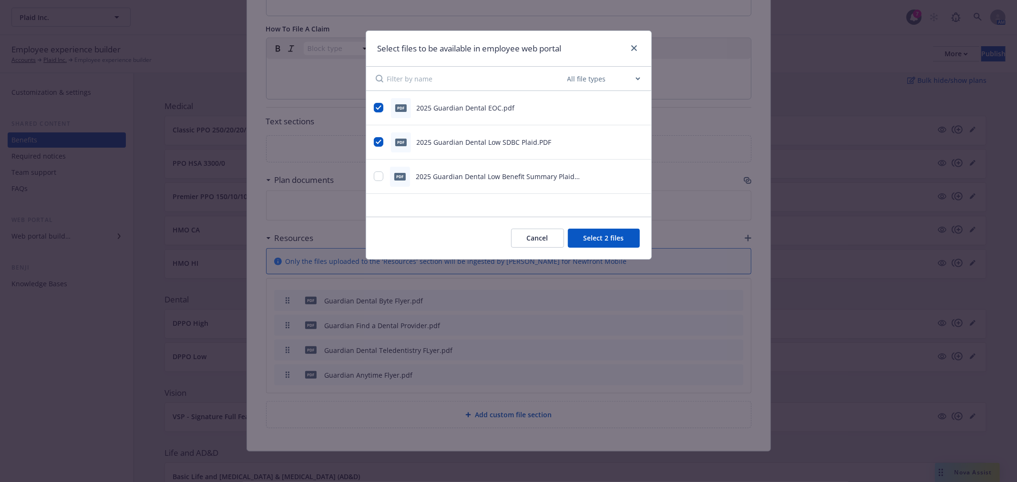
click at [542, 237] on button "Cancel" at bounding box center [537, 238] width 53 height 19
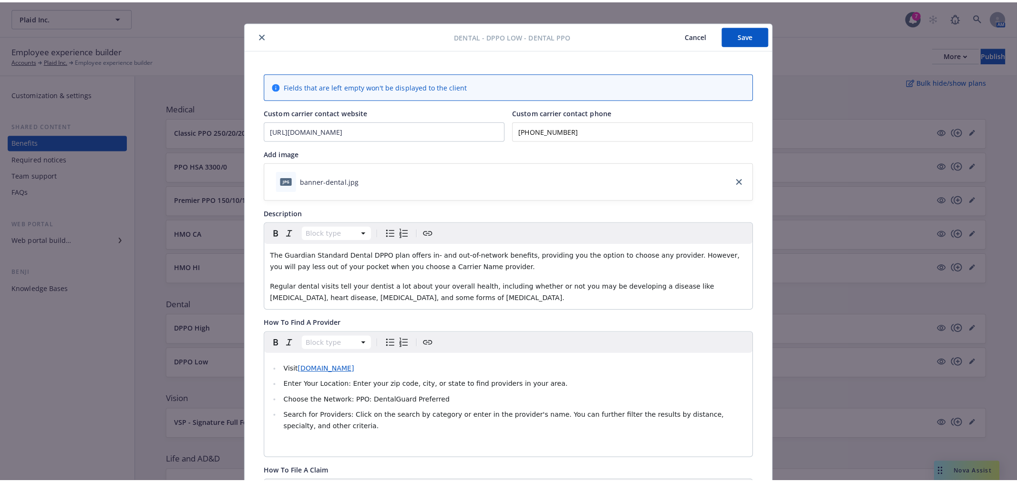
scroll to position [0, 0]
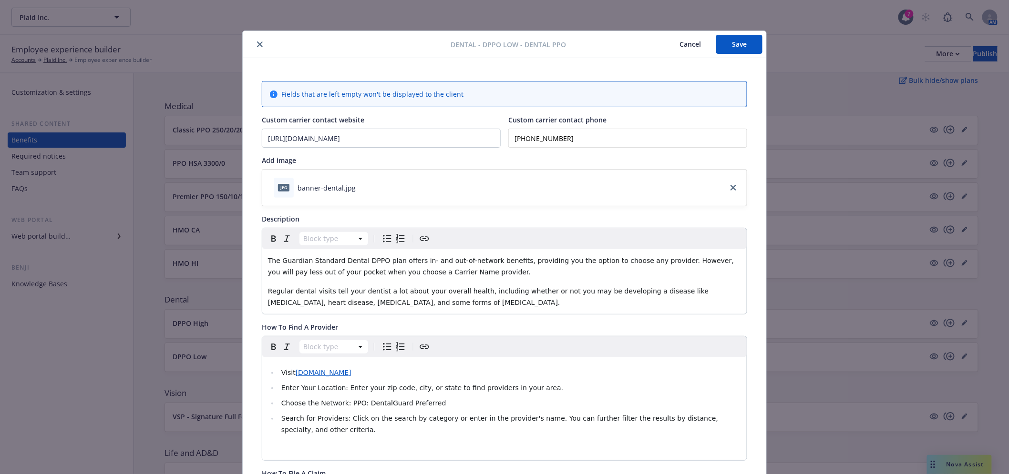
click at [685, 45] on button "Cancel" at bounding box center [690, 44] width 52 height 19
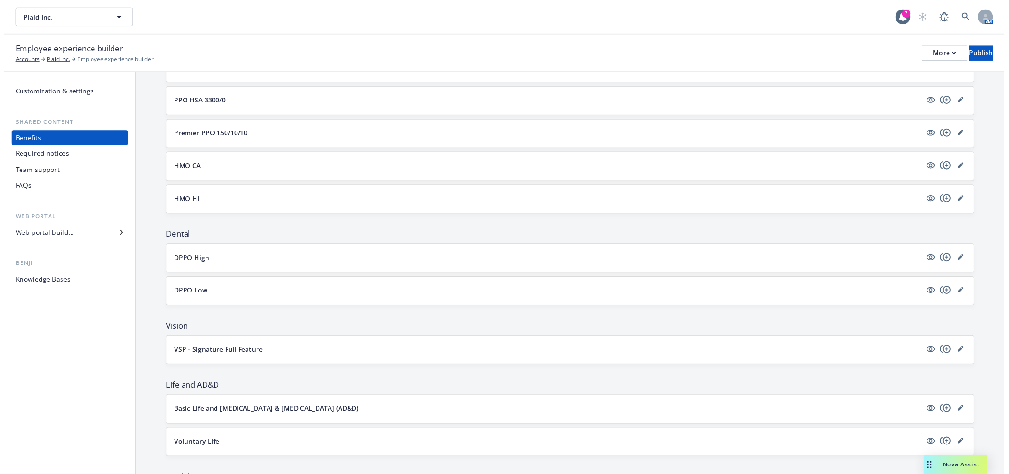
scroll to position [212, 0]
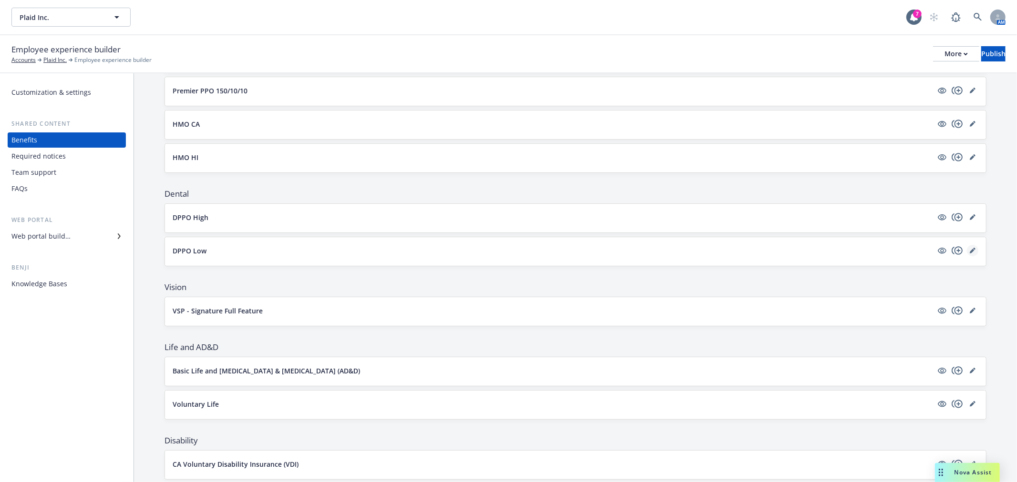
click at [970, 250] on icon "editPencil" at bounding box center [972, 251] width 5 height 5
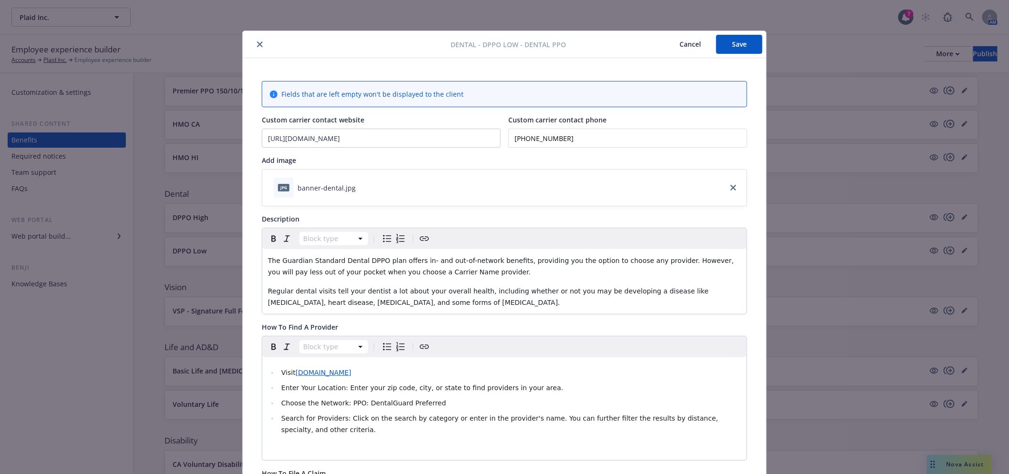
click at [695, 45] on button "Cancel" at bounding box center [690, 44] width 52 height 19
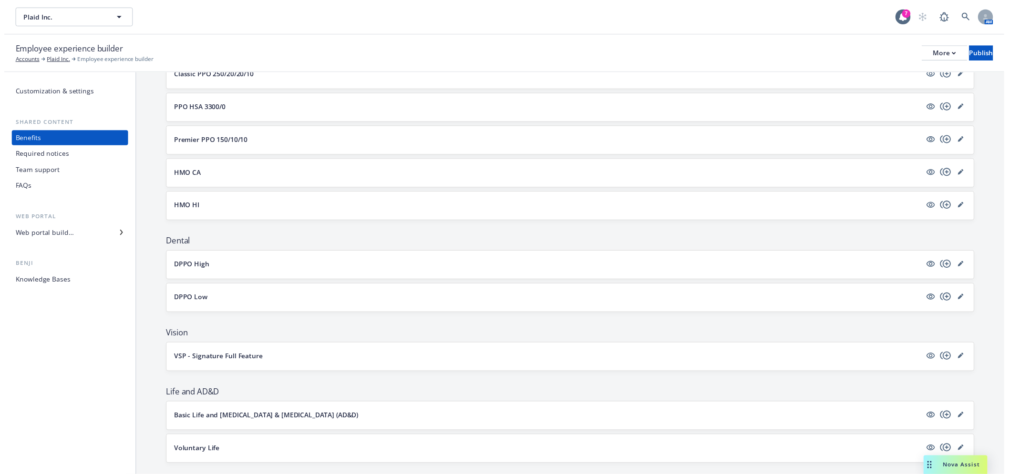
scroll to position [159, 0]
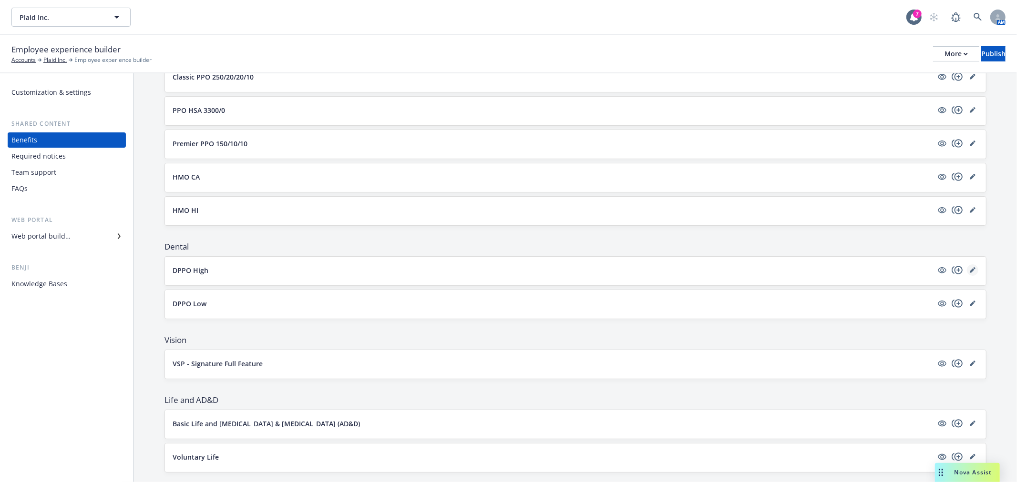
click at [973, 268] on icon "editPencil" at bounding box center [974, 268] width 2 height 2
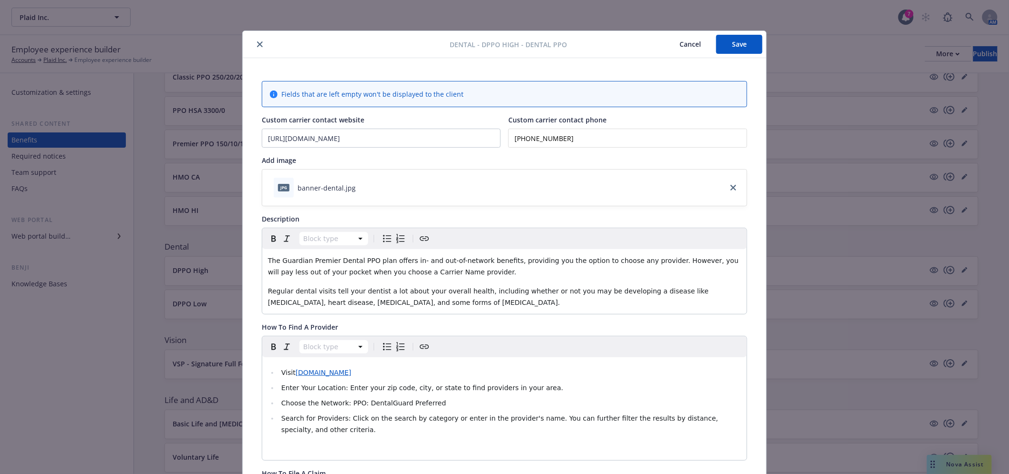
click at [676, 47] on button "Cancel" at bounding box center [690, 44] width 52 height 19
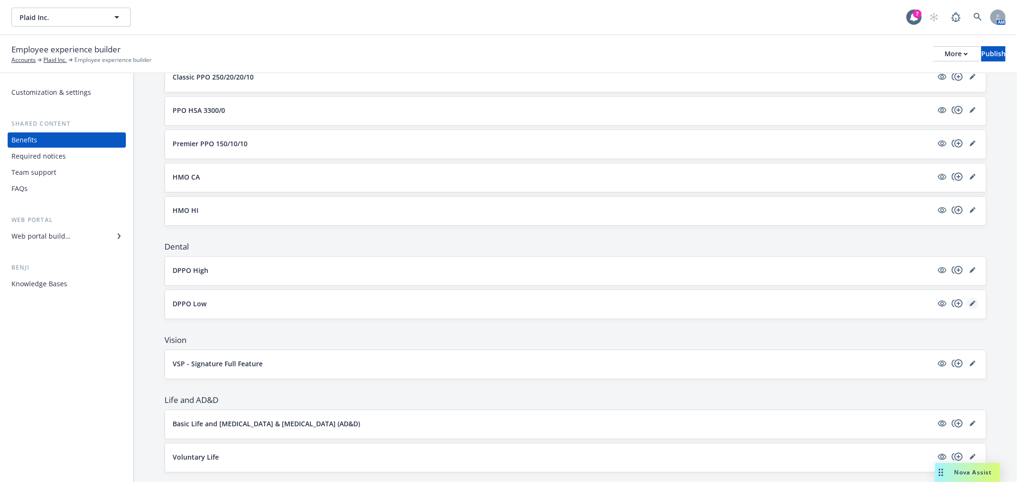
click at [970, 305] on icon "editPencil" at bounding box center [972, 304] width 5 height 5
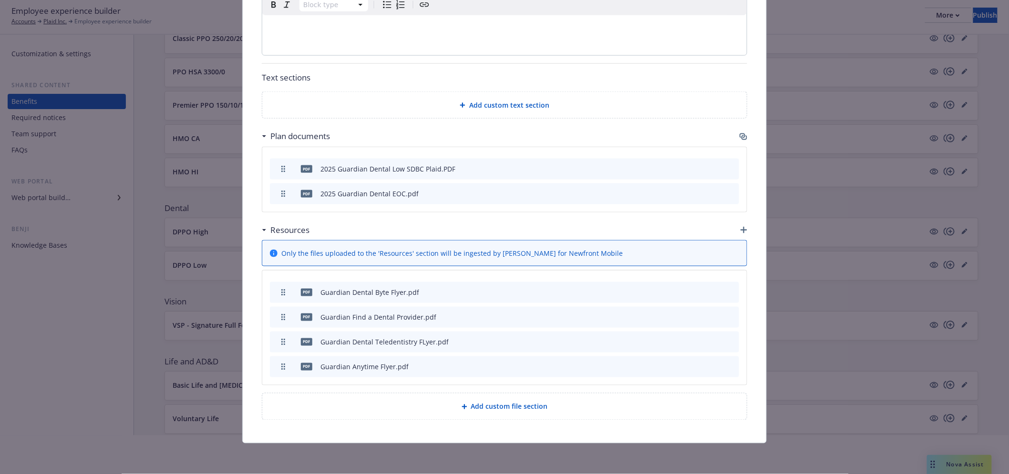
scroll to position [3, 0]
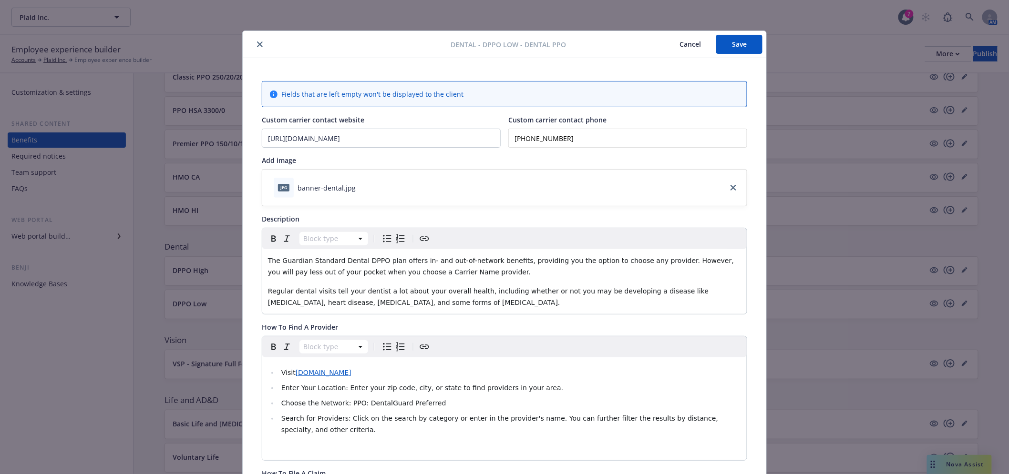
click at [676, 49] on button "Cancel" at bounding box center [690, 44] width 52 height 19
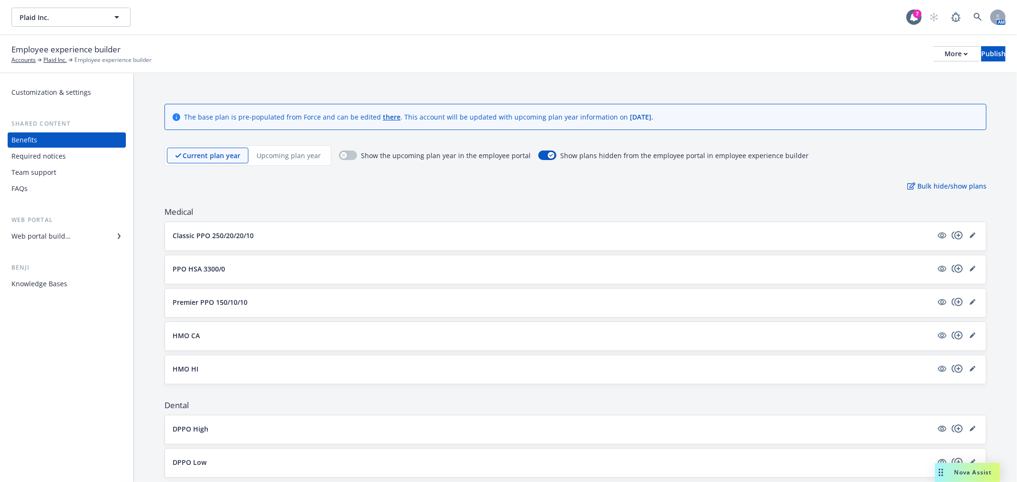
click at [290, 151] on p "Upcoming plan year" at bounding box center [288, 156] width 64 height 10
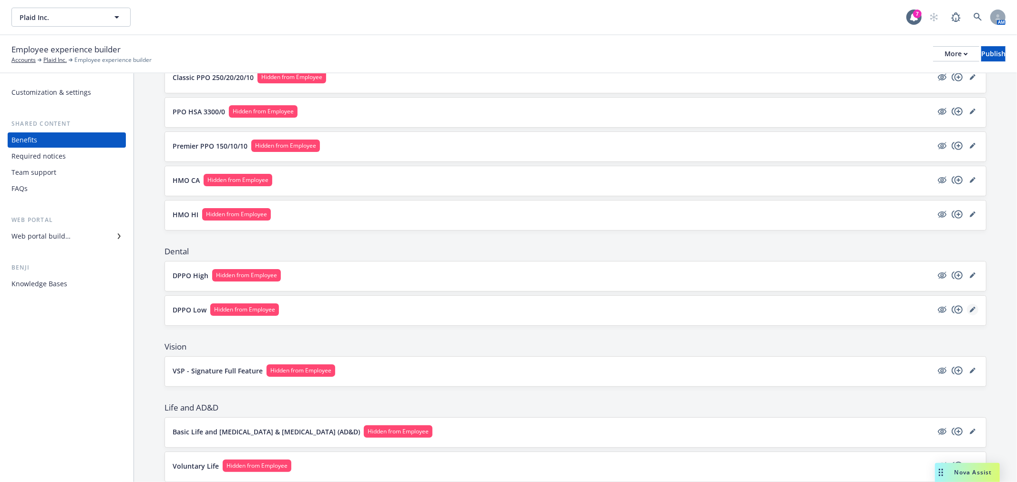
click at [970, 307] on icon "editPencil" at bounding box center [973, 310] width 6 height 6
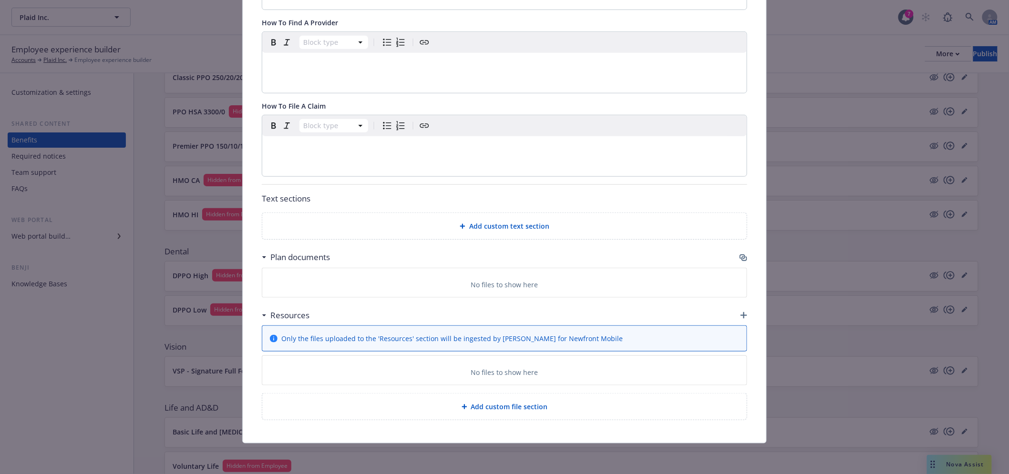
click at [742, 258] on icon "button" at bounding box center [743, 258] width 8 height 8
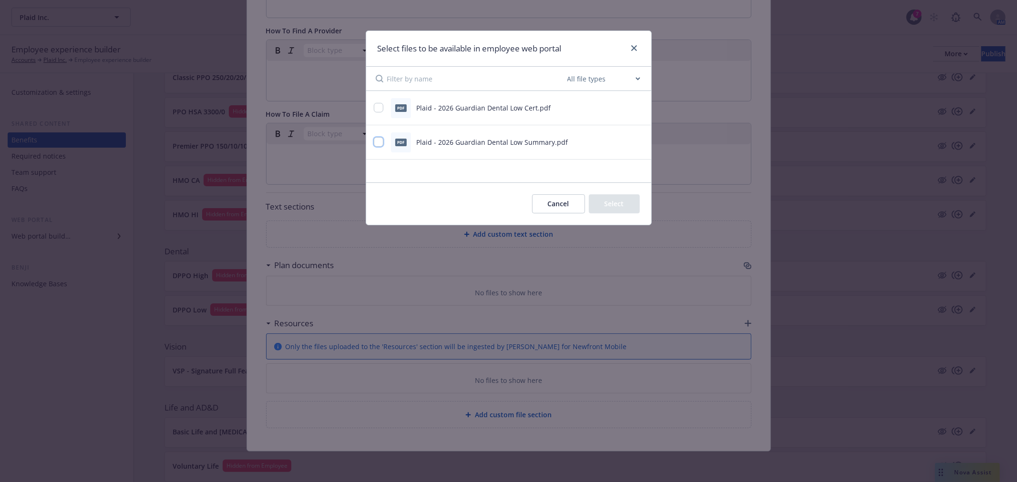
click at [379, 141] on input "checkbox" at bounding box center [379, 142] width 10 height 10
checkbox input "true"
click at [379, 105] on input "checkbox" at bounding box center [379, 108] width 10 height 10
checkbox input "true"
click at [596, 200] on button "Select 2 files" at bounding box center [604, 204] width 72 height 19
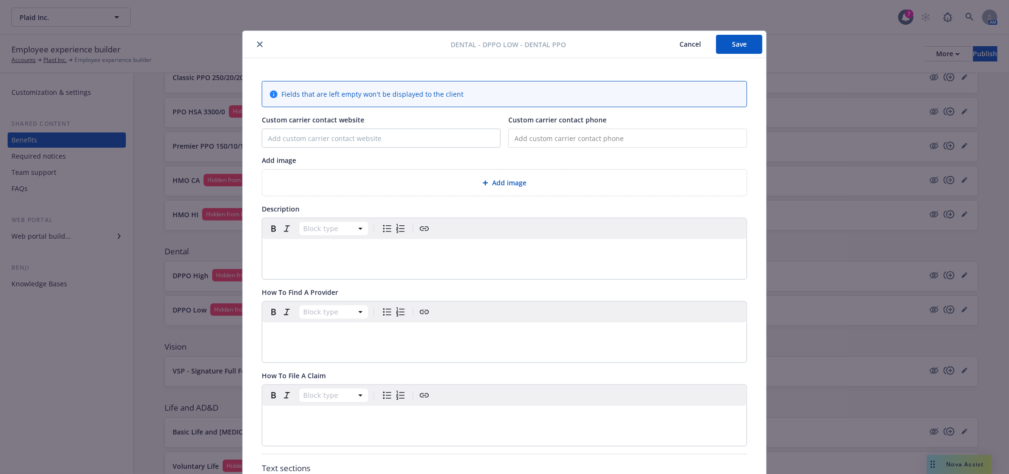
click at [736, 44] on button "Save" at bounding box center [739, 44] width 46 height 19
click at [684, 47] on button "Cancel" at bounding box center [690, 44] width 52 height 19
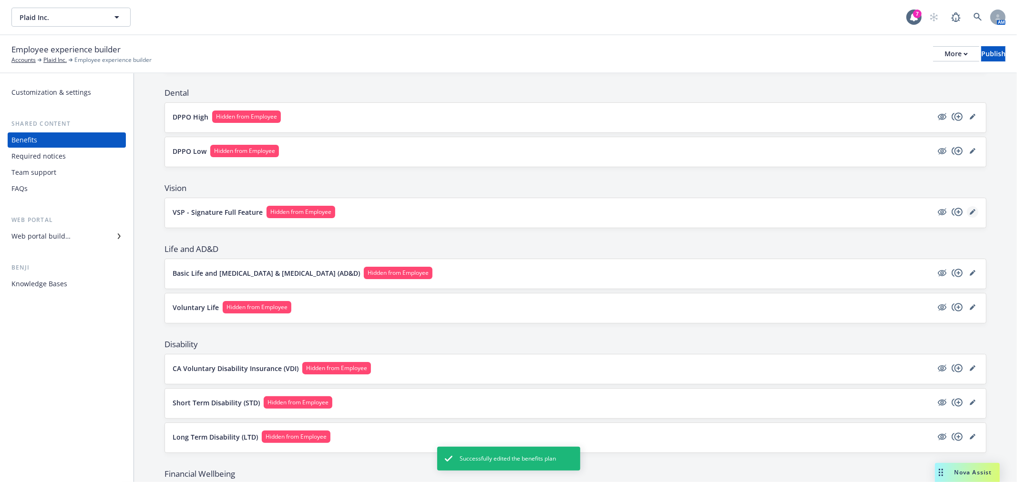
click at [970, 212] on icon "editPencil" at bounding box center [973, 212] width 6 height 6
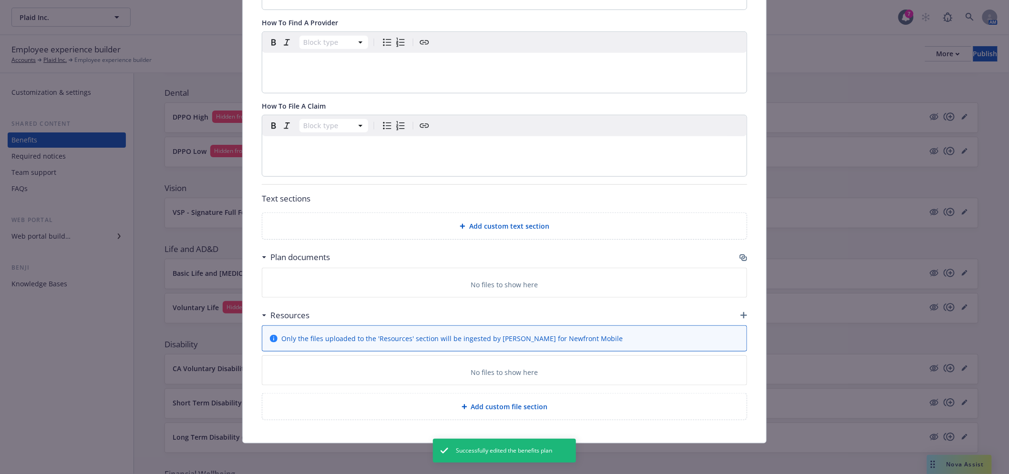
click at [735, 255] on div "Plan documents" at bounding box center [504, 257] width 485 height 20
click at [741, 259] on icon "button" at bounding box center [743, 258] width 8 height 8
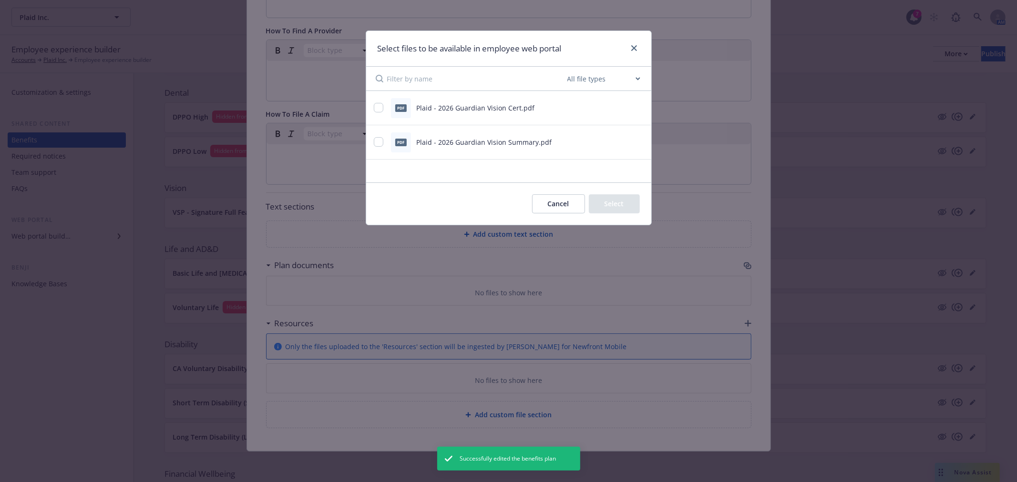
click at [380, 144] on div at bounding box center [379, 142] width 11 height 10
click at [378, 106] on input "checkbox" at bounding box center [379, 108] width 10 height 10
checkbox input "true"
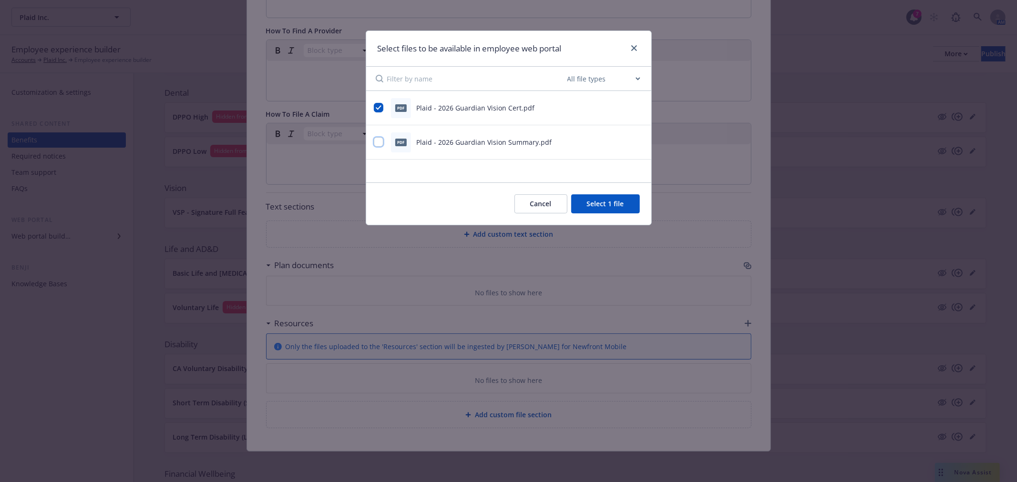
click at [378, 139] on input "checkbox" at bounding box center [379, 142] width 10 height 10
checkbox input "true"
click at [622, 199] on button "Select 2 files" at bounding box center [604, 204] width 72 height 19
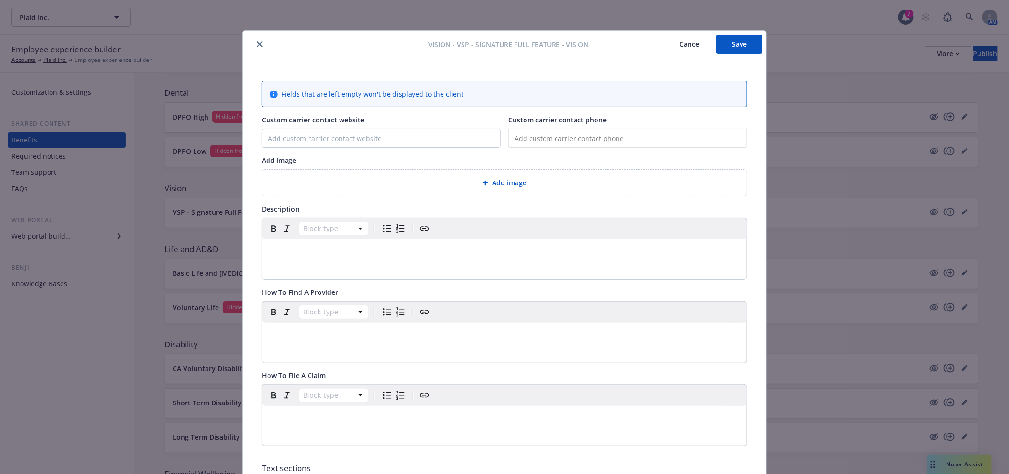
click at [750, 51] on button "Save" at bounding box center [739, 44] width 46 height 19
click at [685, 45] on button "Cancel" at bounding box center [690, 44] width 52 height 19
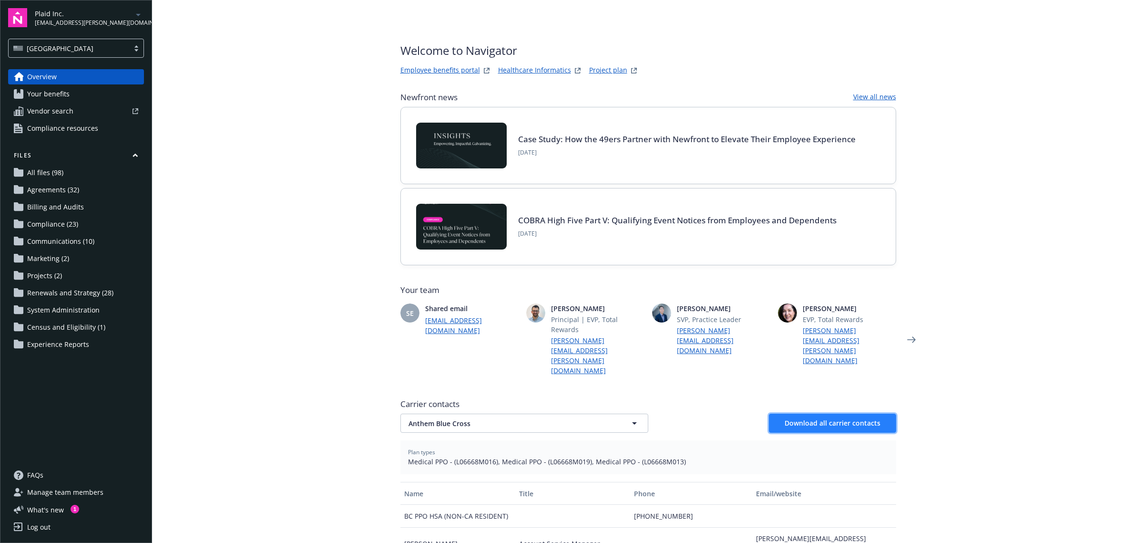
click at [846, 413] on button "Download all carrier contacts" at bounding box center [832, 422] width 127 height 19
